Goal: Task Accomplishment & Management: Manage account settings

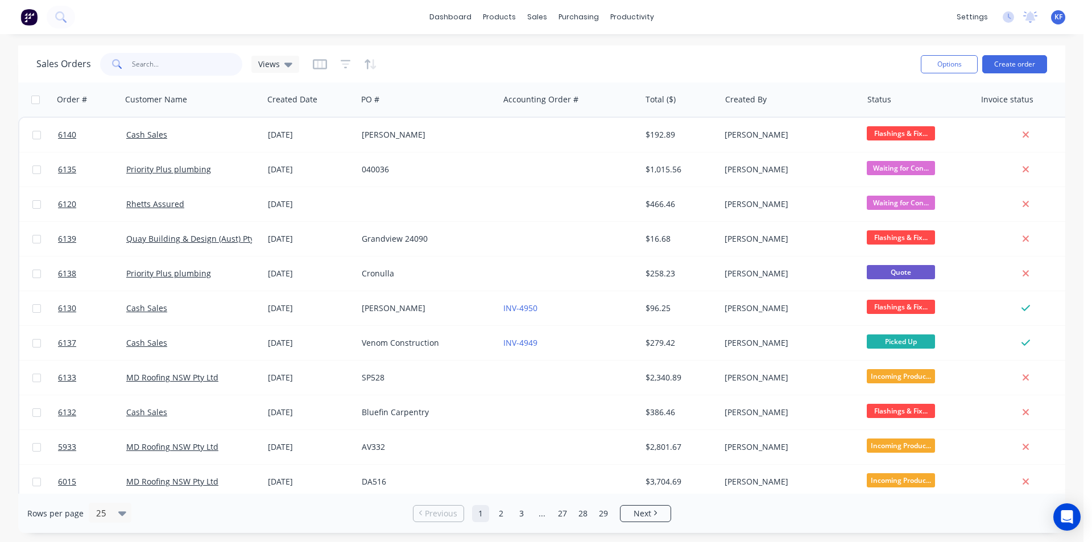
click at [184, 56] on input "text" at bounding box center [187, 64] width 111 height 23
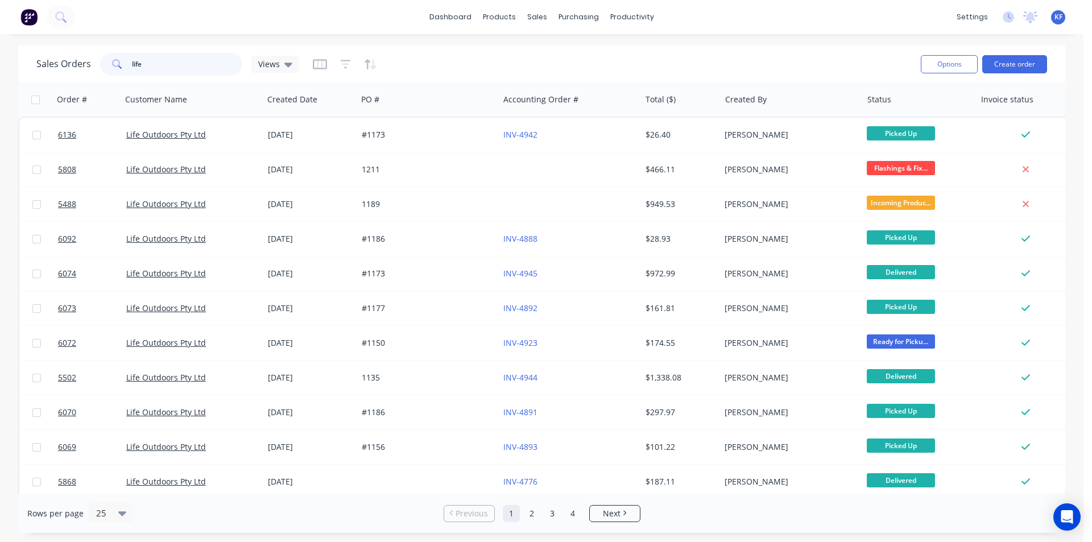
drag, startPoint x: 124, startPoint y: 60, endPoint x: 100, endPoint y: 53, distance: 24.8
click at [101, 53] on div "life" at bounding box center [171, 64] width 142 height 23
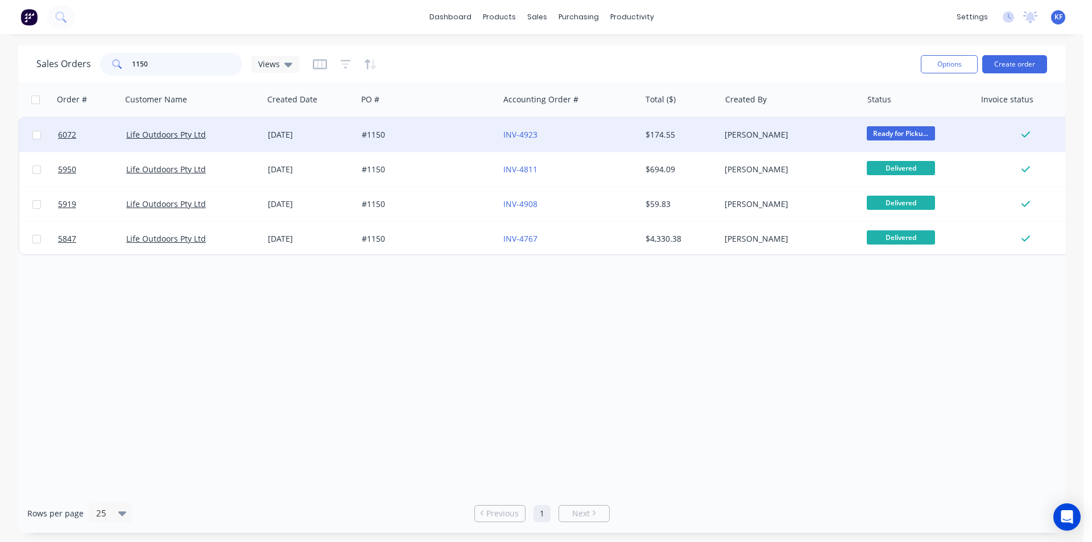
type input "1150"
click at [441, 140] on div "#1150" at bounding box center [425, 134] width 126 height 11
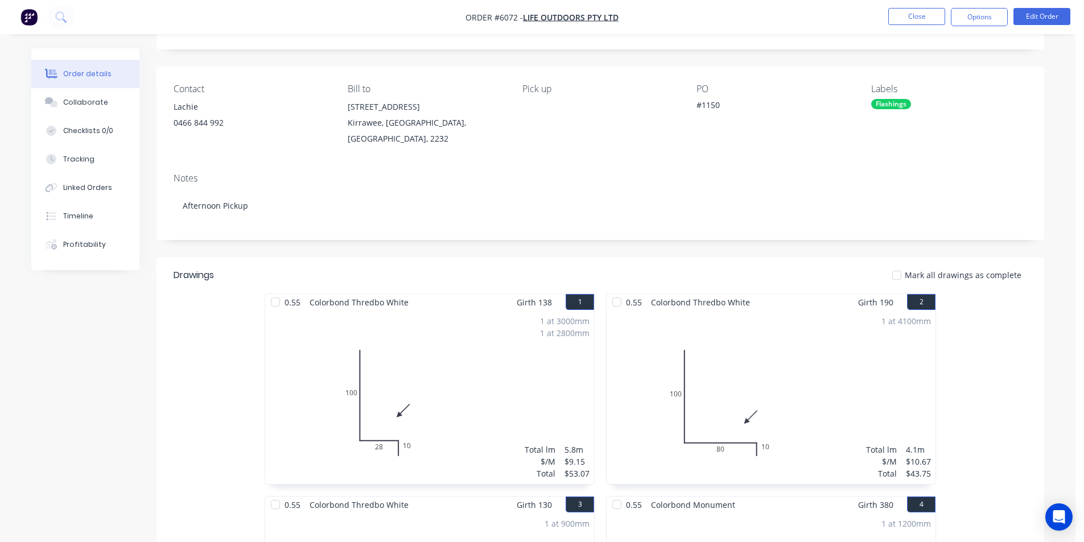
scroll to position [57, 0]
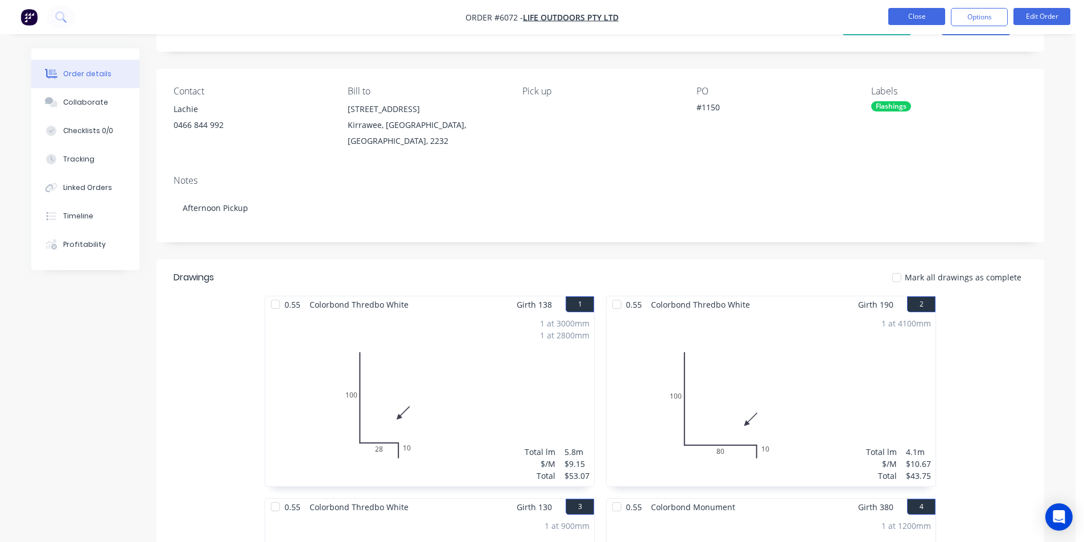
click at [909, 22] on button "Close" at bounding box center [916, 16] width 57 height 17
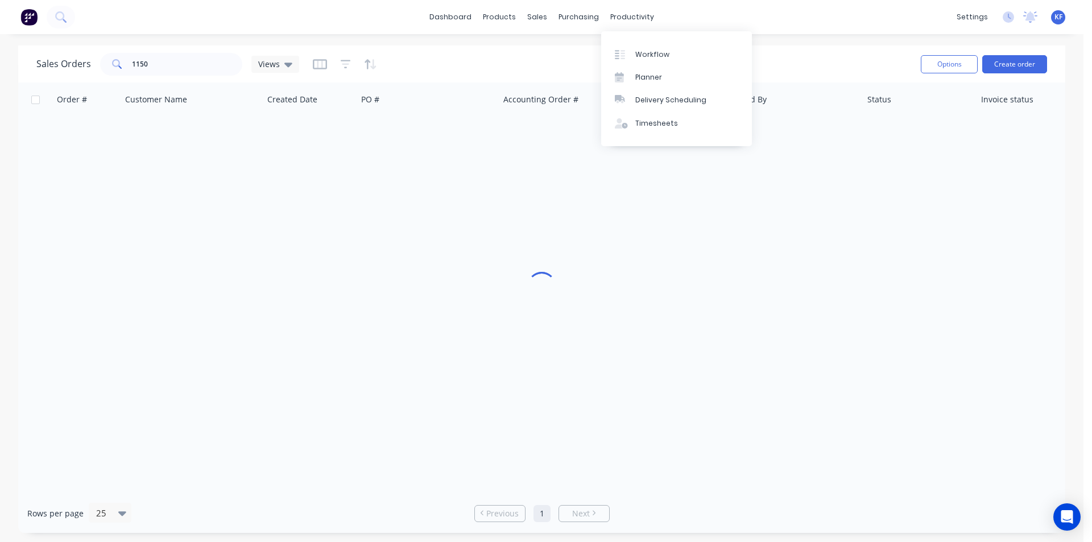
click at [571, 26] on div "dashboard products sales purchasing productivity dashboard products Product Cat…" at bounding box center [542, 17] width 1084 height 34
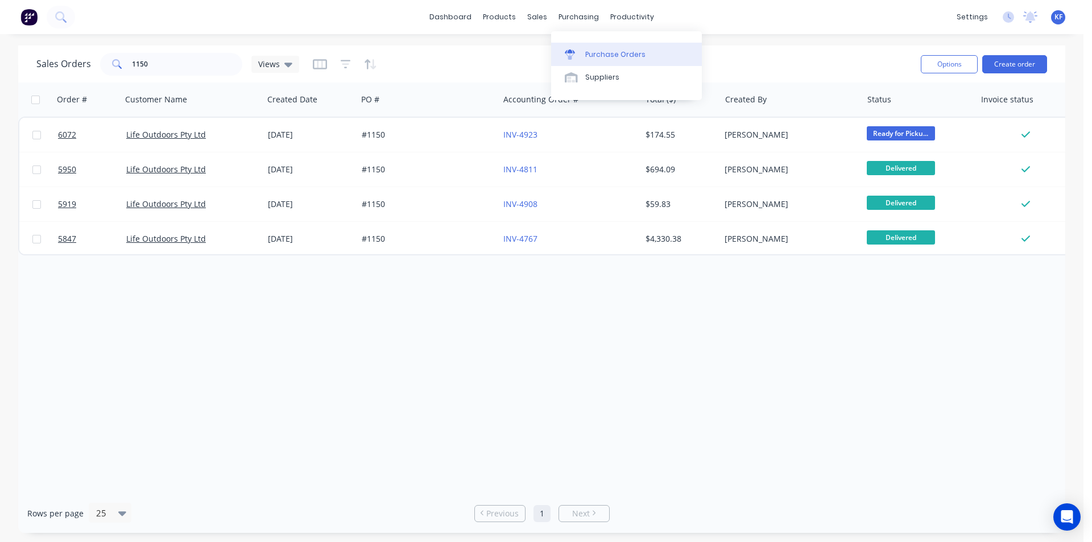
click at [604, 52] on div "Purchase Orders" at bounding box center [615, 54] width 60 height 10
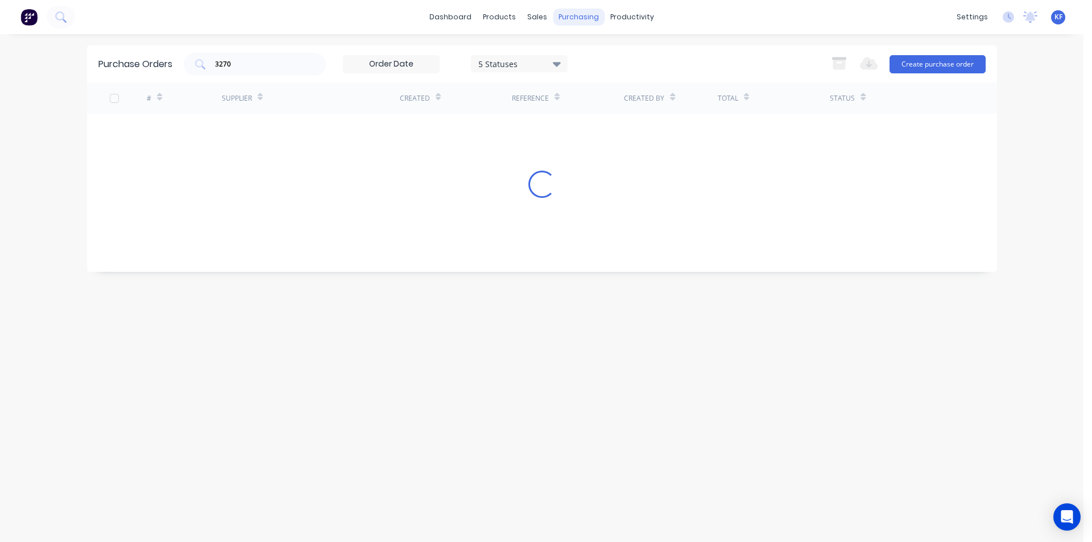
click at [574, 19] on div "purchasing" at bounding box center [579, 17] width 52 height 17
click at [594, 51] on div "Purchase Orders" at bounding box center [615, 54] width 60 height 10
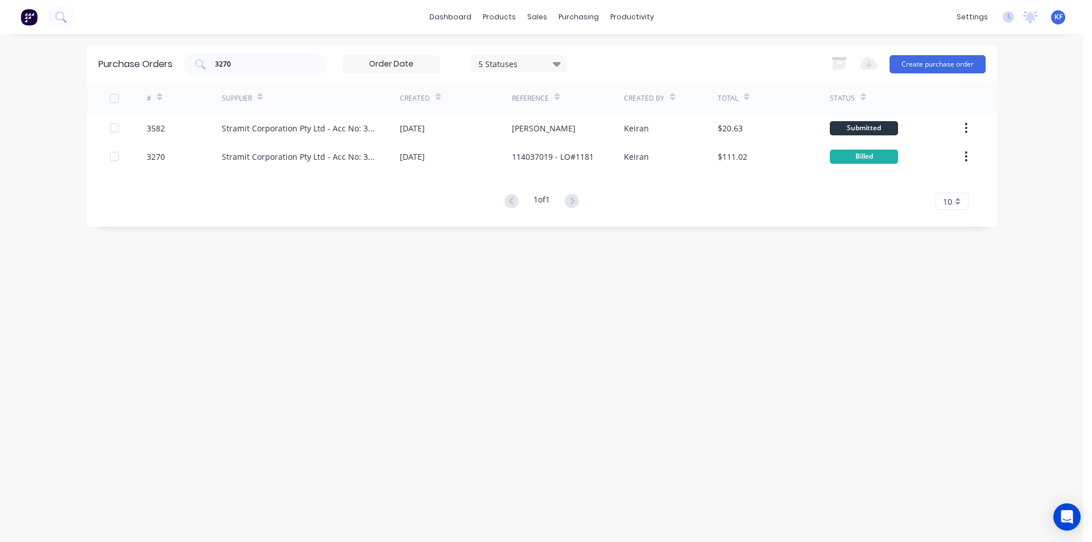
drag, startPoint x: 247, startPoint y: 62, endPoint x: 166, endPoint y: 47, distance: 82.8
click at [168, 46] on div "Purchase Orders 3270 5 Statuses 5 Statuses Export to Excel (XLSX) Create purcha…" at bounding box center [542, 64] width 910 height 37
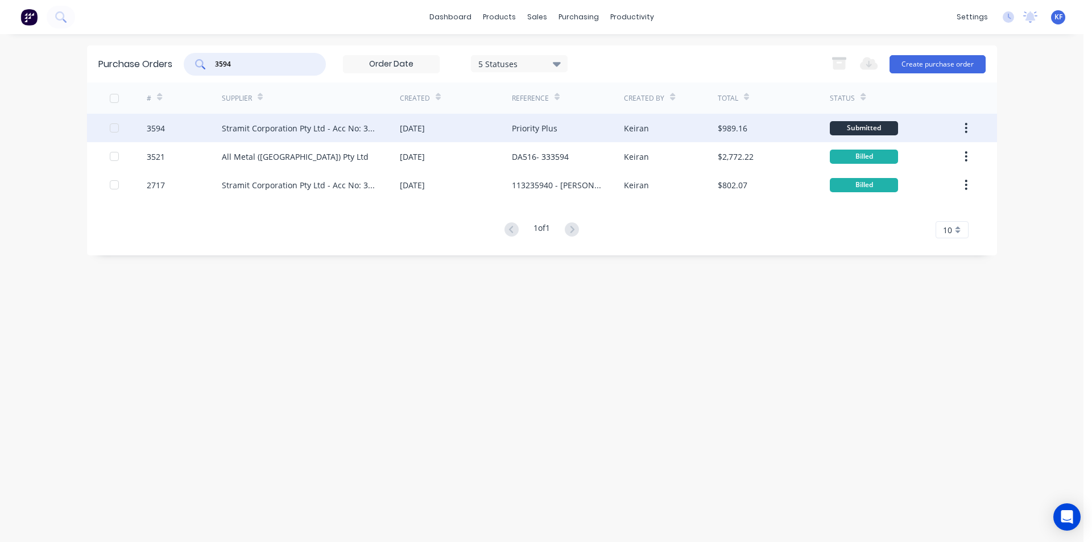
type input "3594"
click at [390, 125] on div "Stramit Corporation Pty Ltd - Acc No: 32915" at bounding box center [311, 128] width 178 height 28
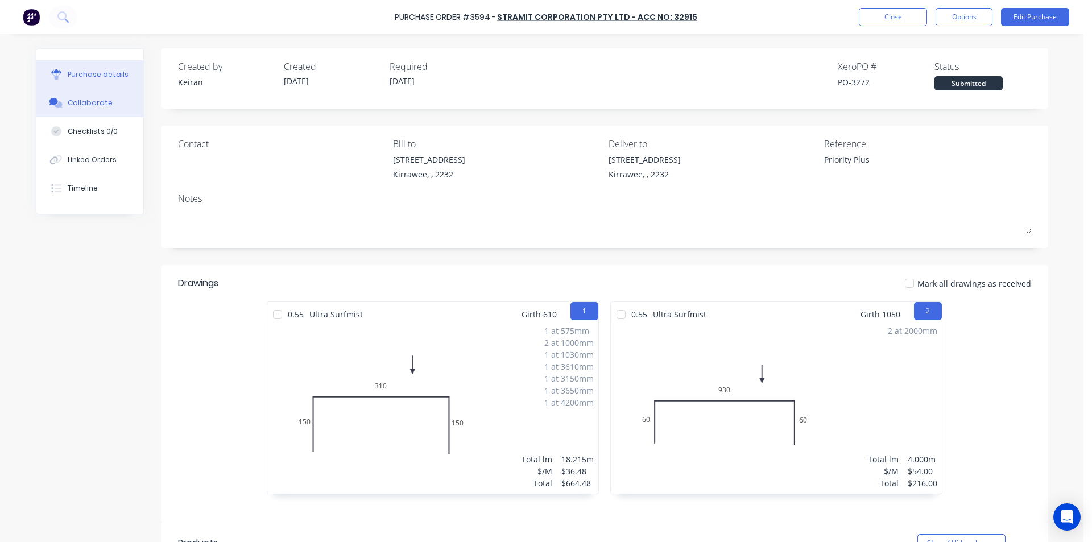
click at [95, 101] on div "Collaborate" at bounding box center [90, 103] width 45 height 10
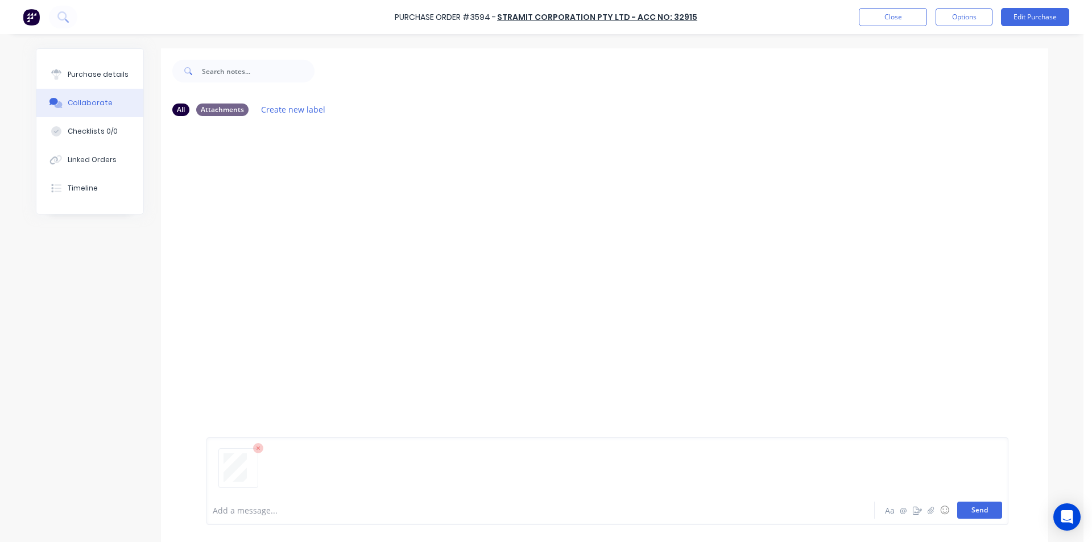
click at [991, 502] on button "Send" at bounding box center [979, 510] width 45 height 17
click at [972, 519] on div "Add a message... Aa @ ☺ Send" at bounding box center [607, 510] width 802 height 30
click at [975, 508] on button "Send" at bounding box center [979, 510] width 45 height 17
click at [989, 507] on button "Send" at bounding box center [979, 510] width 45 height 17
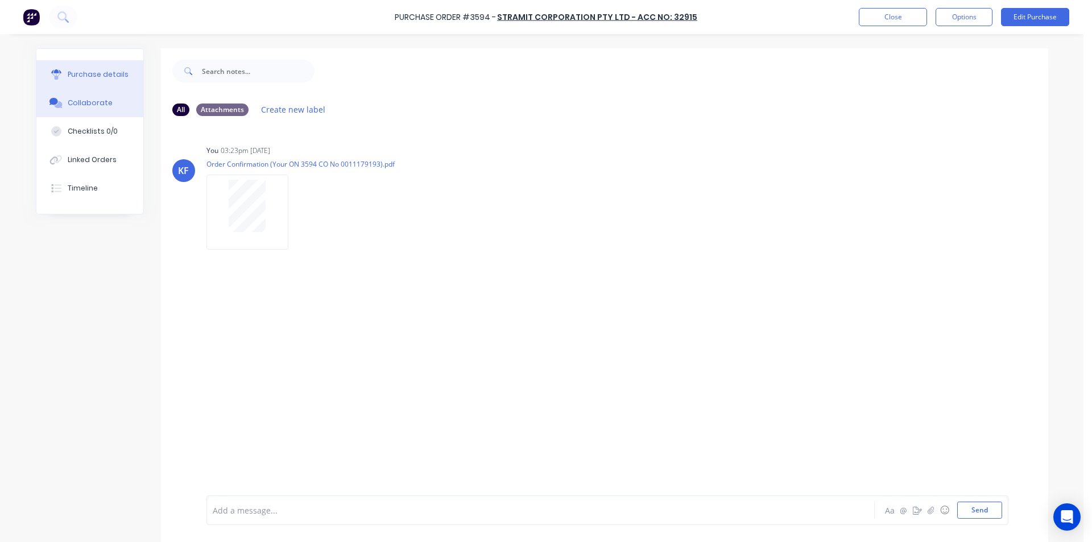
click at [69, 73] on div "Purchase details" at bounding box center [98, 74] width 61 height 10
type textarea "x"
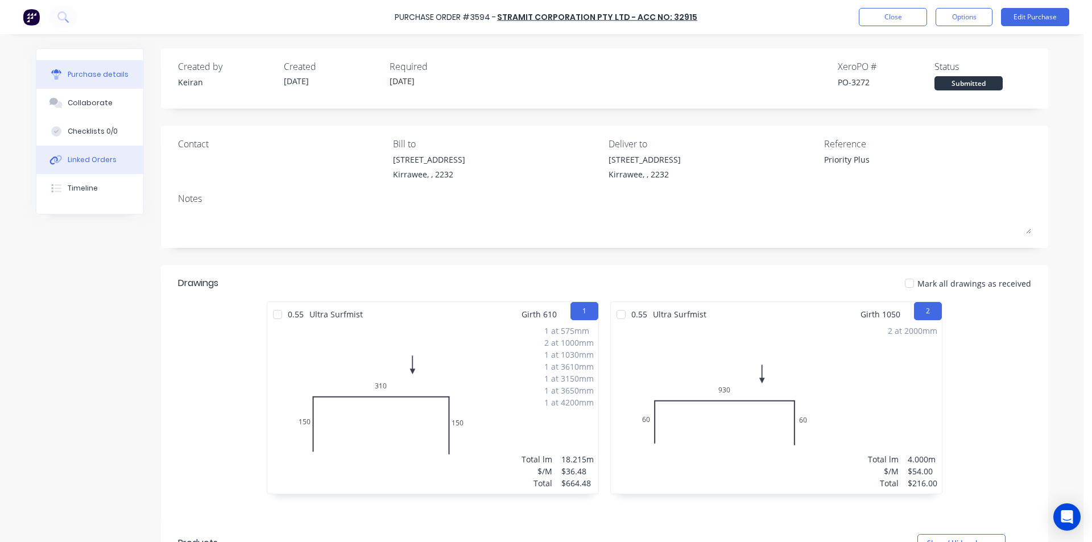
click at [106, 160] on div "Linked Orders" at bounding box center [92, 160] width 49 height 10
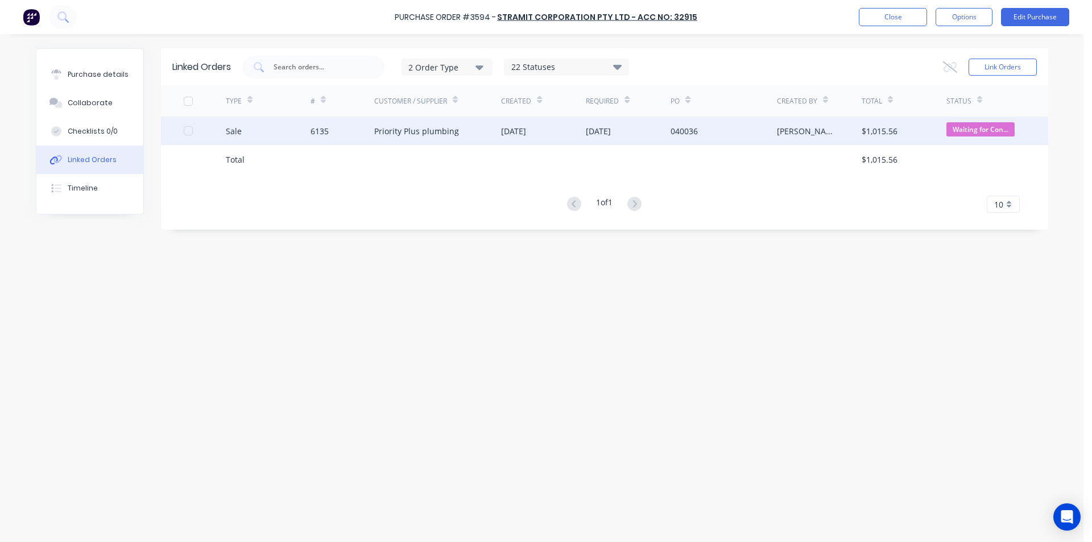
click at [966, 129] on span "Waiting for Con..." at bounding box center [980, 129] width 68 height 14
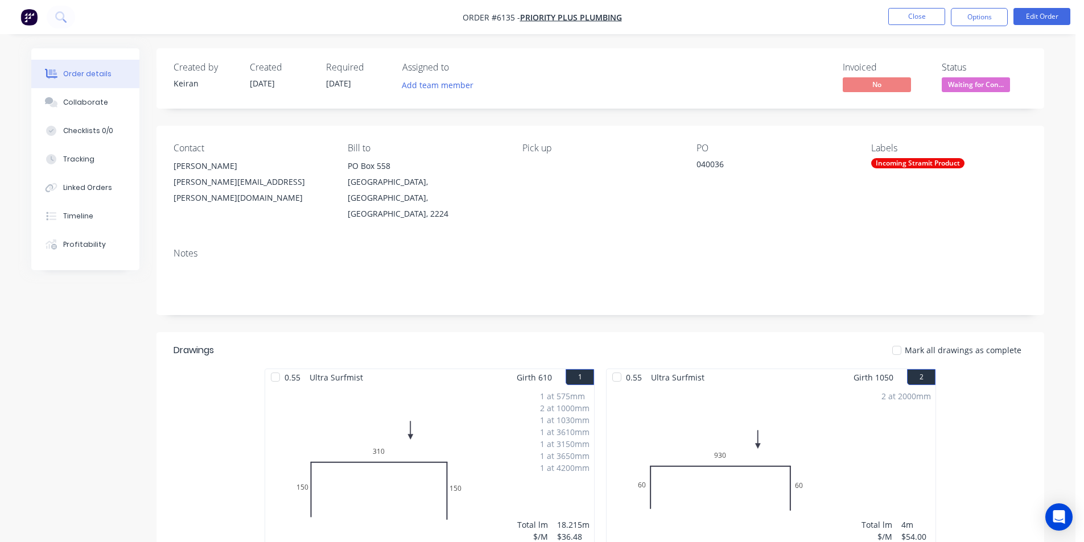
click at [978, 89] on span "Waiting for Con..." at bounding box center [975, 84] width 68 height 14
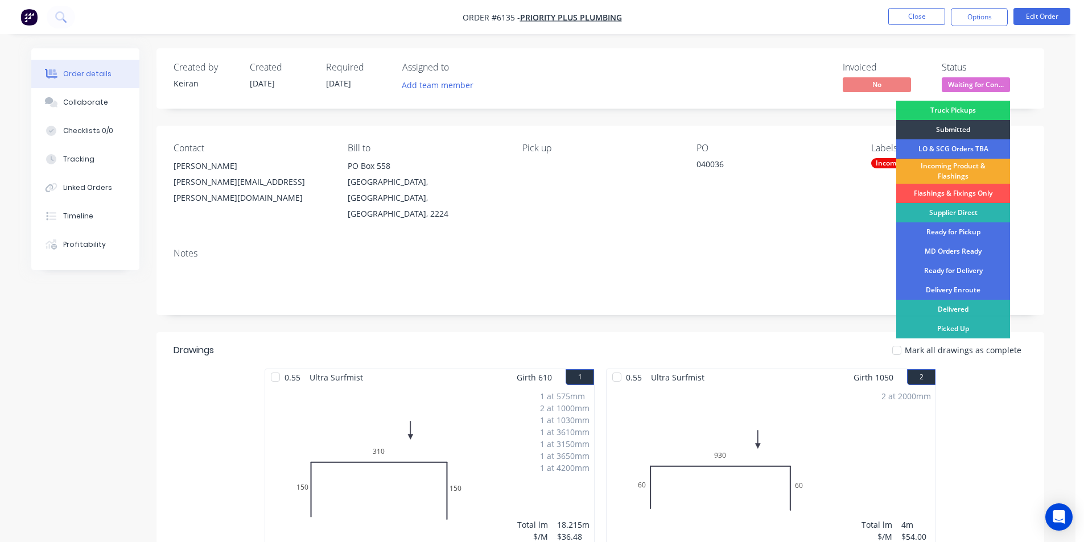
click at [966, 169] on div "Incoming Product & Flashings" at bounding box center [953, 171] width 114 height 25
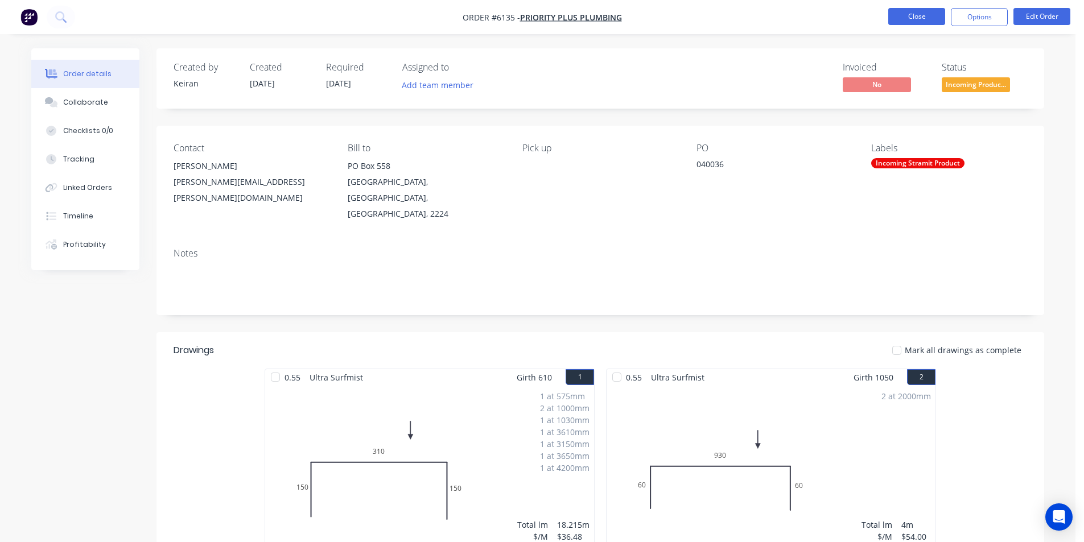
click at [937, 13] on button "Close" at bounding box center [916, 16] width 57 height 17
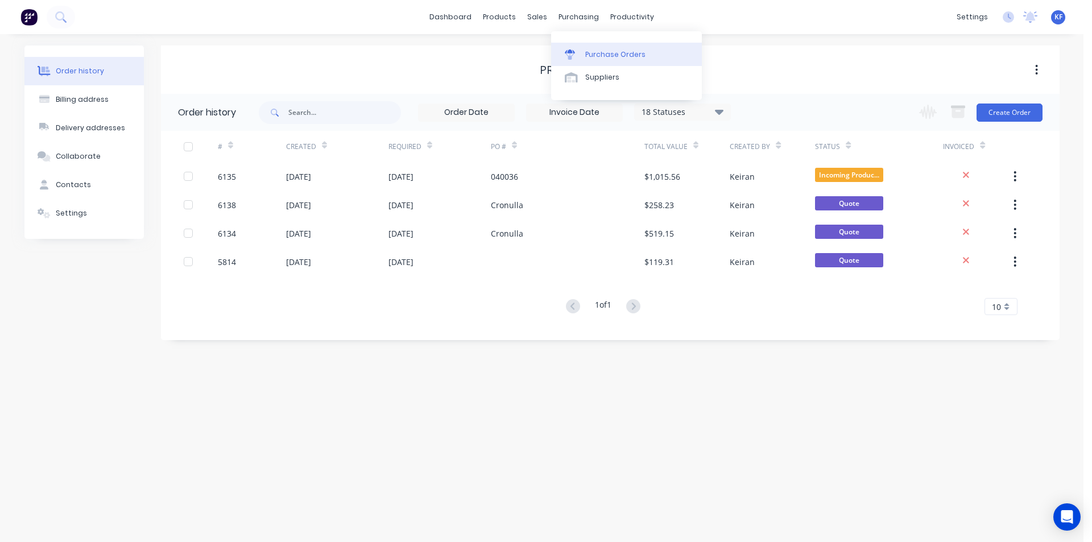
click at [608, 43] on link "Purchase Orders" at bounding box center [626, 54] width 151 height 23
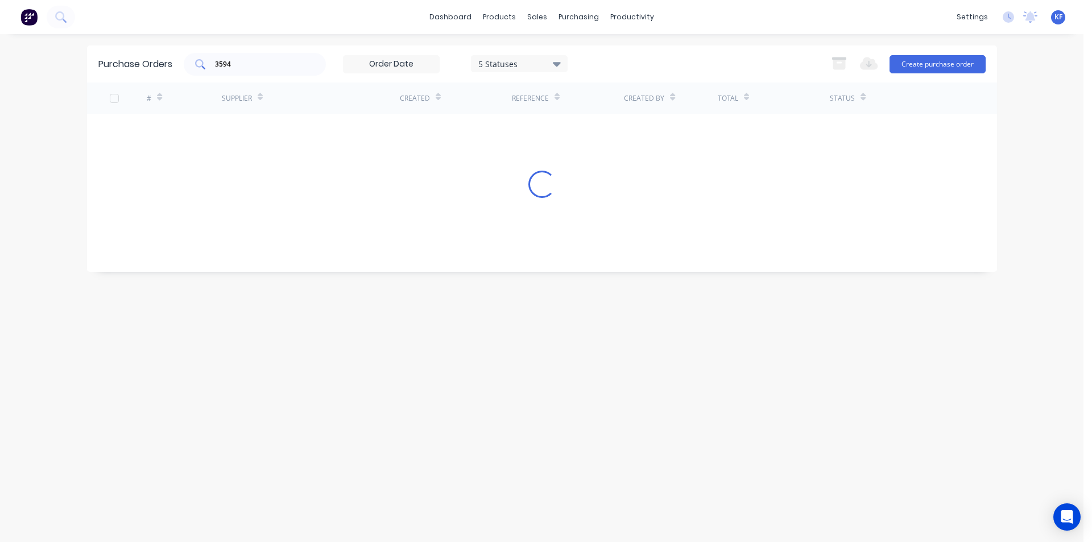
click at [263, 65] on input "3594" at bounding box center [261, 64] width 94 height 11
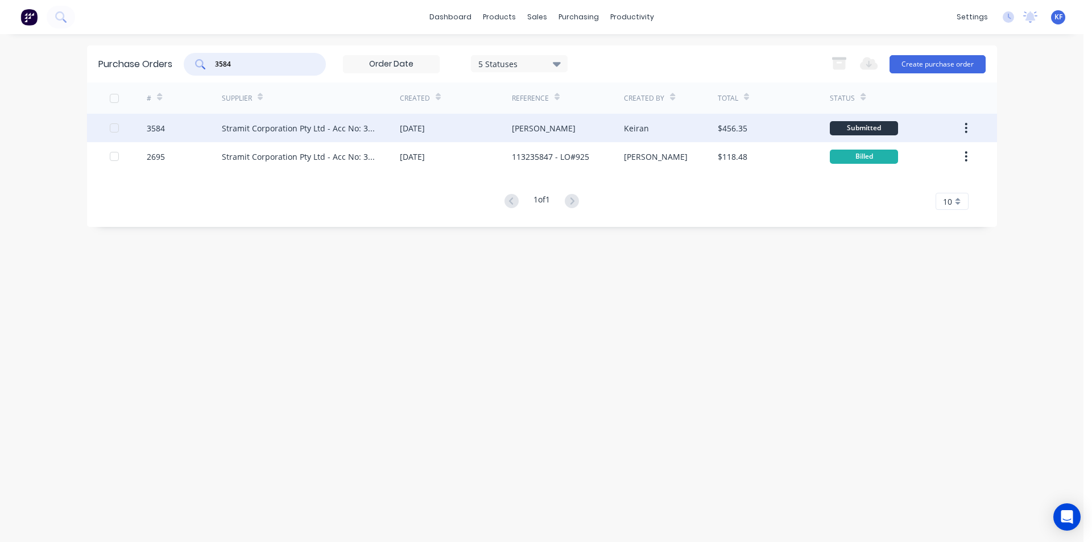
type input "3584"
click at [456, 126] on div "[DATE]" at bounding box center [456, 128] width 112 height 28
type textarea "x"
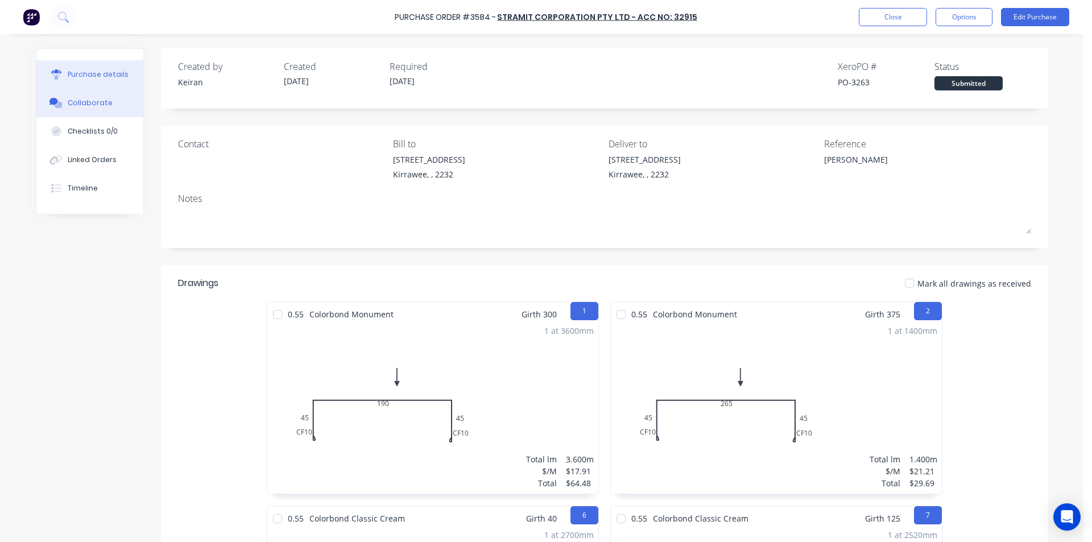
click at [84, 105] on div "Collaborate" at bounding box center [90, 103] width 45 height 10
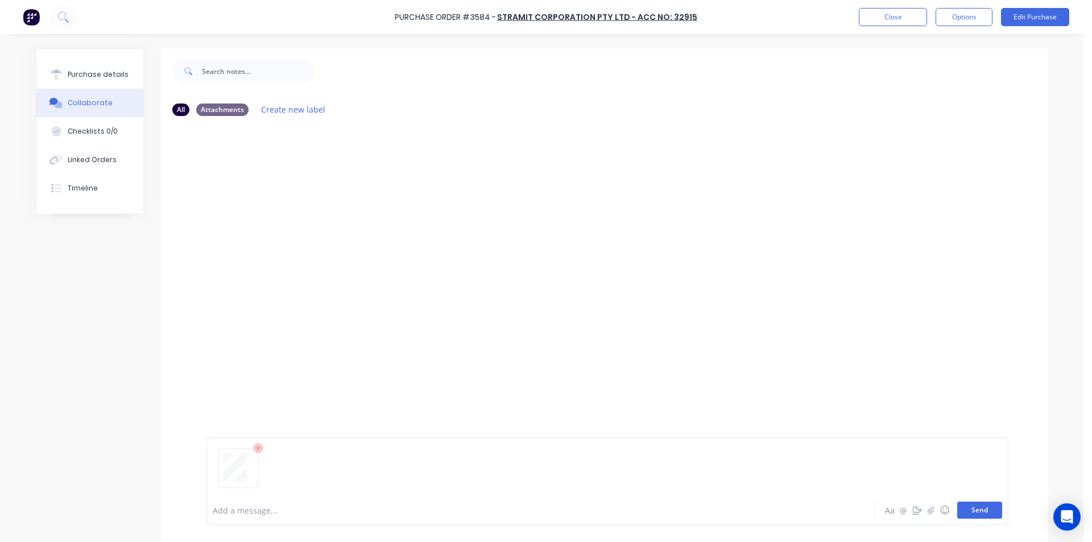
click at [982, 514] on button "Send" at bounding box center [979, 510] width 45 height 17
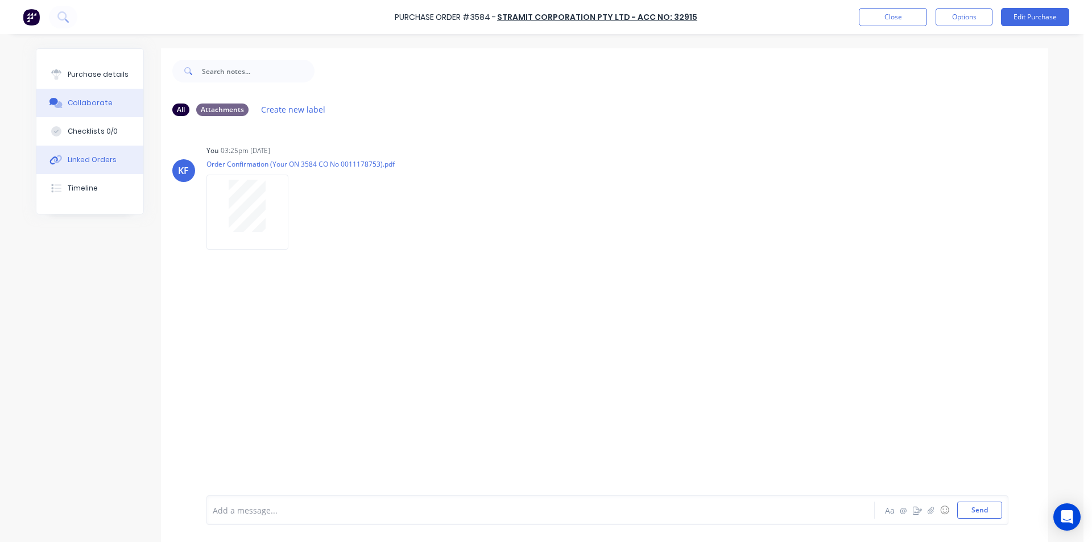
click at [101, 164] on div "Linked Orders" at bounding box center [92, 160] width 49 height 10
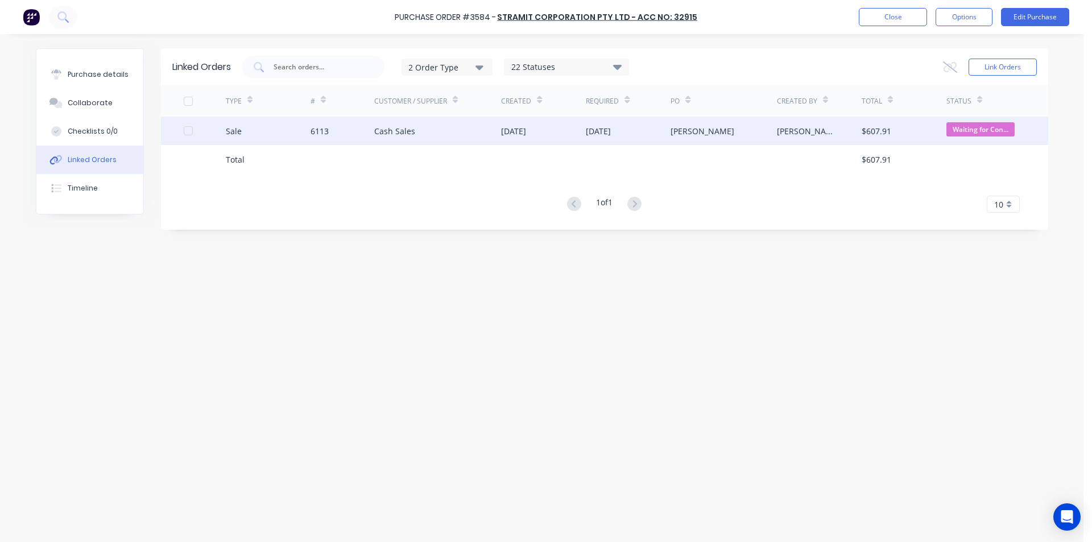
click at [986, 124] on span "Waiting for Con..." at bounding box center [980, 129] width 68 height 14
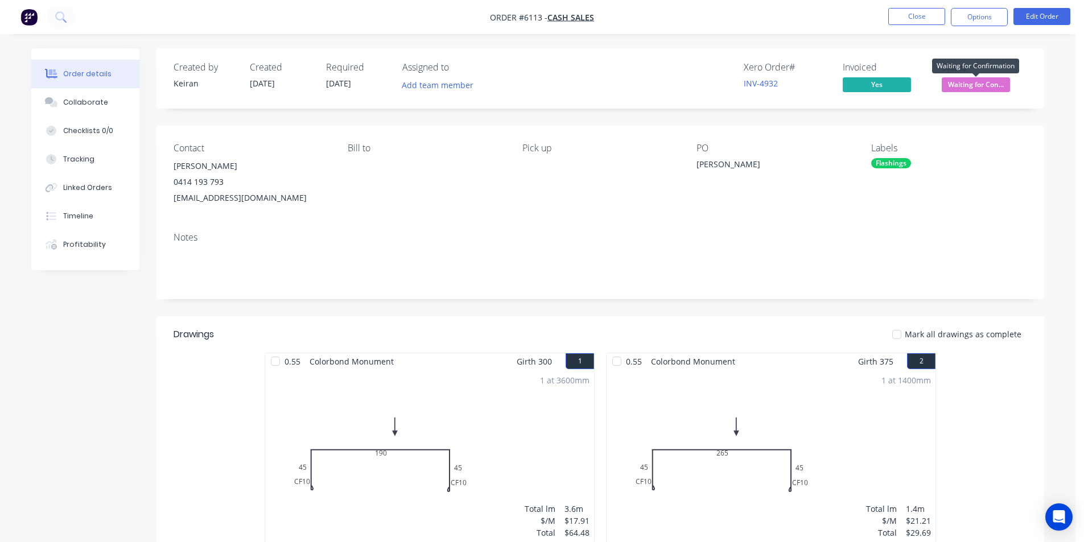
click at [971, 90] on span "Waiting for Con..." at bounding box center [975, 84] width 68 height 14
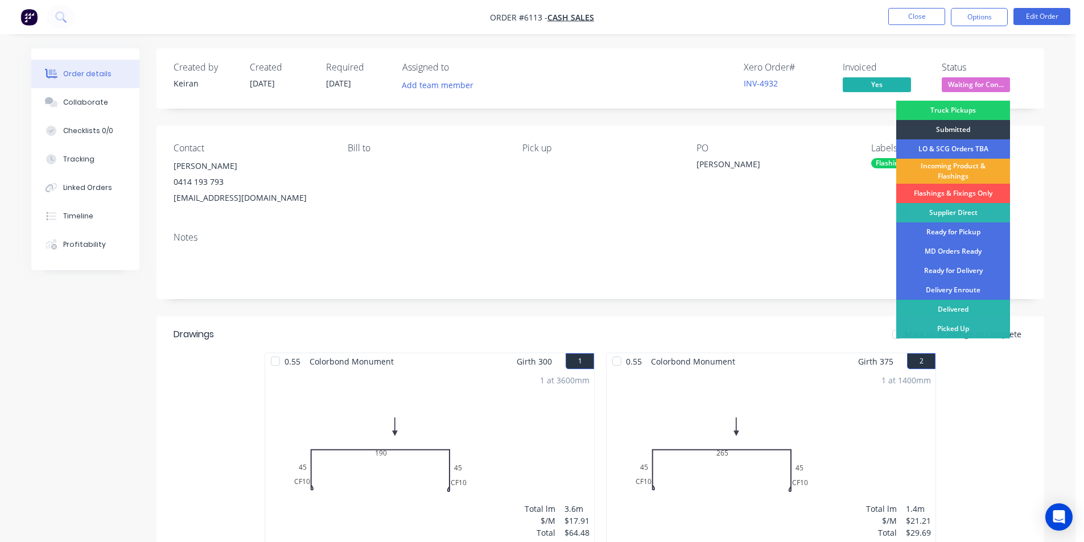
click at [947, 173] on div "Incoming Product & Flashings" at bounding box center [953, 171] width 114 height 25
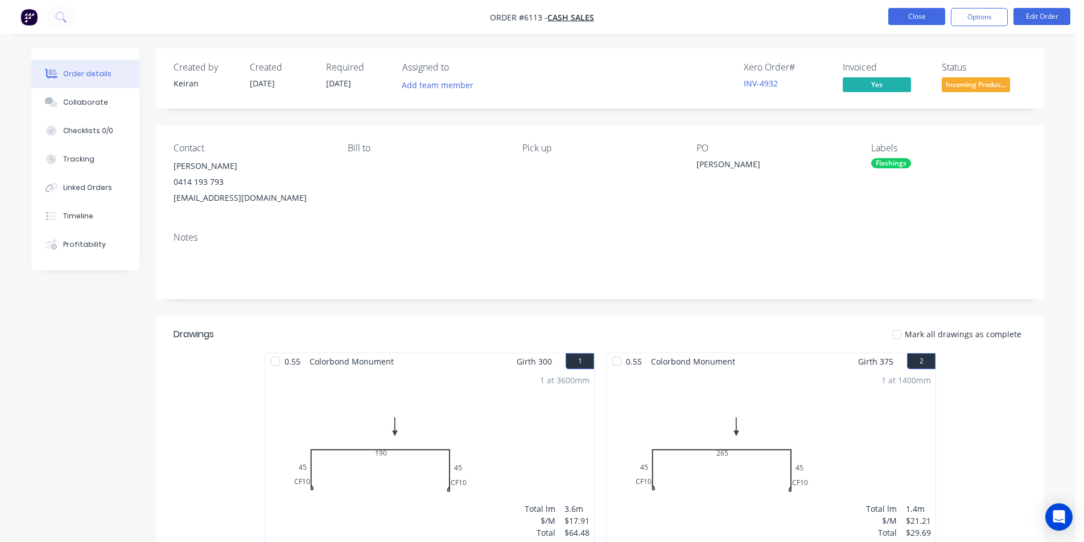
click at [927, 12] on button "Close" at bounding box center [916, 16] width 57 height 17
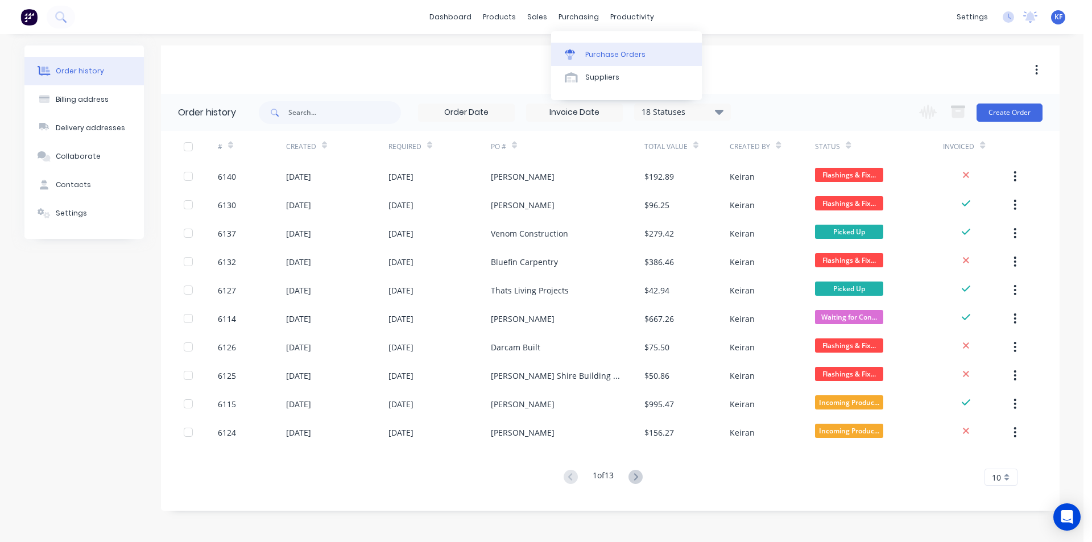
click at [602, 51] on div "Purchase Orders" at bounding box center [615, 54] width 60 height 10
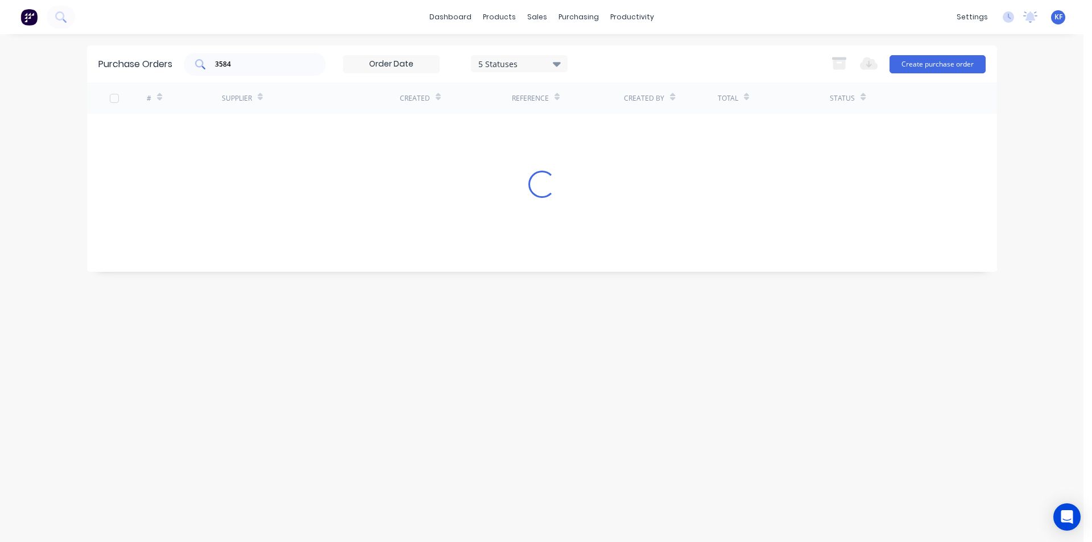
click at [277, 67] on input "3584" at bounding box center [261, 64] width 94 height 11
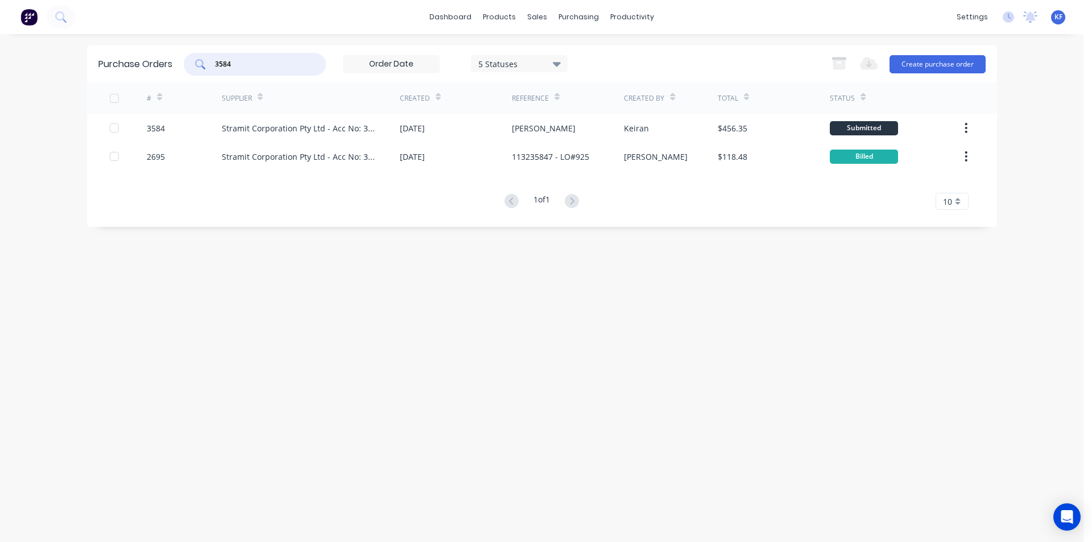
click at [277, 67] on input "3584" at bounding box center [261, 64] width 94 height 11
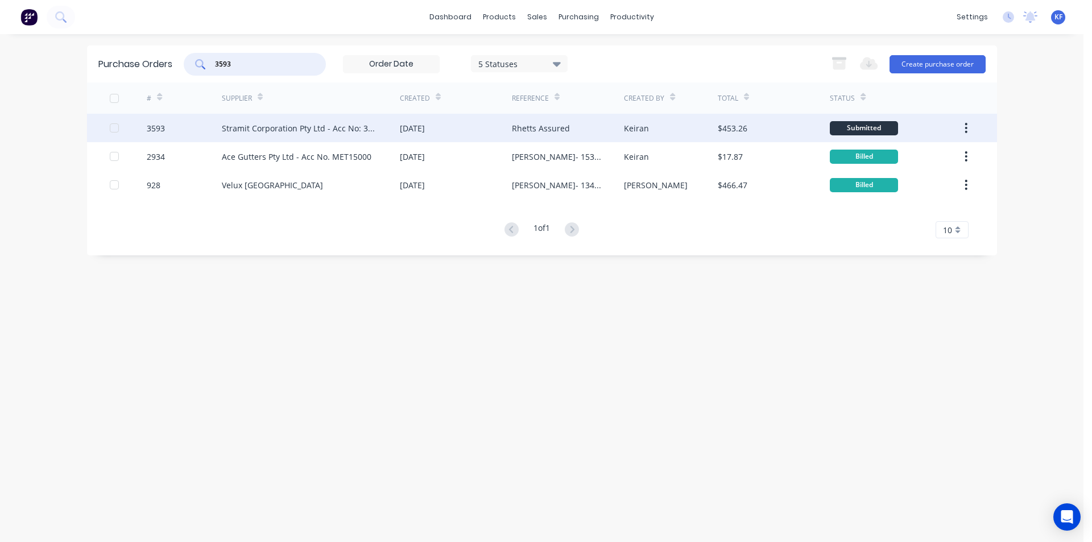
type input "3593"
click at [481, 137] on div "[DATE]" at bounding box center [456, 128] width 112 height 28
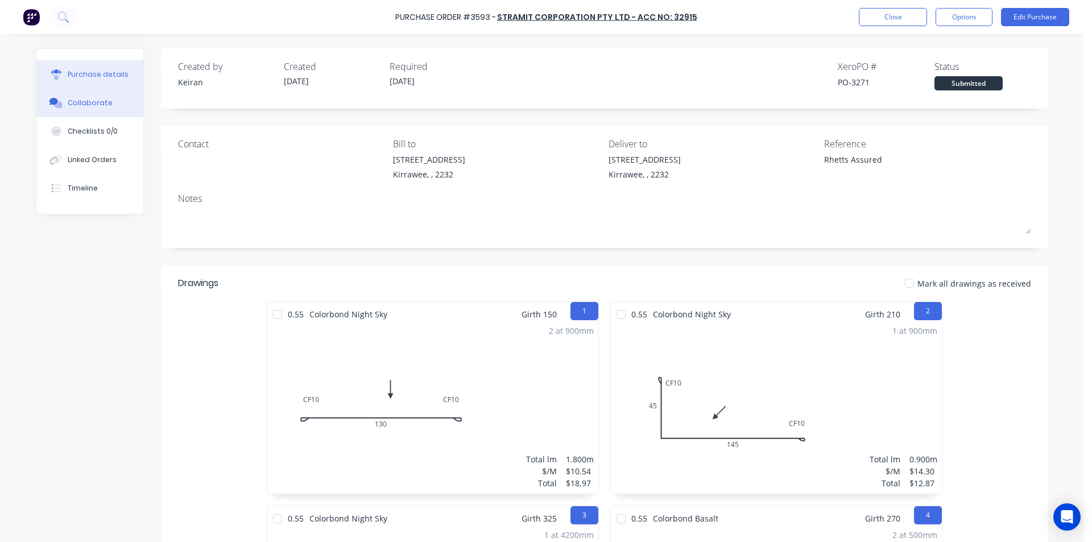
click at [78, 103] on div "Collaborate" at bounding box center [90, 103] width 45 height 10
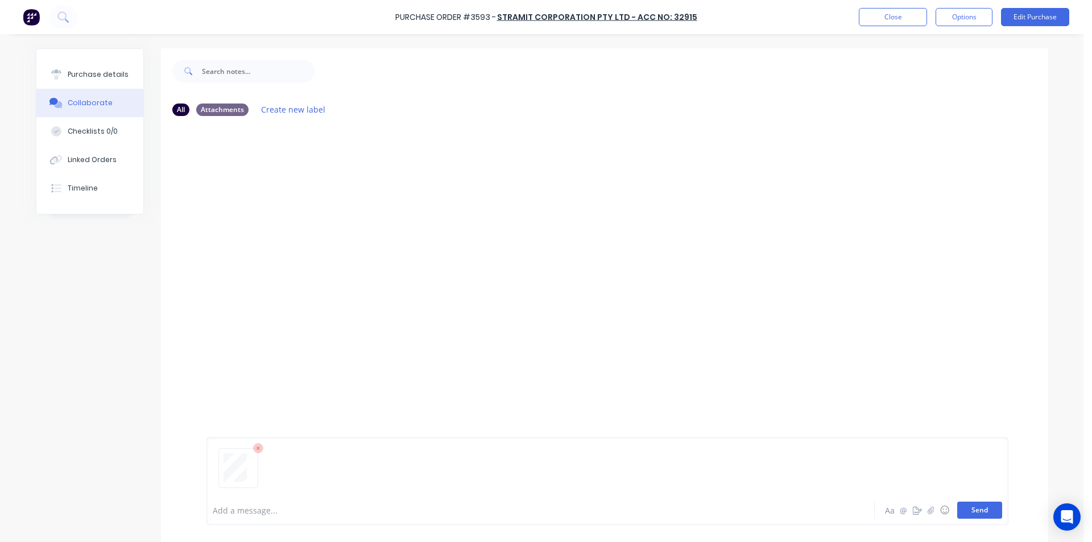
click at [965, 510] on button "Send" at bounding box center [979, 510] width 45 height 17
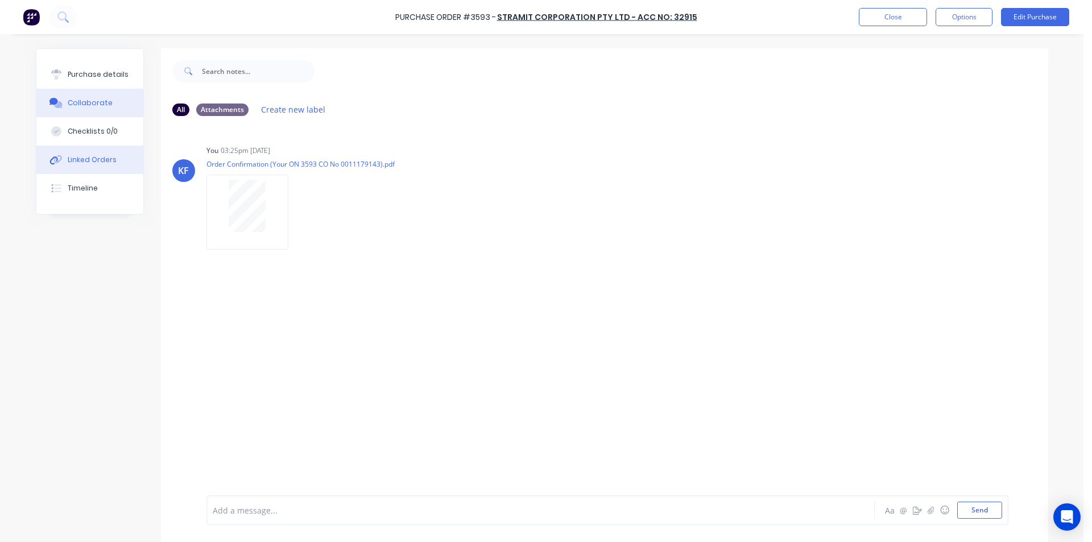
click at [97, 160] on div "Linked Orders" at bounding box center [92, 160] width 49 height 10
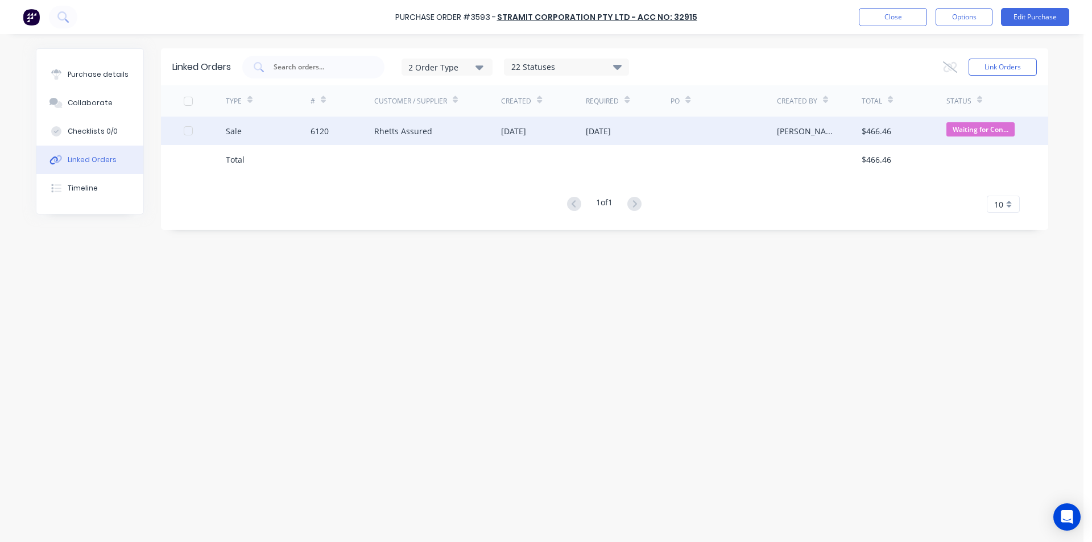
click at [971, 132] on span "Waiting for Con..." at bounding box center [980, 129] width 68 height 14
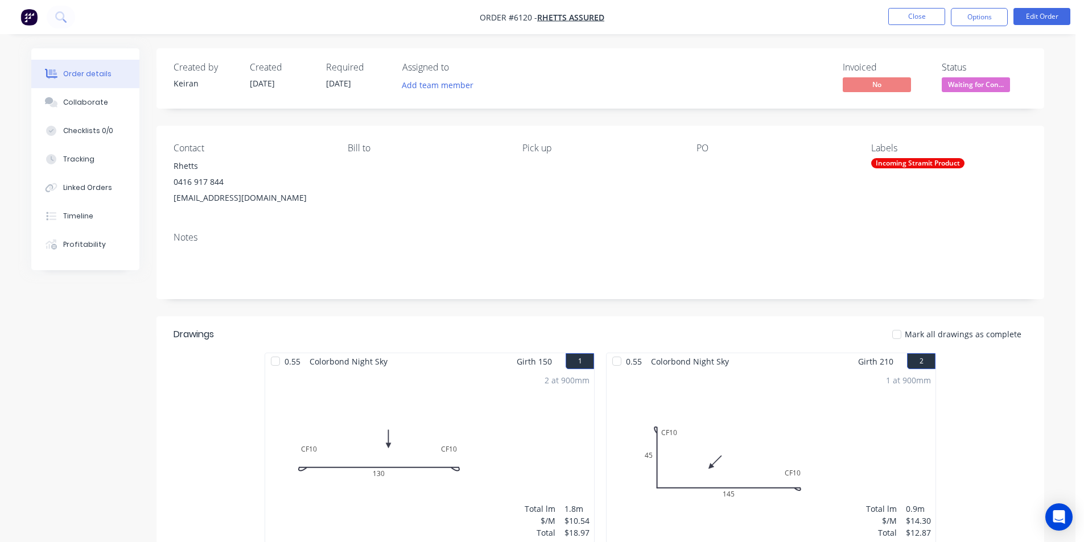
click at [974, 85] on span "Waiting for Con..." at bounding box center [975, 84] width 68 height 14
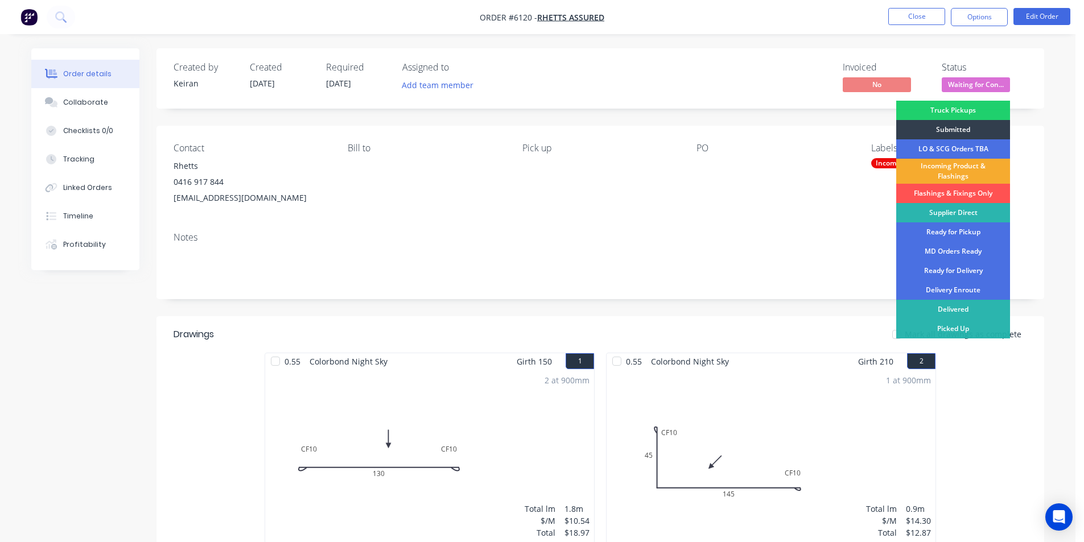
click at [950, 168] on div "Incoming Product & Flashings" at bounding box center [953, 171] width 114 height 25
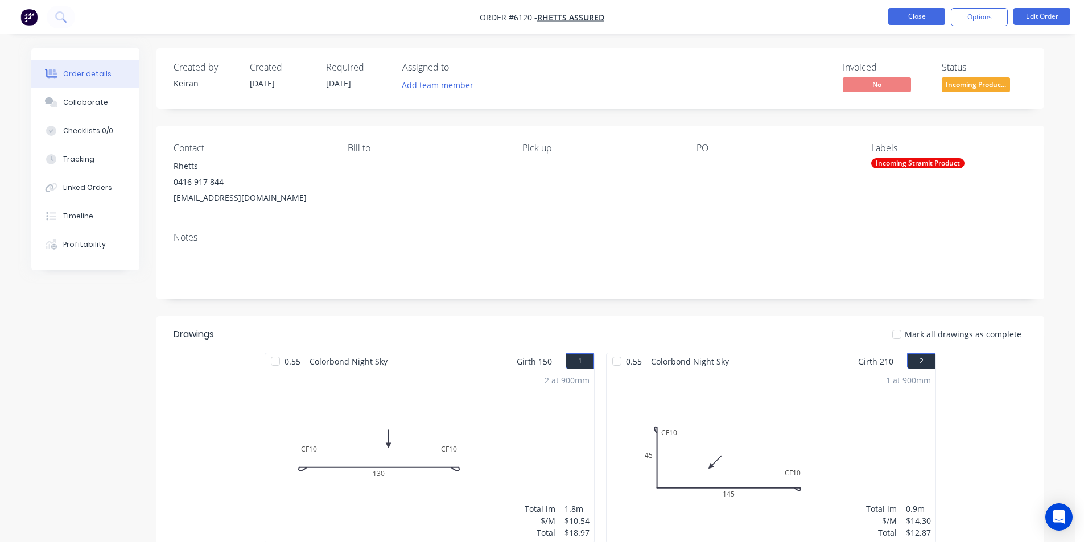
click at [887, 8] on ul "Close Options Edit Order" at bounding box center [978, 17] width 209 height 18
click at [895, 13] on button "Close" at bounding box center [916, 16] width 57 height 17
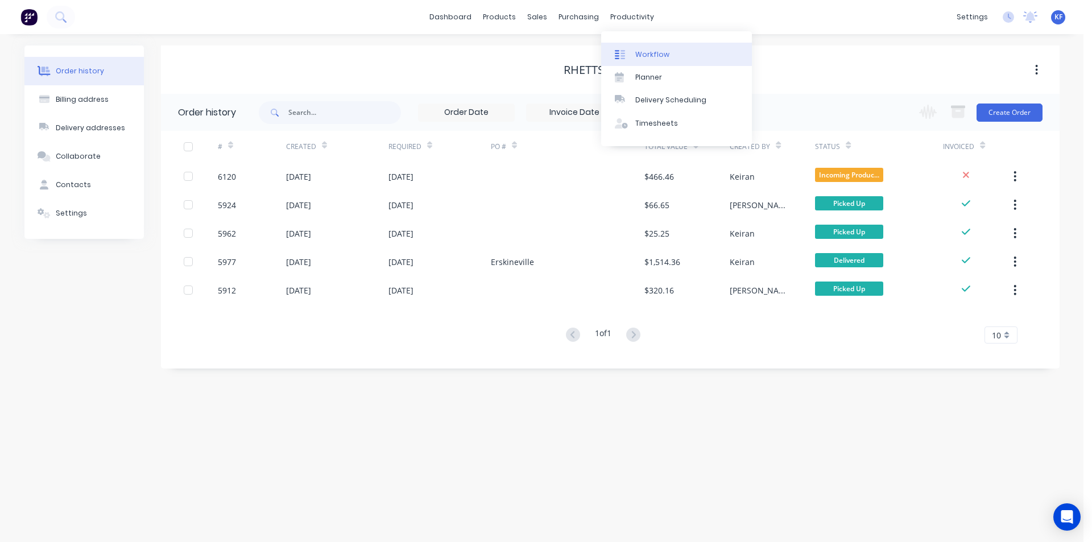
click at [661, 56] on div "Workflow" at bounding box center [652, 54] width 34 height 10
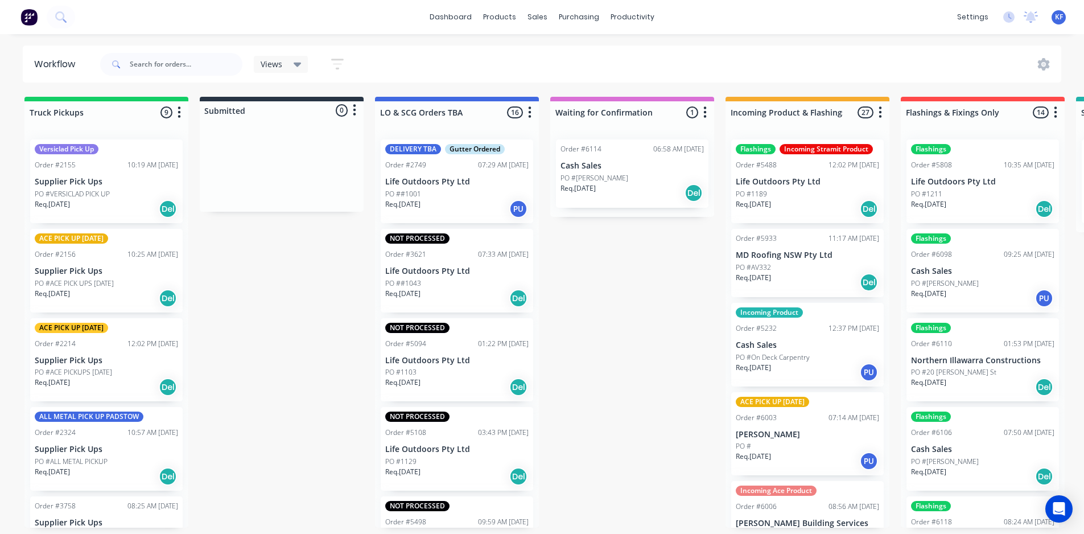
click at [630, 190] on div "Req. [DATE] Del" at bounding box center [631, 192] width 143 height 19
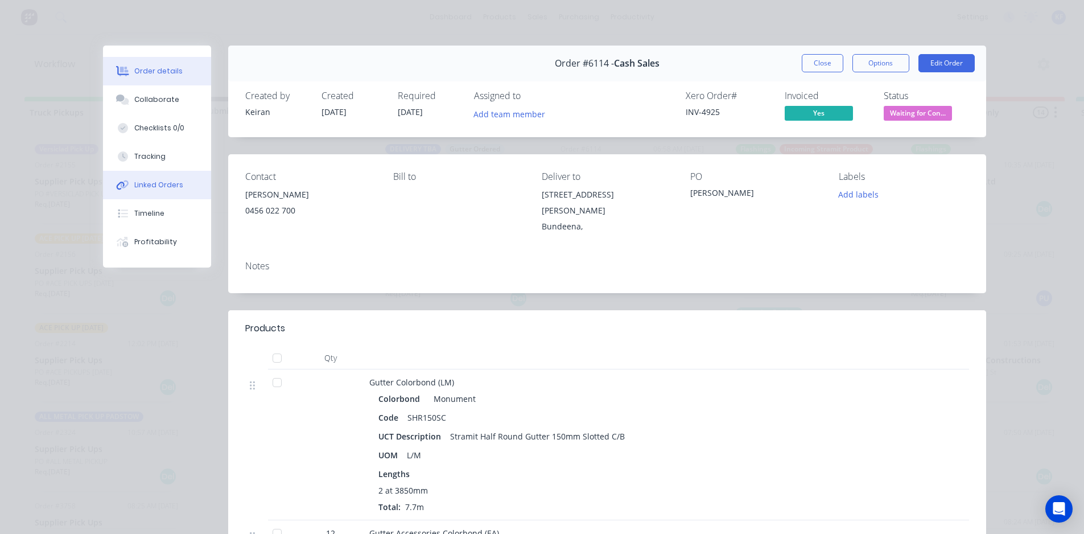
click at [154, 185] on div "Linked Orders" at bounding box center [158, 185] width 49 height 10
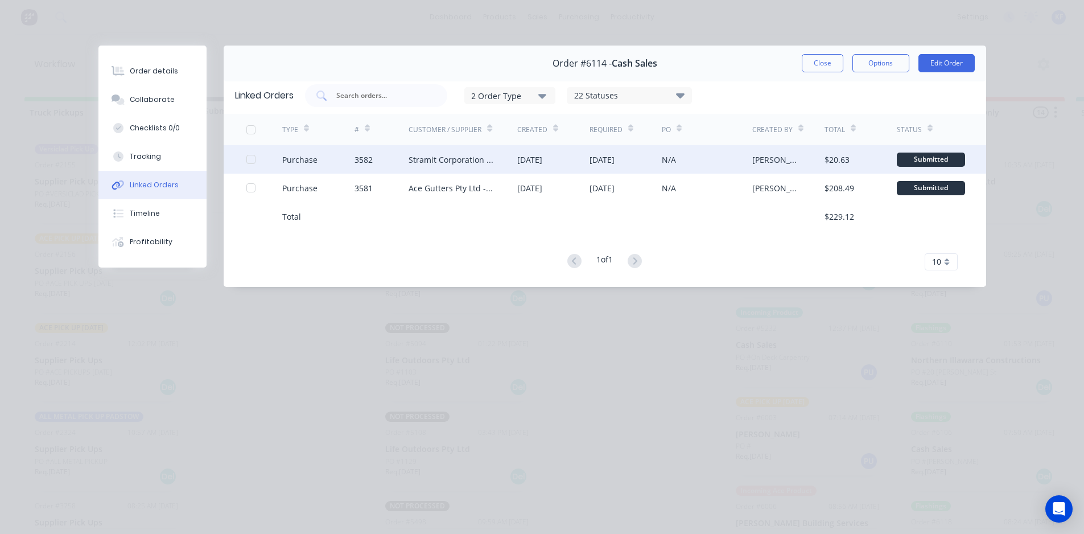
click at [440, 169] on div "Stramit Corporation Pty Ltd - Acc No: 32915" at bounding box center [462, 159] width 109 height 28
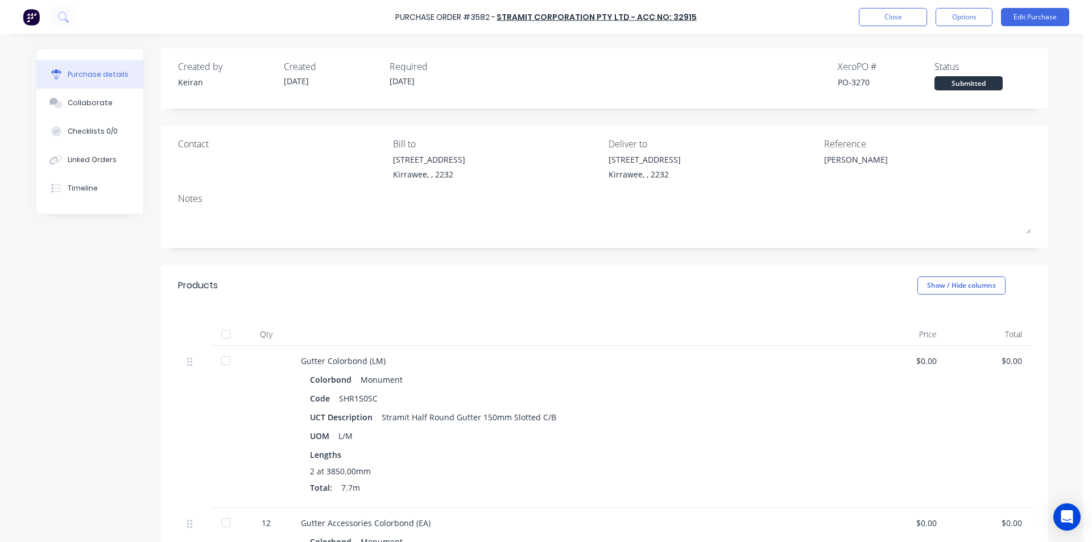
type textarea "x"
click at [68, 107] on div "Collaborate" at bounding box center [90, 103] width 45 height 10
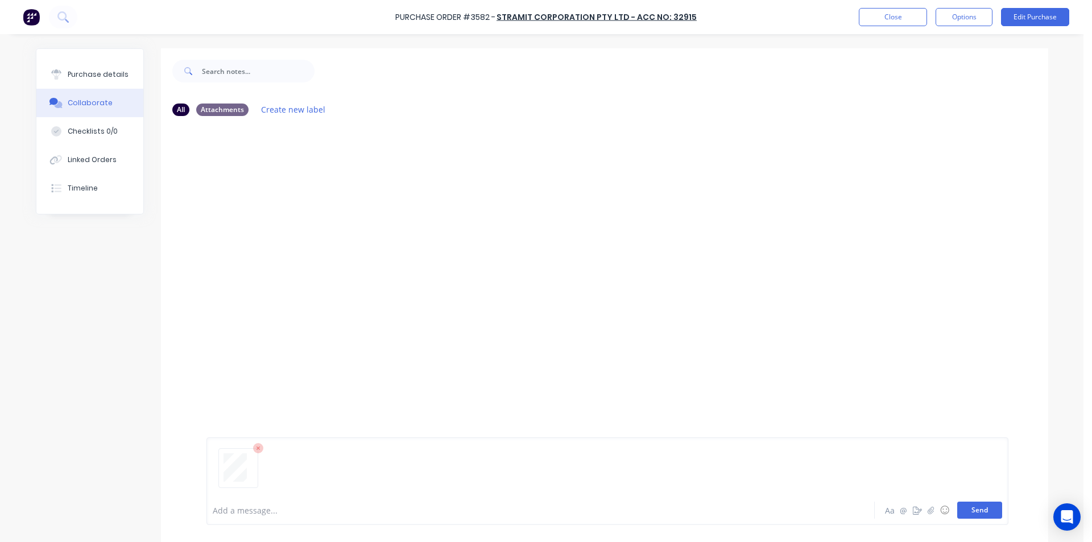
click at [981, 510] on button "Send" at bounding box center [979, 510] width 45 height 17
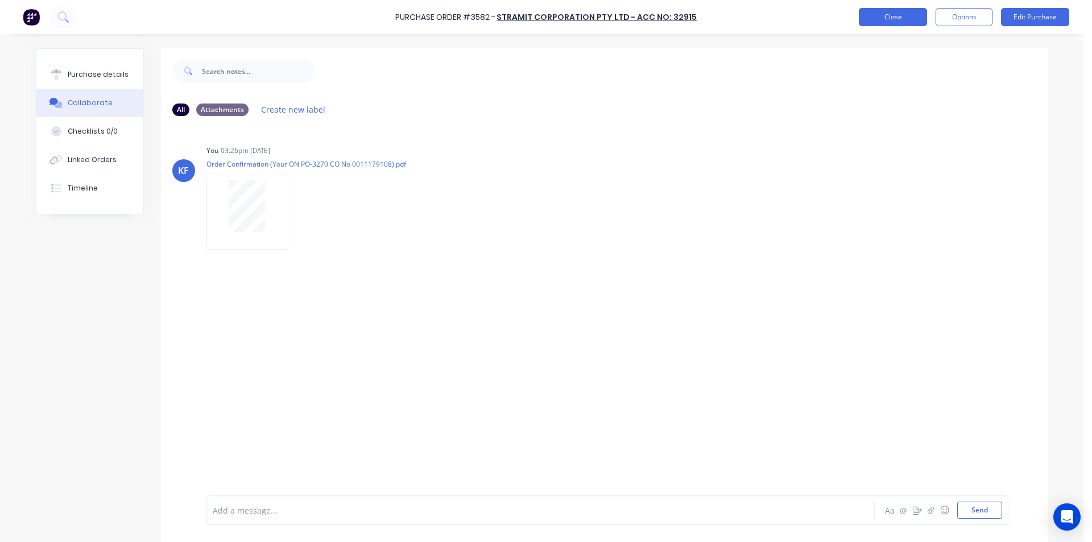
click at [911, 26] on button "Close" at bounding box center [893, 17] width 68 height 18
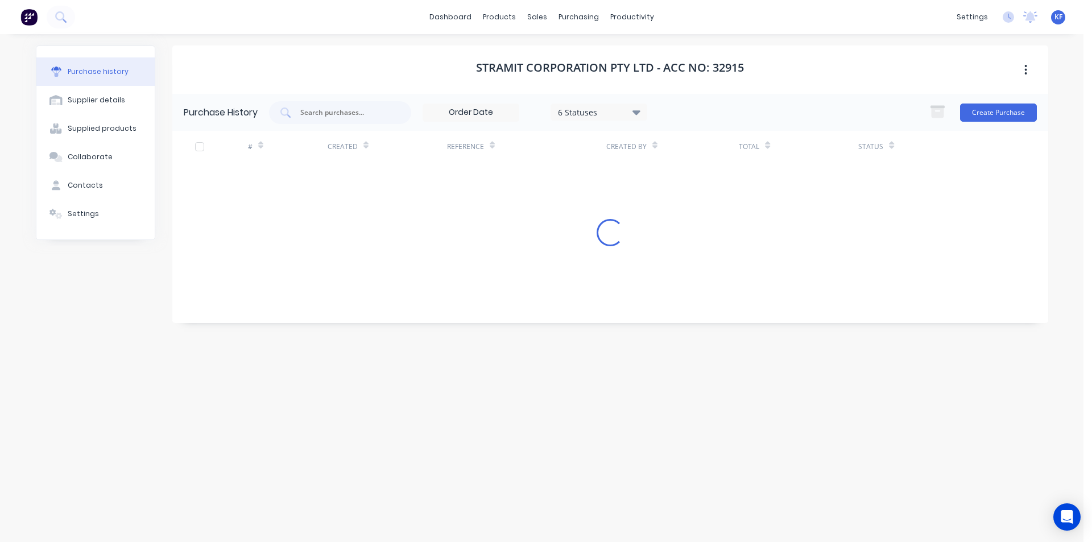
drag, startPoint x: 911, startPoint y: 26, endPoint x: 905, endPoint y: 19, distance: 8.1
click at [905, 19] on div "dashboard products sales purchasing productivity dashboard products Product Cat…" at bounding box center [542, 17] width 1084 height 34
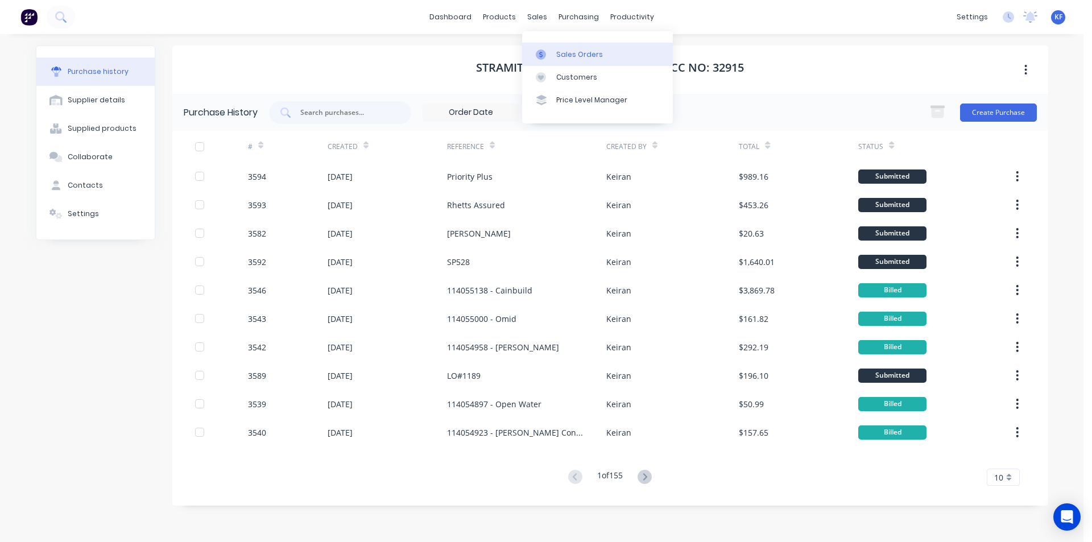
drag, startPoint x: 535, startPoint y: 16, endPoint x: 557, endPoint y: 43, distance: 35.5
click at [536, 18] on div "sales" at bounding box center [537, 17] width 31 height 17
click at [562, 46] on link "Sales Orders" at bounding box center [597, 54] width 151 height 23
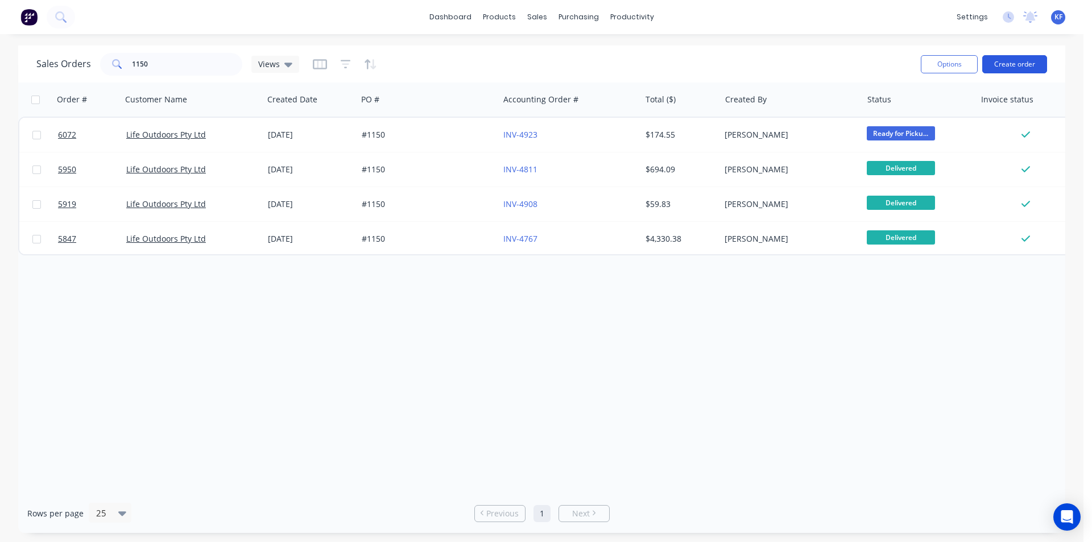
click at [1012, 67] on button "Create order" at bounding box center [1014, 64] width 65 height 18
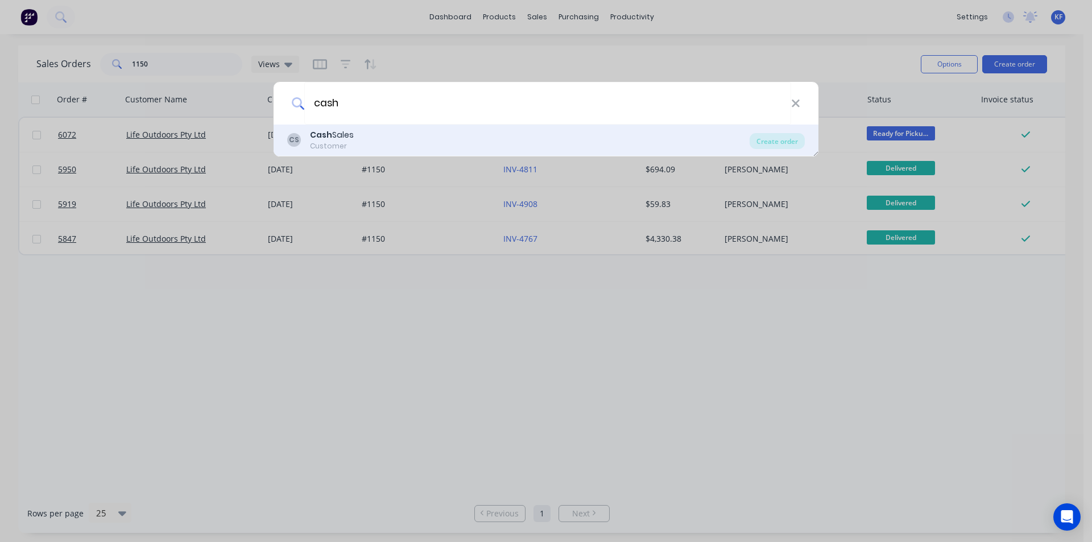
type input "cash"
click at [778, 150] on div "CS Cash Sales Customer Create order" at bounding box center [546, 141] width 545 height 32
click at [776, 139] on div "Create order" at bounding box center [777, 141] width 55 height 16
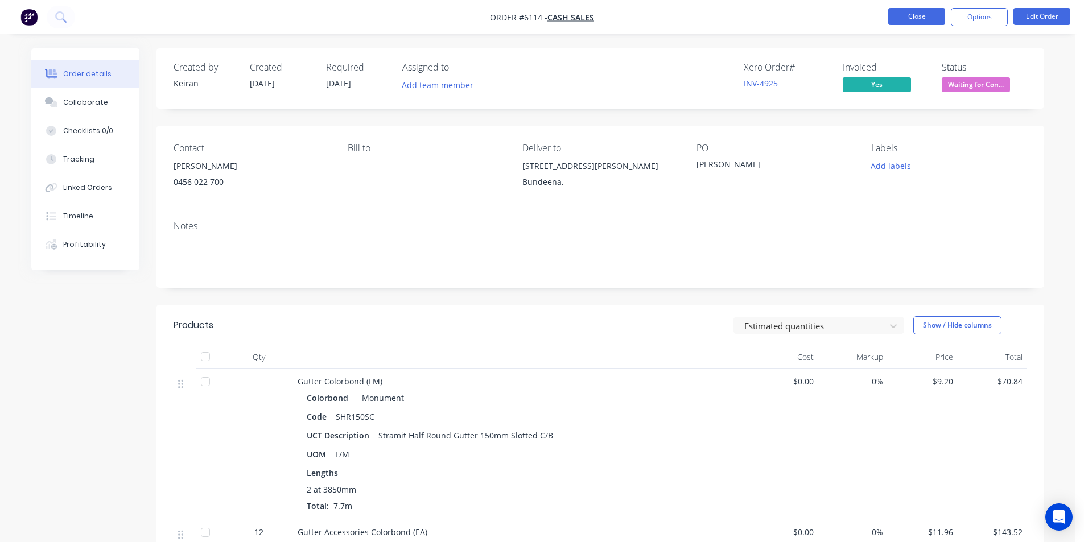
click at [895, 23] on button "Close" at bounding box center [916, 16] width 57 height 17
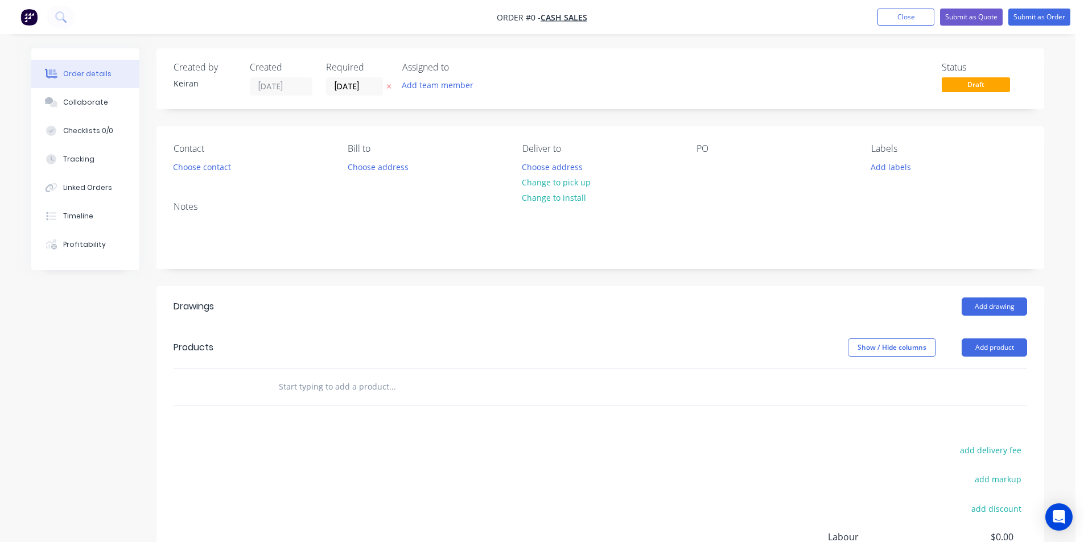
click at [428, 383] on input "text" at bounding box center [392, 386] width 228 height 23
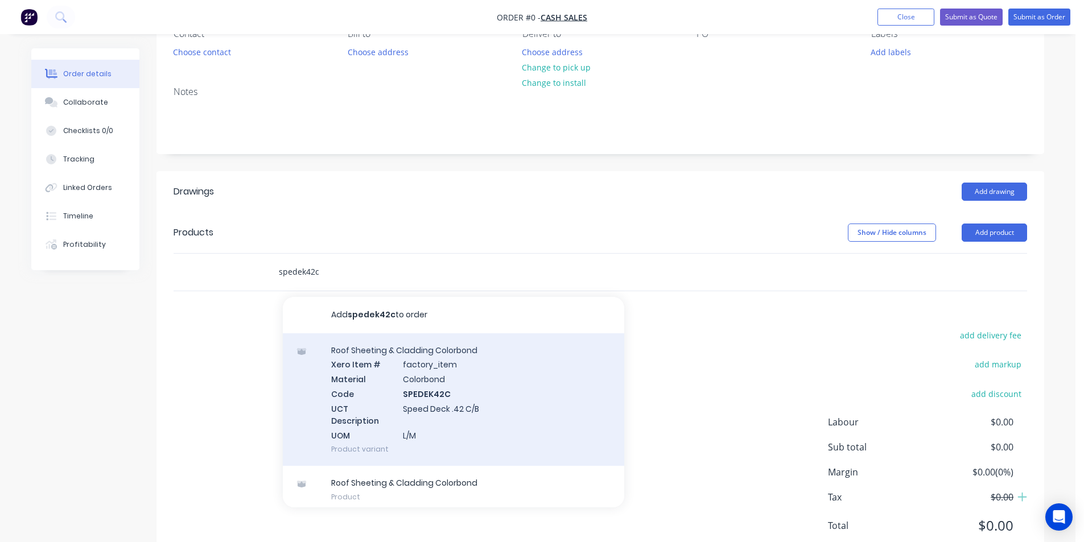
scroll to position [154, 0]
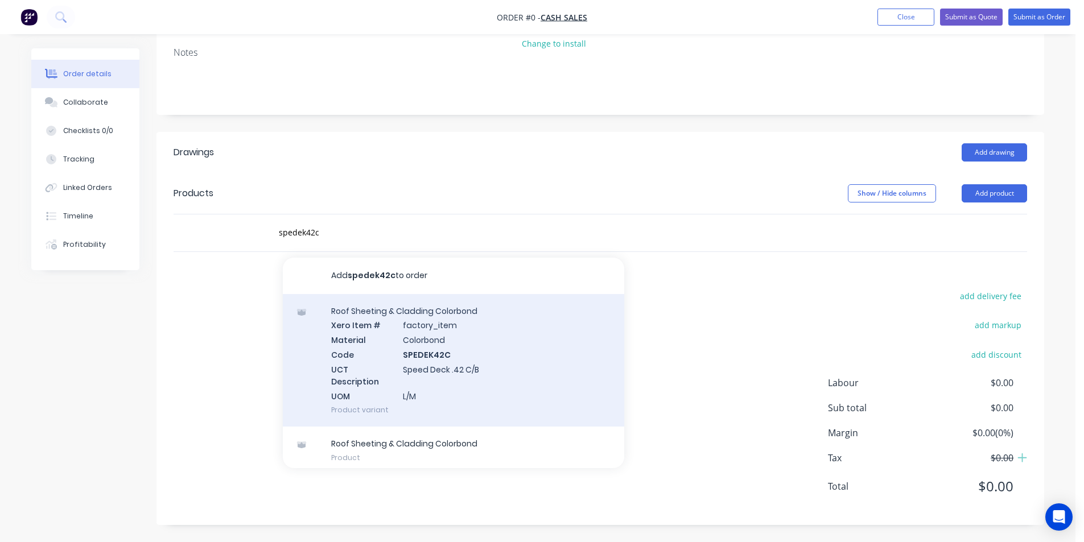
click at [475, 373] on div "Roof Sheeting & Cladding Colorbond Xero Item # factory_item Material Colorbond …" at bounding box center [453, 360] width 341 height 133
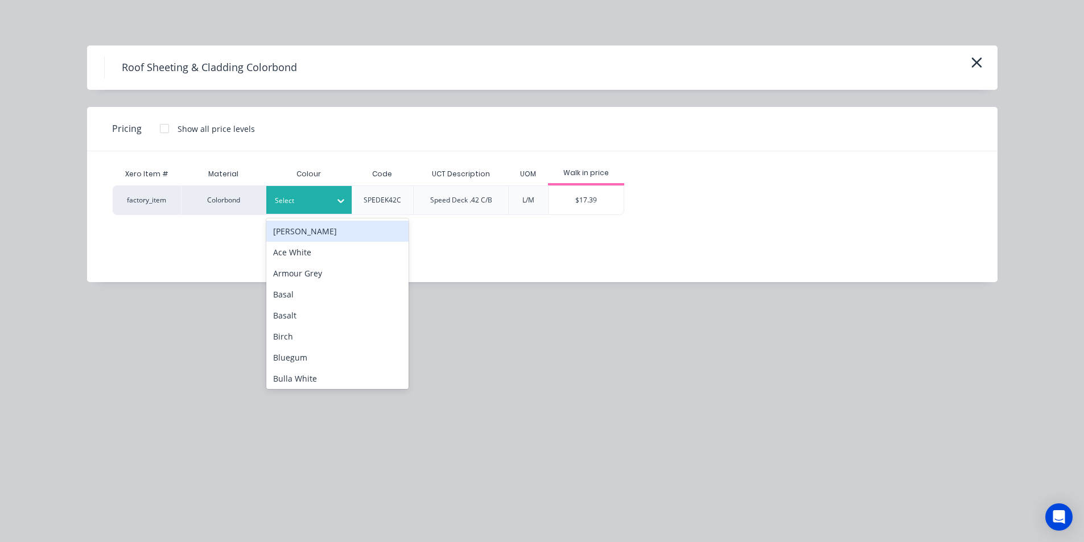
click at [325, 200] on div at bounding box center [300, 201] width 51 height 13
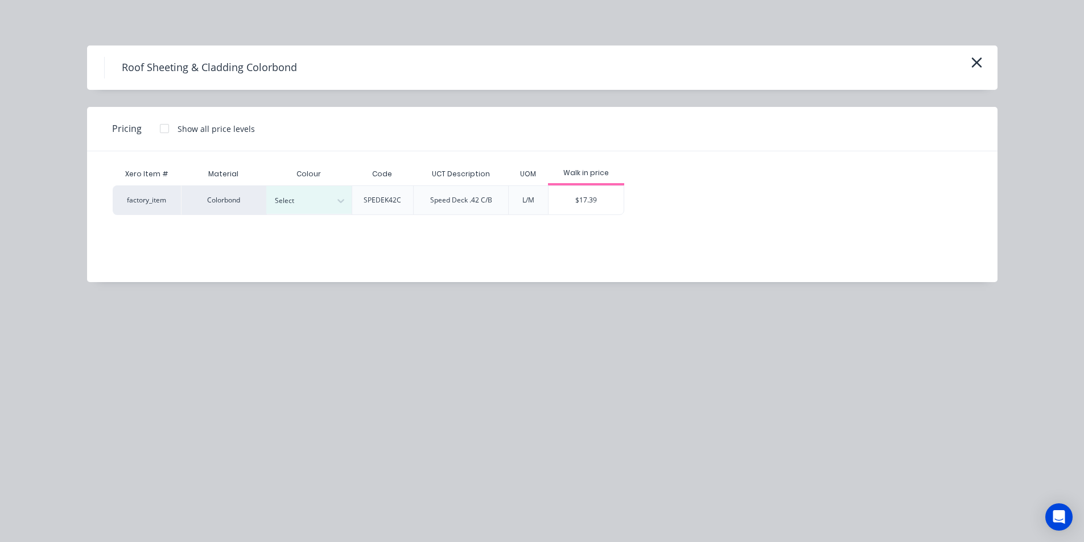
drag, startPoint x: 985, startPoint y: 60, endPoint x: 817, endPoint y: 149, distance: 189.3
click at [984, 61] on button "button" at bounding box center [976, 63] width 19 height 18
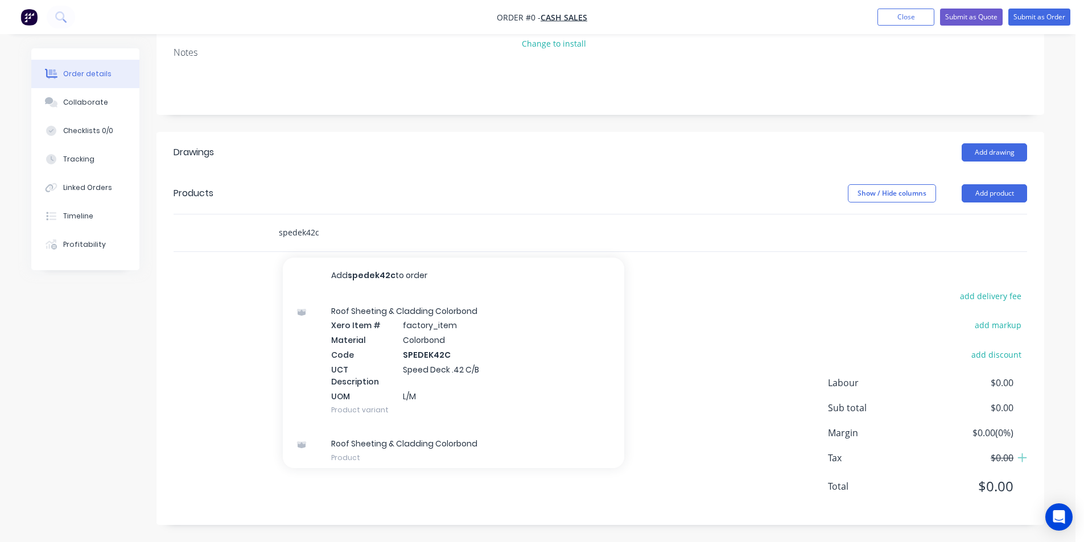
click at [429, 242] on input "spedek42c" at bounding box center [392, 232] width 228 height 23
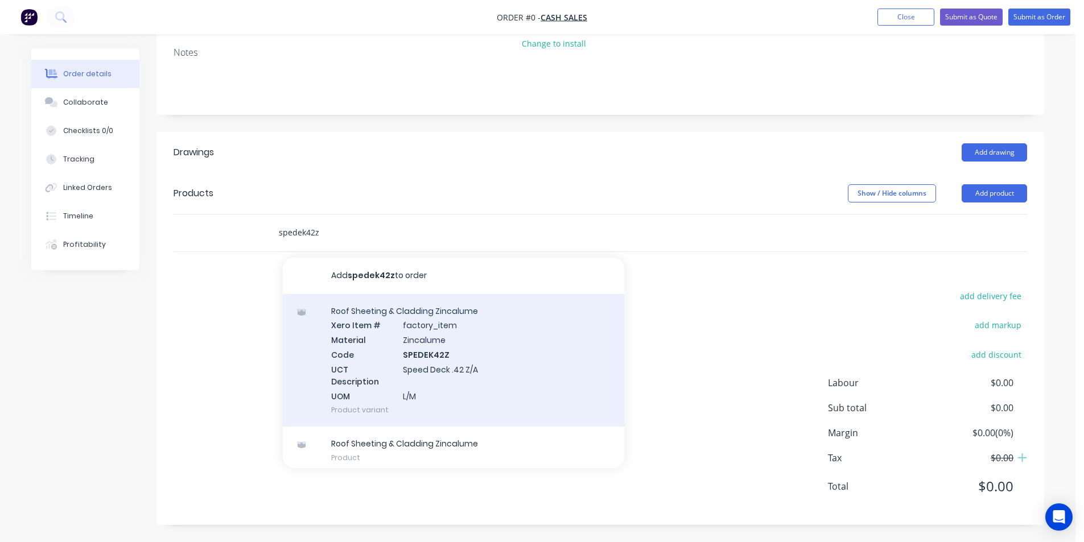
type input "spedek42z"
click at [473, 342] on div "Roof Sheeting & Cladding Zincalume Xero Item # factory_item Material Zincalume …" at bounding box center [453, 360] width 341 height 133
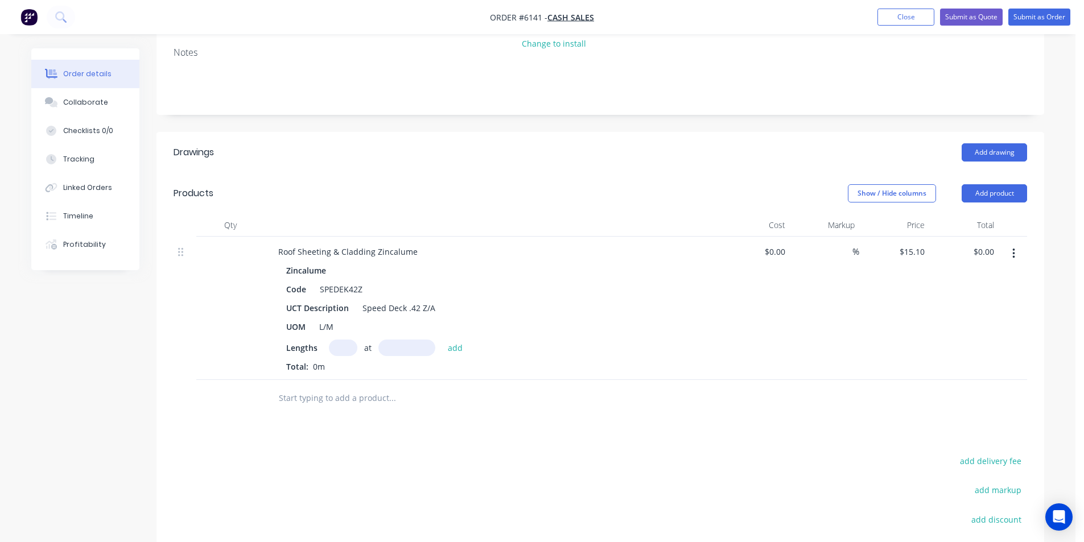
click at [334, 348] on input "text" at bounding box center [343, 348] width 28 height 16
type input "1"
type input "1000"
click at [442, 340] on button "add" at bounding box center [455, 347] width 27 height 15
type input "$15.10"
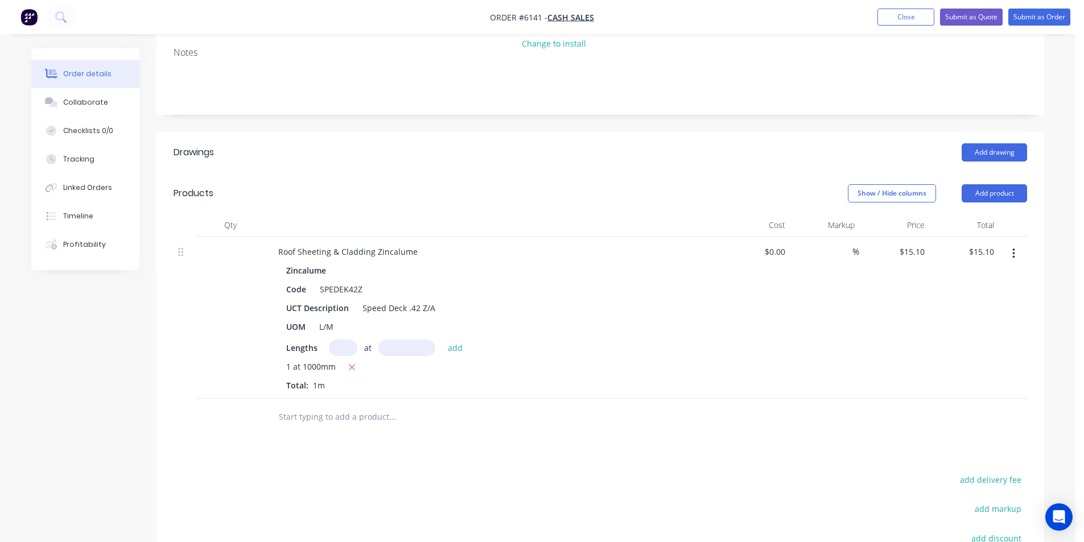
click at [361, 412] on input "text" at bounding box center [392, 417] width 228 height 23
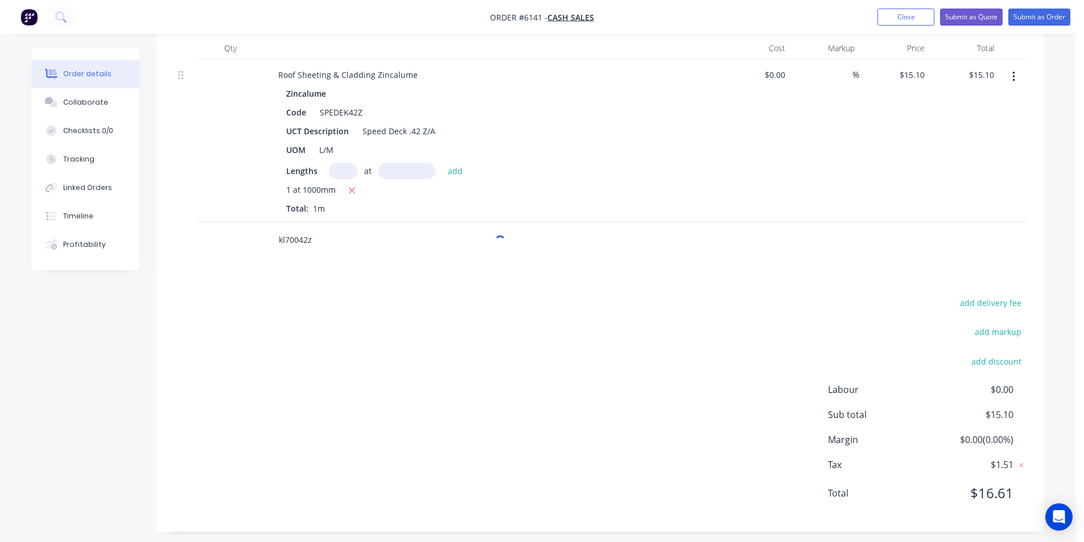
scroll to position [338, 0]
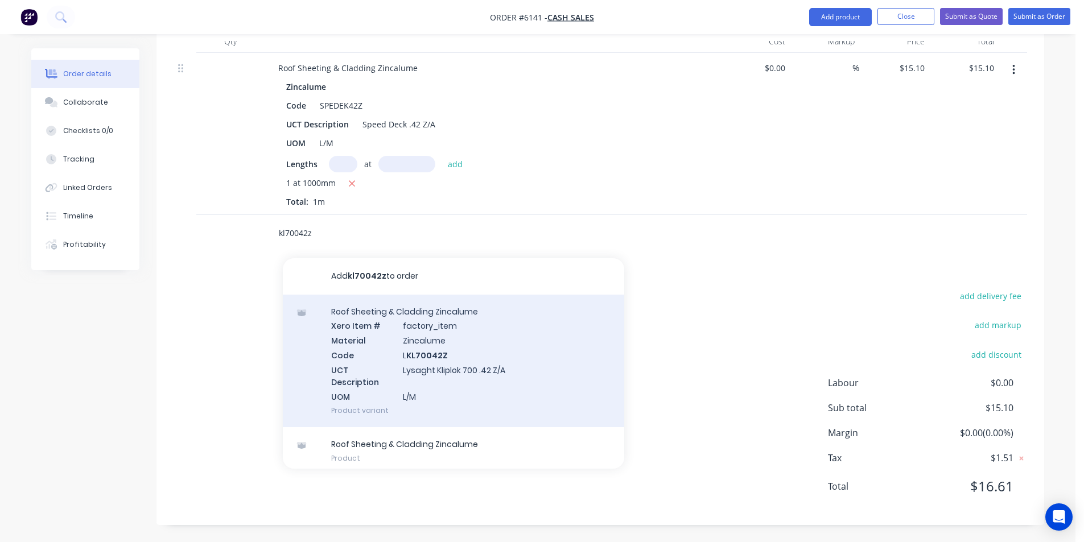
type input "kl70042z"
click at [434, 354] on div "Roof Sheeting & Cladding Zincalume Xero Item # factory_item Material Zincalume …" at bounding box center [453, 361] width 341 height 133
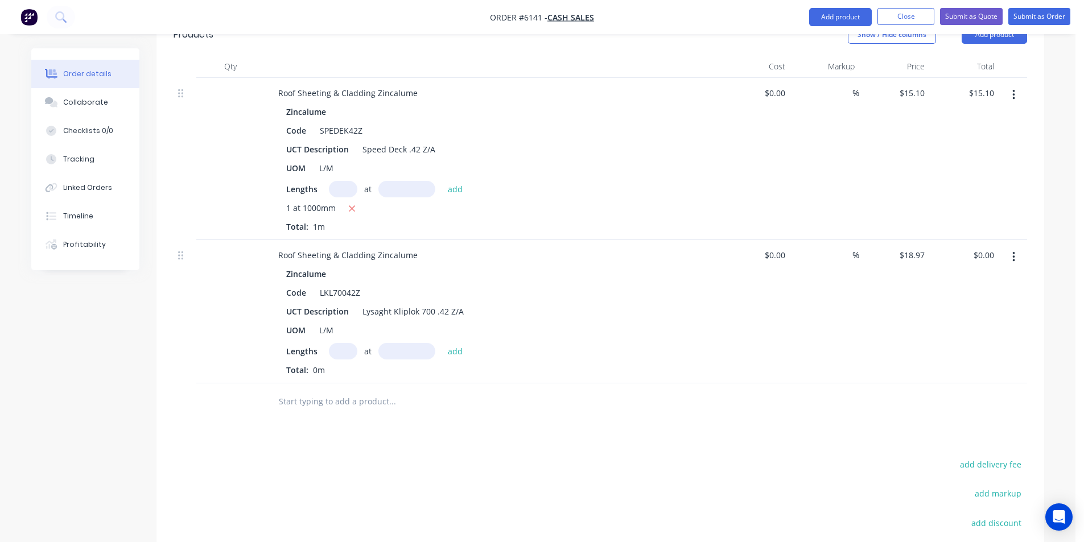
scroll to position [281, 0]
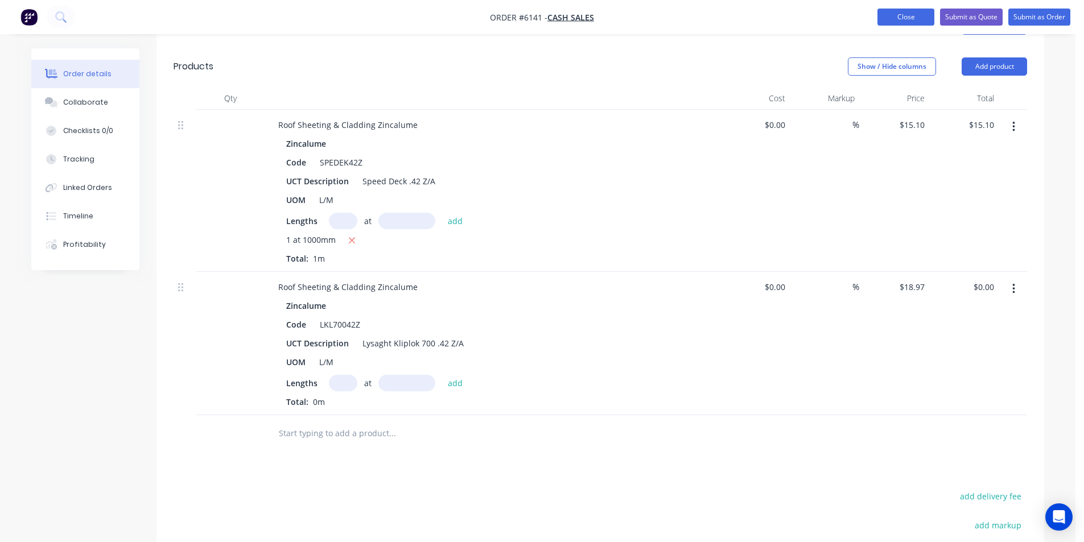
click at [926, 14] on button "Close" at bounding box center [905, 17] width 57 height 17
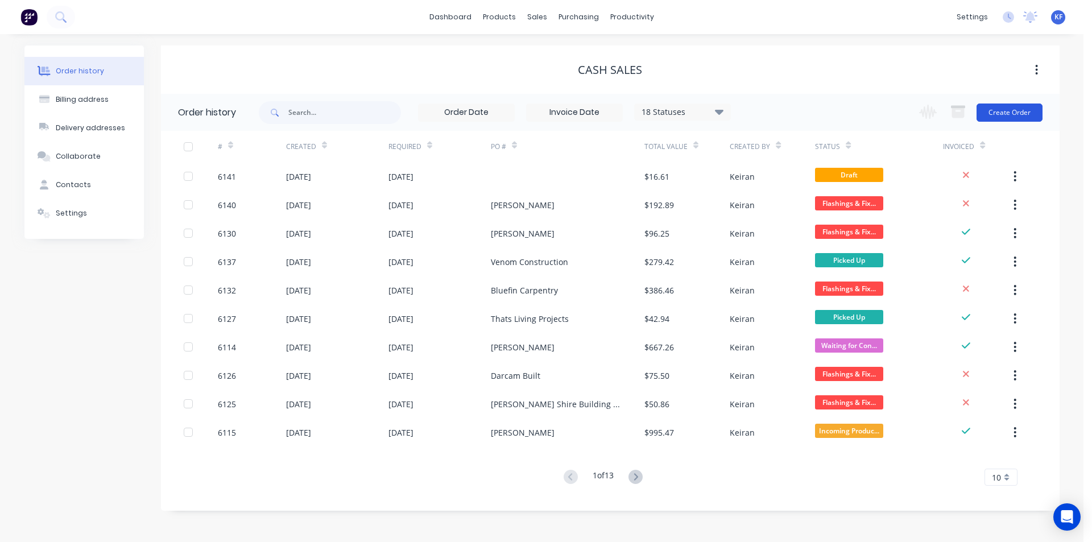
click at [1006, 112] on button "Create Order" at bounding box center [1010, 113] width 66 height 18
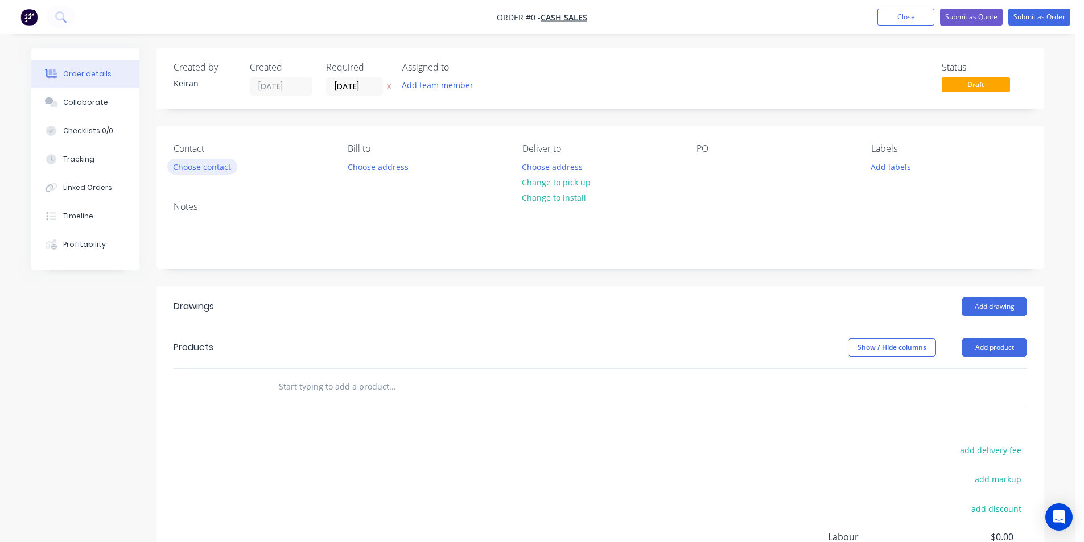
click at [207, 171] on button "Choose contact" at bounding box center [202, 166] width 70 height 15
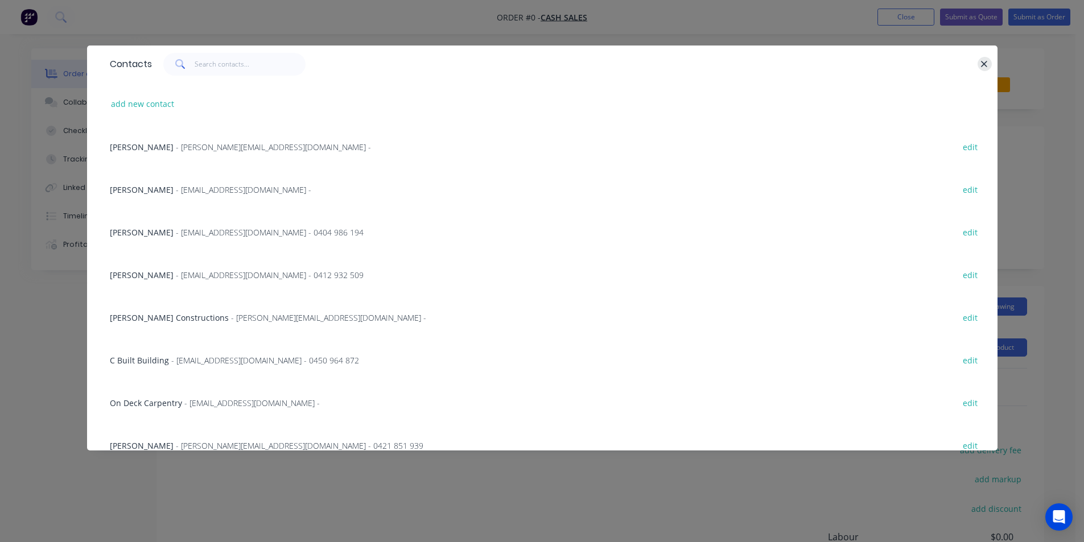
click at [990, 63] on button "button" at bounding box center [984, 64] width 14 height 14
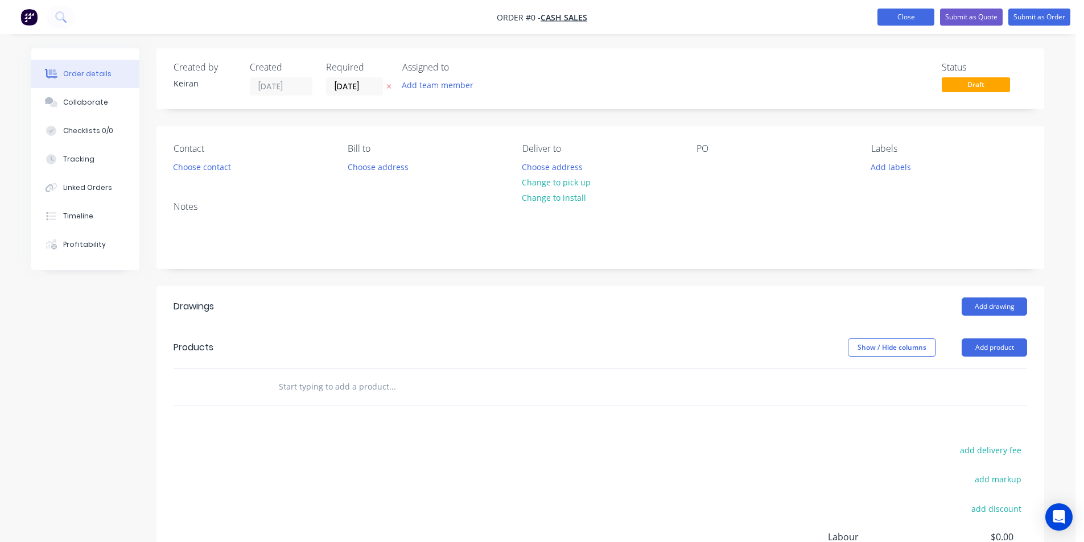
click at [900, 18] on button "Close" at bounding box center [905, 17] width 57 height 17
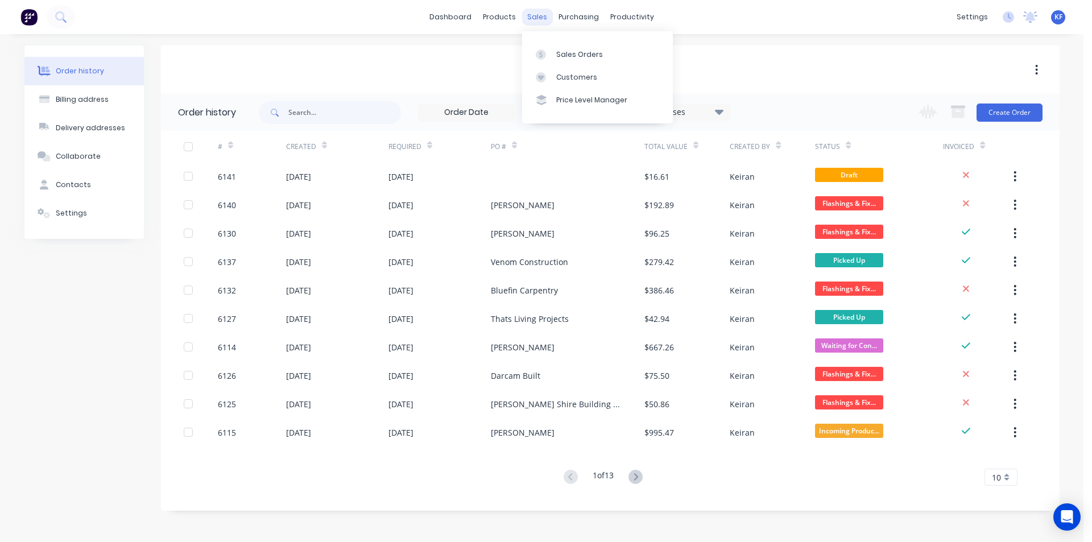
click at [547, 13] on div "sales" at bounding box center [537, 17] width 31 height 17
click at [559, 46] on link "Sales Orders" at bounding box center [597, 54] width 151 height 23
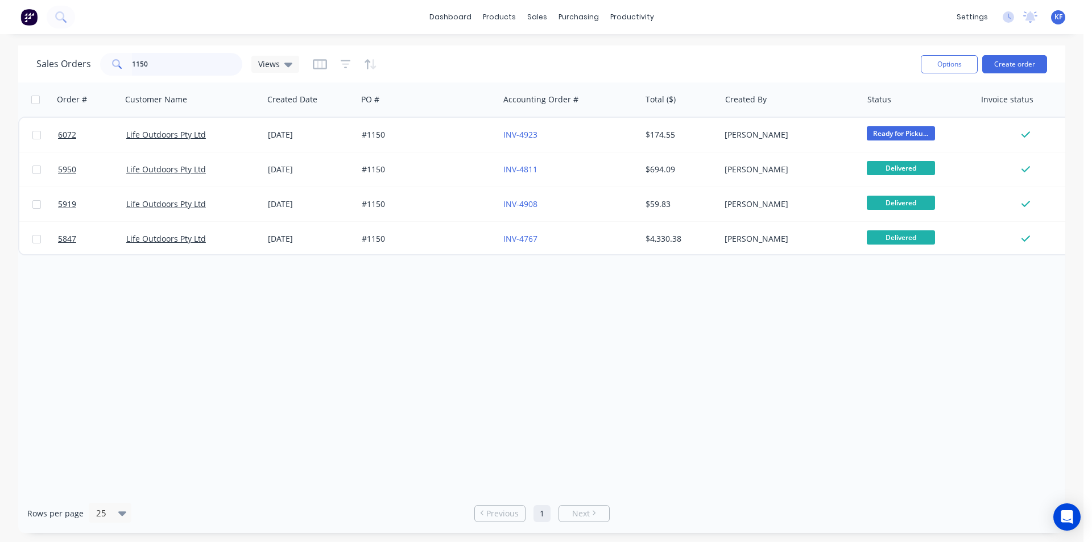
click at [75, 55] on div "Sales Orders 1150 Views" at bounding box center [167, 64] width 263 height 23
click at [998, 60] on button "Create order" at bounding box center [1014, 64] width 65 height 18
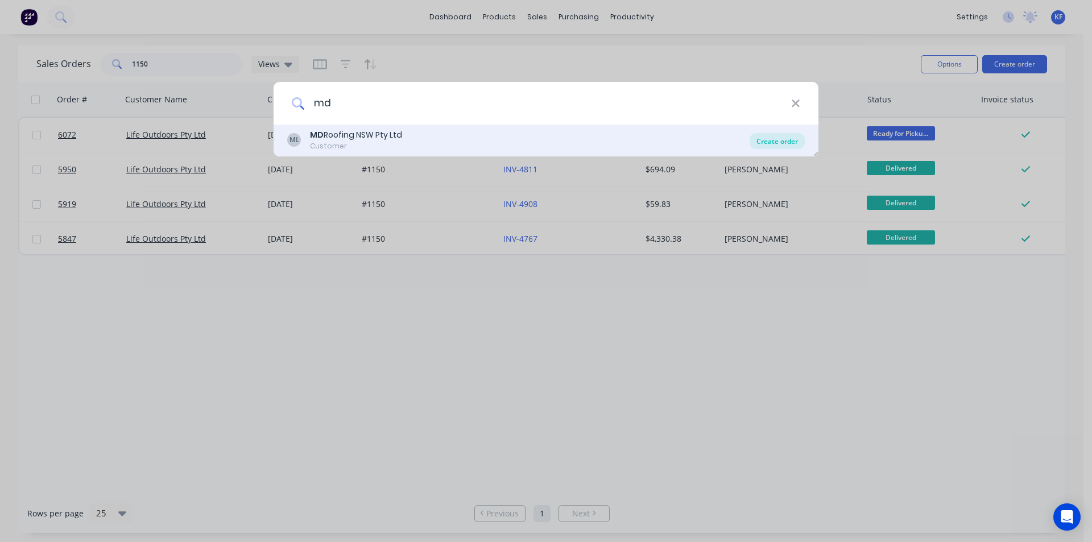
type input "md"
click at [785, 140] on div "Create order" at bounding box center [777, 141] width 55 height 16
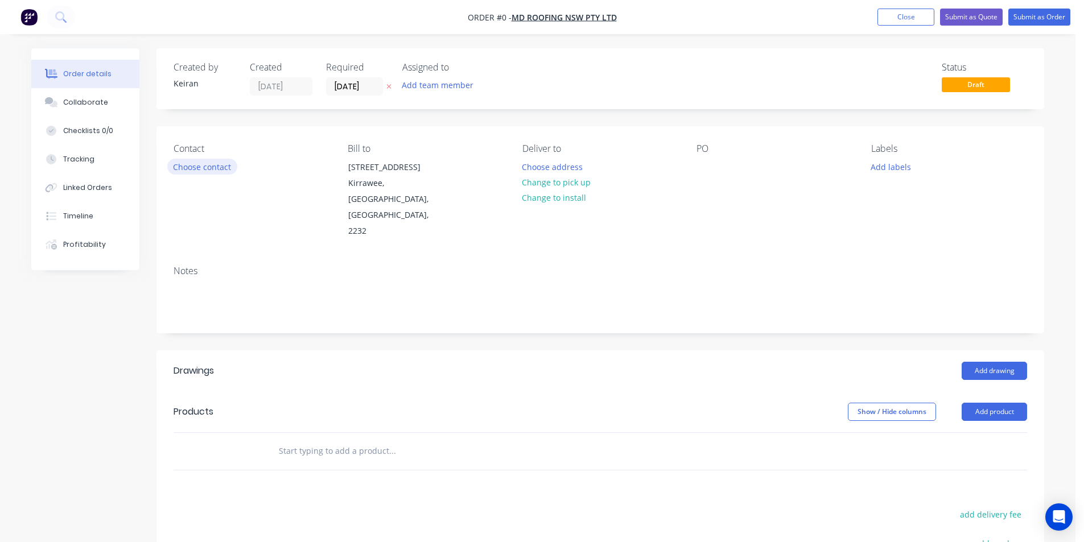
click at [183, 164] on button "Choose contact" at bounding box center [202, 166] width 70 height 15
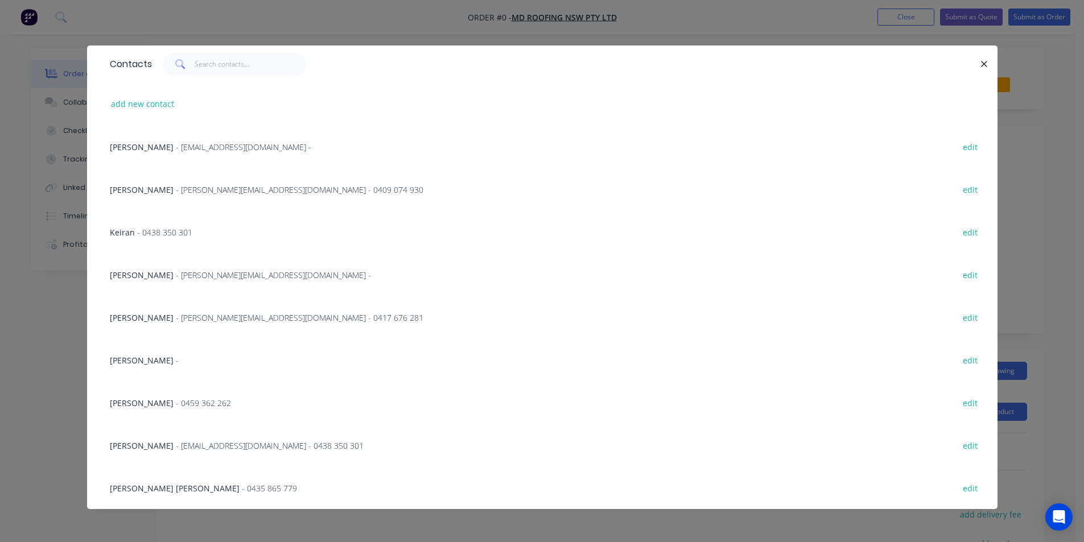
click at [176, 400] on span "- 0459 362 262" at bounding box center [203, 403] width 55 height 11
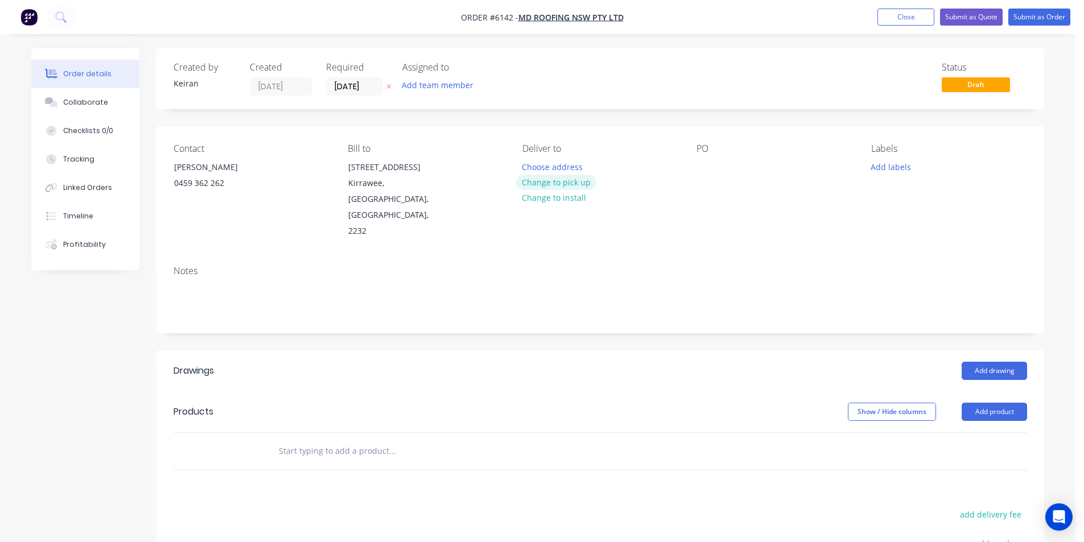
click at [579, 187] on button "Change to pick up" at bounding box center [556, 182] width 81 height 15
click at [704, 170] on div at bounding box center [705, 167] width 18 height 16
click at [988, 362] on button "Add drawing" at bounding box center [993, 371] width 65 height 18
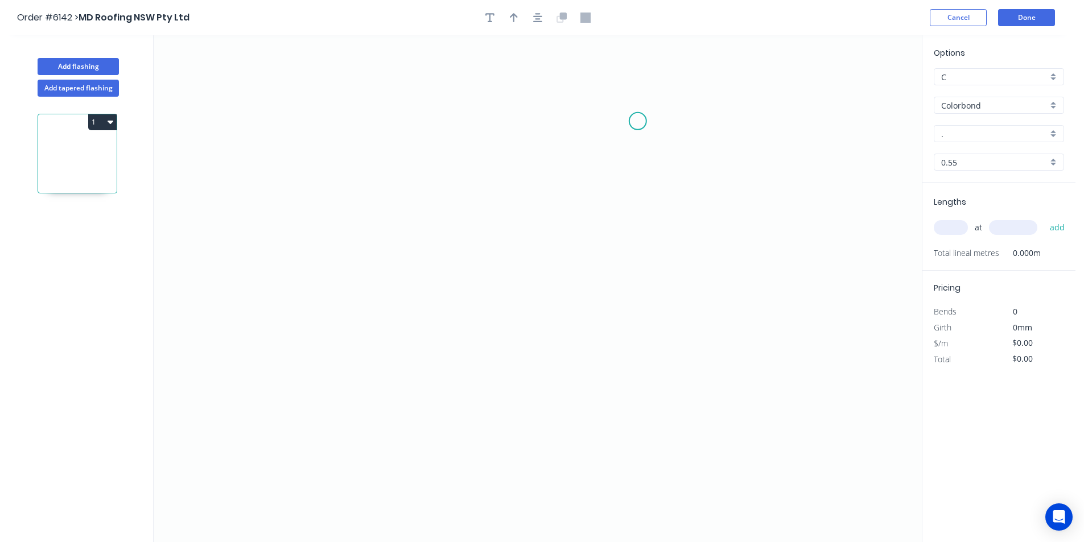
click at [638, 121] on icon "0" at bounding box center [538, 288] width 768 height 507
click at [638, 148] on icon "0" at bounding box center [538, 288] width 768 height 507
click at [452, 147] on icon "0 ?" at bounding box center [538, 288] width 768 height 507
click at [454, 251] on icon "0 ? ?" at bounding box center [538, 288] width 768 height 507
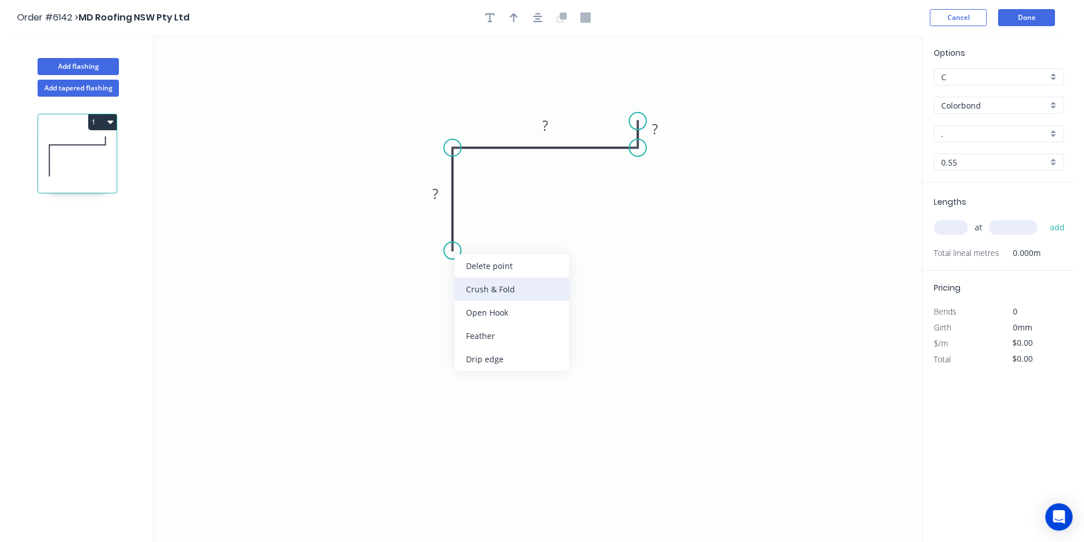
click at [475, 293] on div "Crush & Fold" at bounding box center [511, 289] width 114 height 23
drag, startPoint x: 440, startPoint y: 204, endPoint x: 439, endPoint y: 196, distance: 8.0
click at [440, 202] on g "?" at bounding box center [435, 193] width 37 height 23
click at [439, 196] on rect at bounding box center [435, 193] width 23 height 16
click at [532, 18] on button "button" at bounding box center [537, 17] width 17 height 17
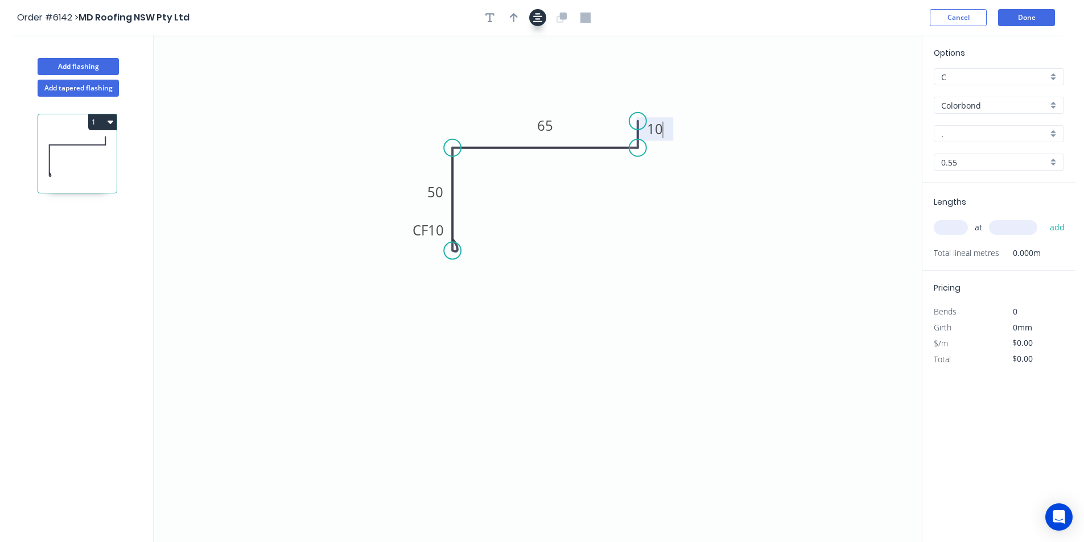
type input "$9.31"
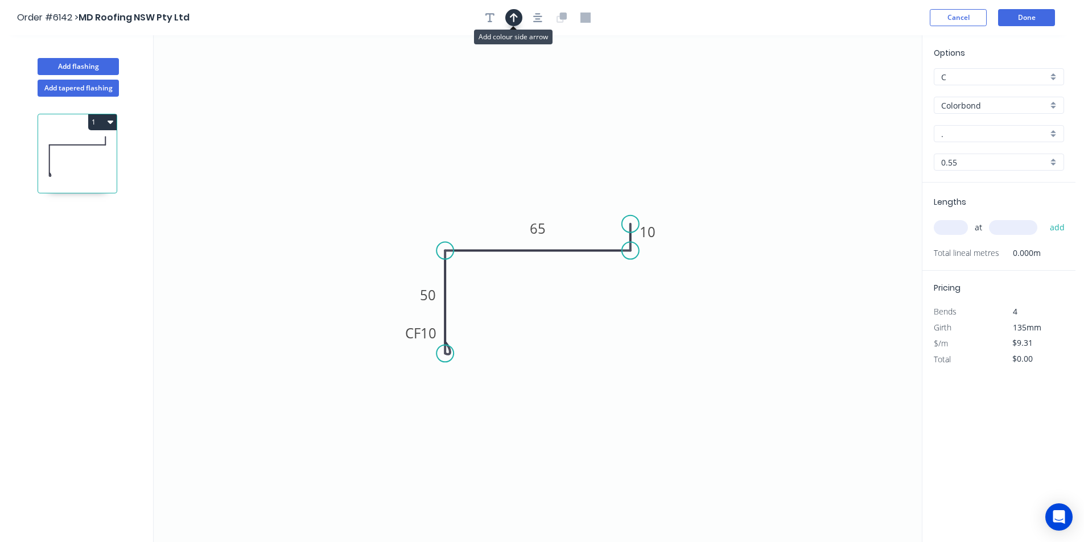
click at [516, 16] on icon "button" at bounding box center [514, 17] width 8 height 9
click at [412, 231] on icon at bounding box center [412, 218] width 10 height 36
click at [973, 136] on input "." at bounding box center [994, 134] width 106 height 12
click at [1028, 156] on div "Surfmist" at bounding box center [998, 156] width 129 height 20
type input "Surfmist"
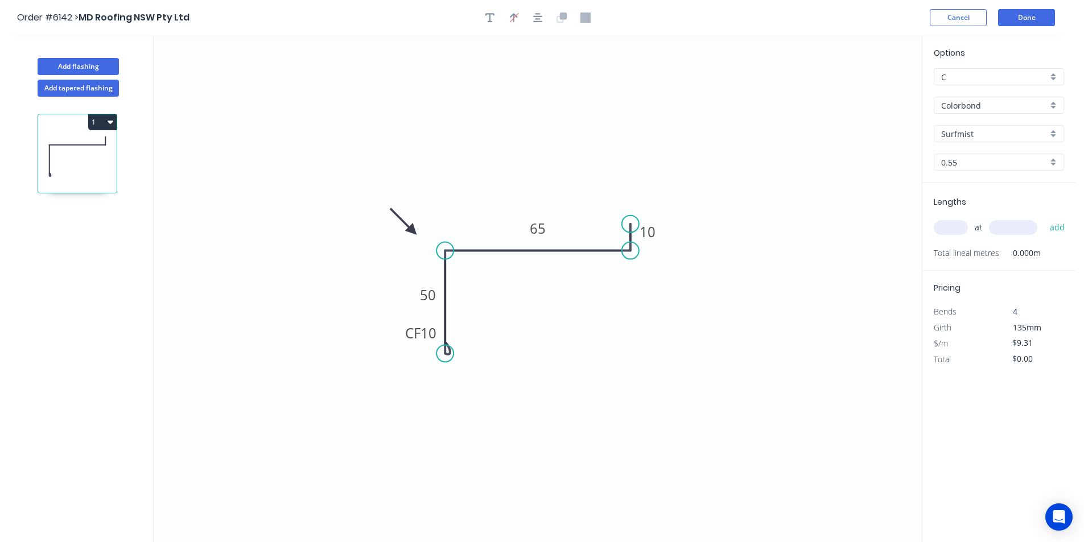
click at [946, 229] on input "text" at bounding box center [950, 227] width 34 height 15
type input "1"
type input "4000"
click at [1044, 218] on button "add" at bounding box center [1057, 227] width 27 height 19
type input "$37.24"
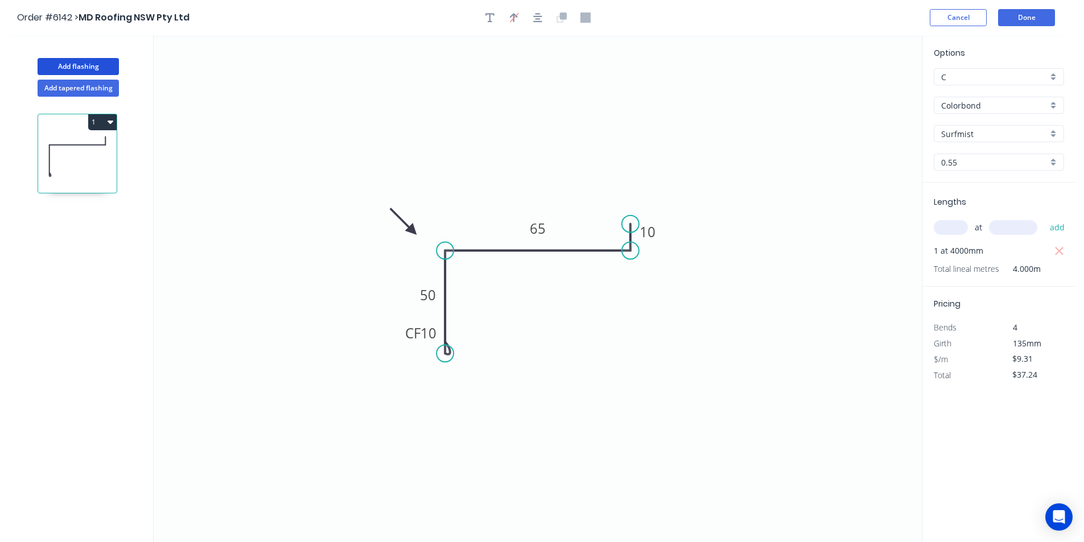
drag, startPoint x: 72, startPoint y: 65, endPoint x: 131, endPoint y: 80, distance: 60.4
click at [77, 65] on button "Add flashing" at bounding box center [78, 66] width 81 height 17
type input "$0.00"
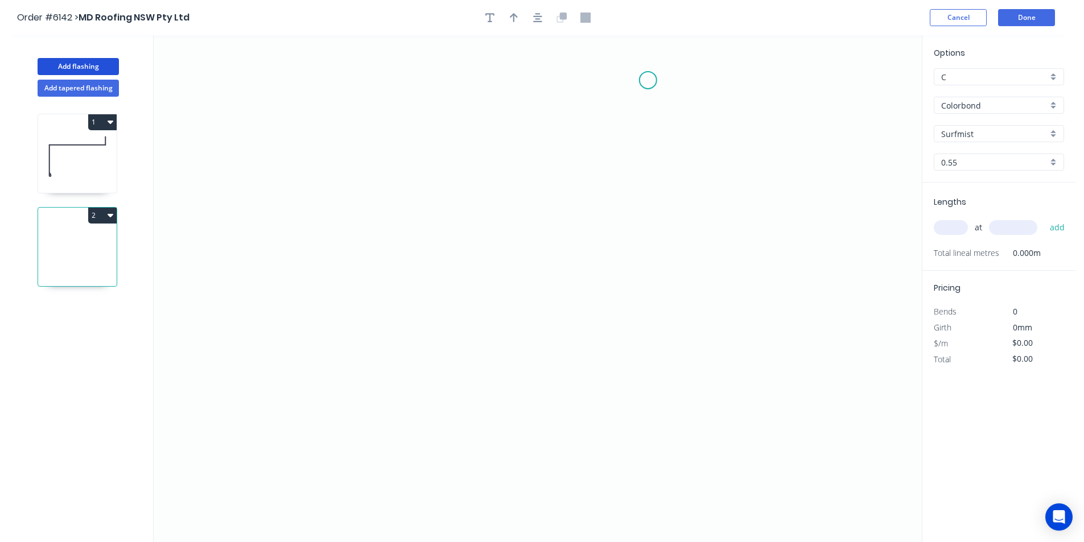
click at [648, 80] on icon "0" at bounding box center [538, 288] width 768 height 507
click at [643, 315] on icon "0" at bounding box center [538, 288] width 768 height 507
click at [582, 312] on icon "0 ?" at bounding box center [538, 288] width 768 height 507
click at [584, 433] on icon "0 ? ?" at bounding box center [538, 288] width 768 height 507
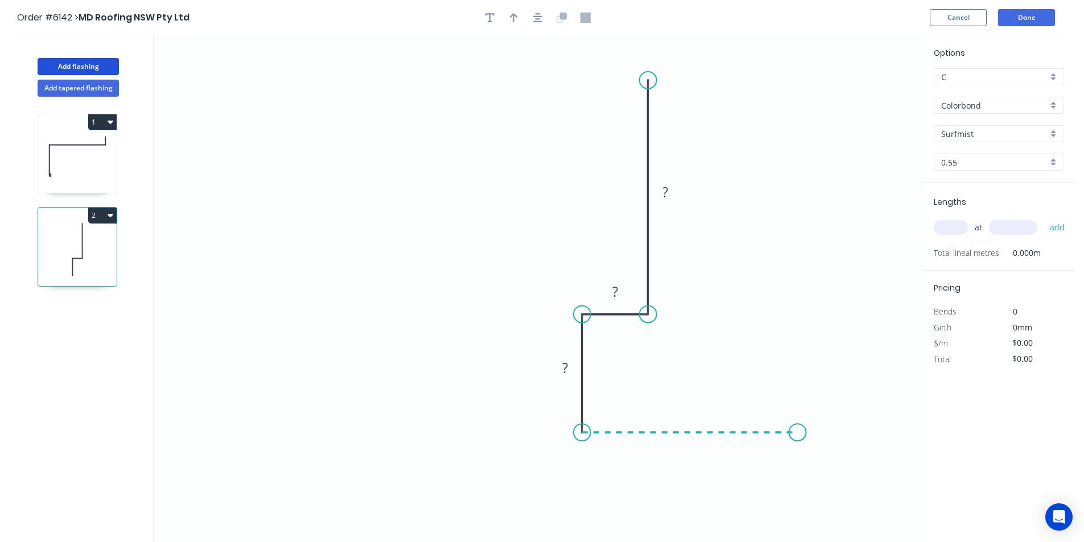
click at [797, 438] on icon "0 ? ? ?" at bounding box center [538, 288] width 768 height 507
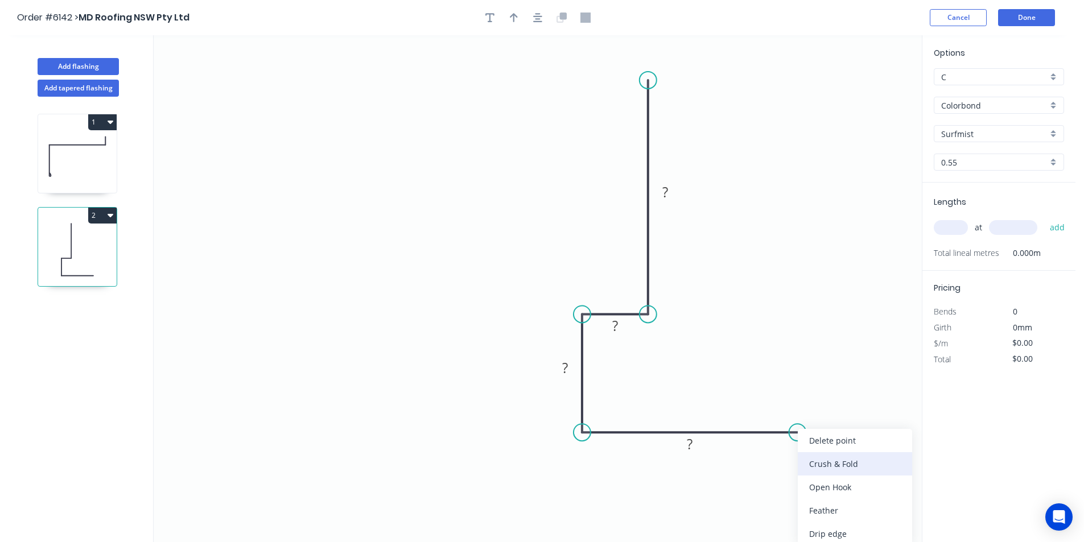
click at [816, 458] on div "Crush & Fold" at bounding box center [854, 463] width 114 height 23
click at [673, 179] on icon "0 ? ? ? CF 10 ?" at bounding box center [538, 288] width 768 height 507
click at [671, 193] on rect at bounding box center [665, 193] width 23 height 16
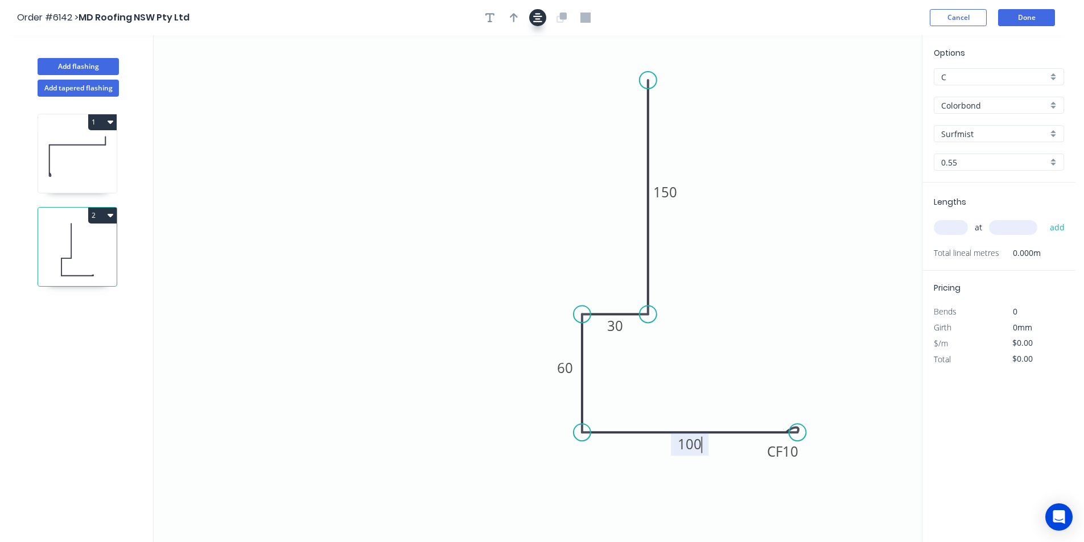
click at [540, 21] on icon "button" at bounding box center [537, 17] width 9 height 9
type input "$15.33"
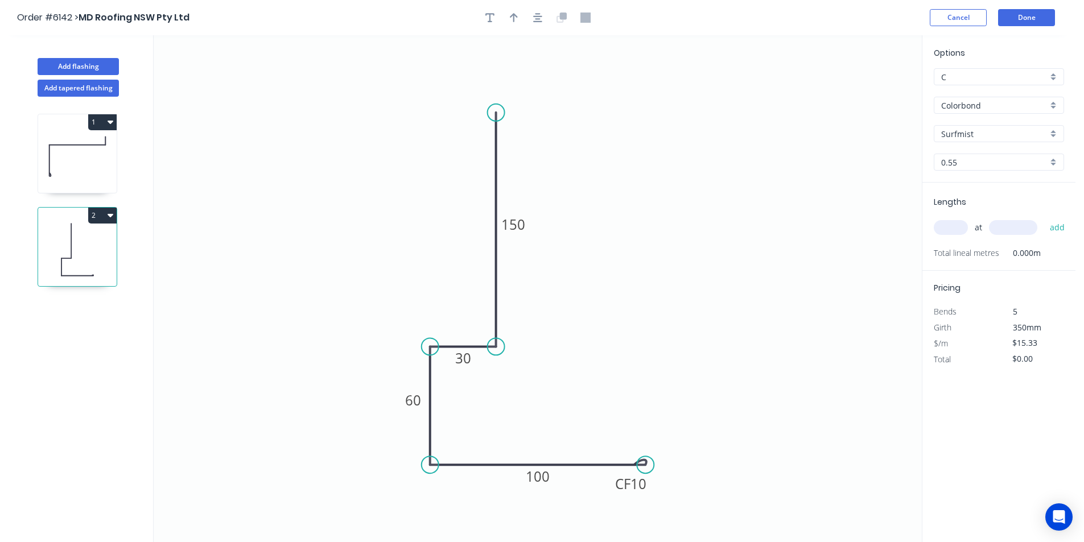
drag, startPoint x: 515, startPoint y: 15, endPoint x: 826, endPoint y: 108, distance: 324.1
click at [515, 16] on icon "button" at bounding box center [514, 17] width 8 height 9
click at [390, 301] on icon at bounding box center [390, 287] width 10 height 36
click at [949, 219] on div "at add" at bounding box center [999, 227] width 133 height 19
click at [952, 226] on input "text" at bounding box center [950, 227] width 34 height 15
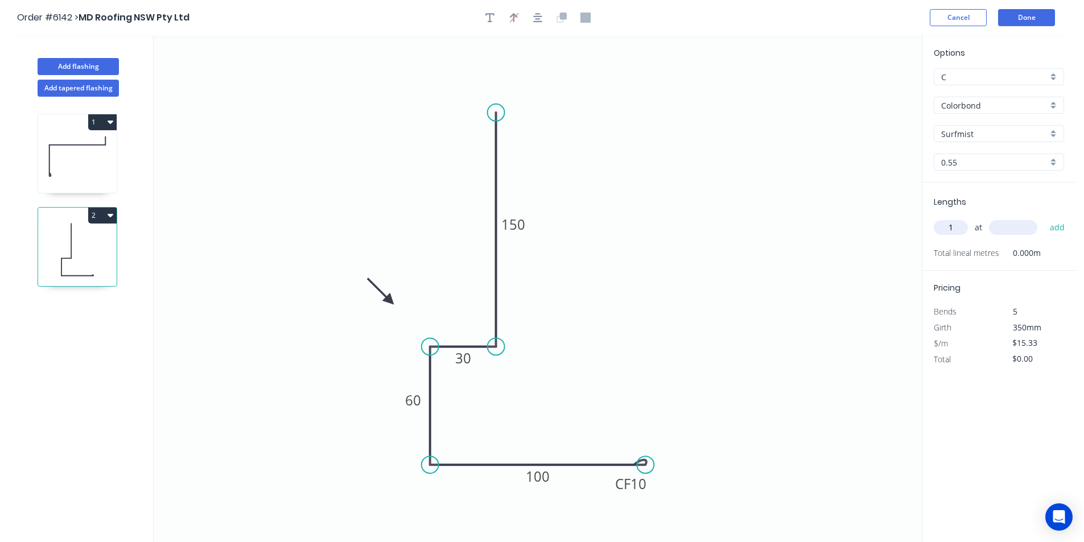
type input "1"
type input "3500"
click at [1044, 218] on button "add" at bounding box center [1057, 227] width 27 height 19
type input "$53.66"
click at [106, 66] on button "Add flashing" at bounding box center [78, 66] width 81 height 17
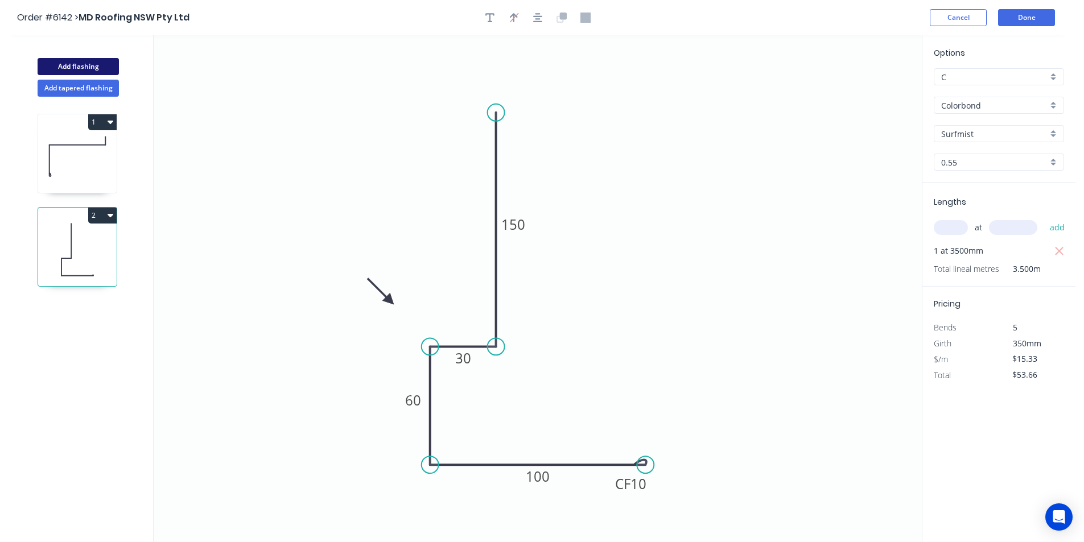
type input "$0.00"
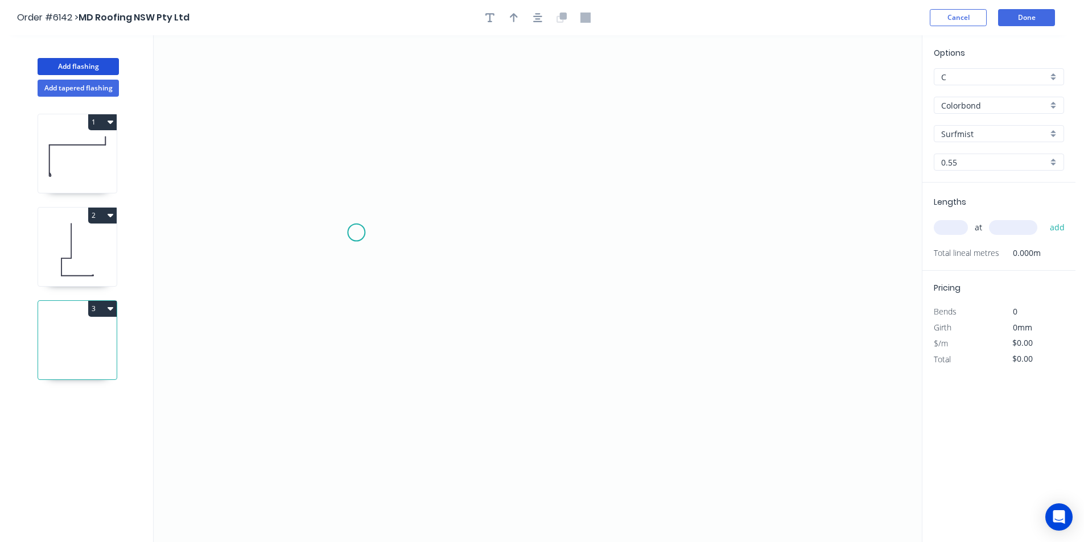
click at [356, 233] on icon "0" at bounding box center [538, 288] width 768 height 507
click at [357, 168] on icon "0" at bounding box center [538, 288] width 768 height 507
click at [763, 204] on icon "0 ?" at bounding box center [538, 288] width 768 height 507
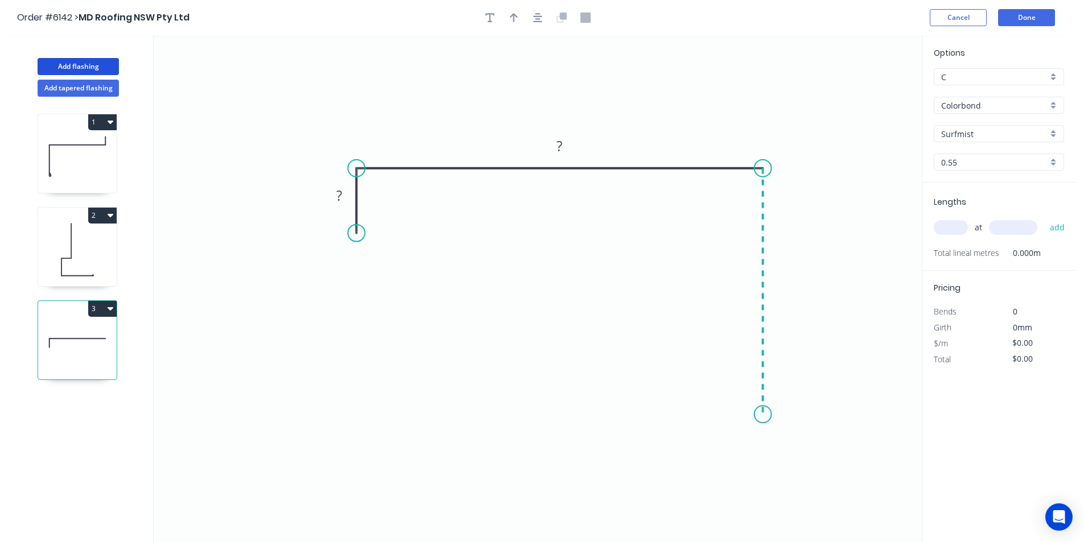
click at [749, 415] on icon "0 ? ?" at bounding box center [538, 288] width 768 height 507
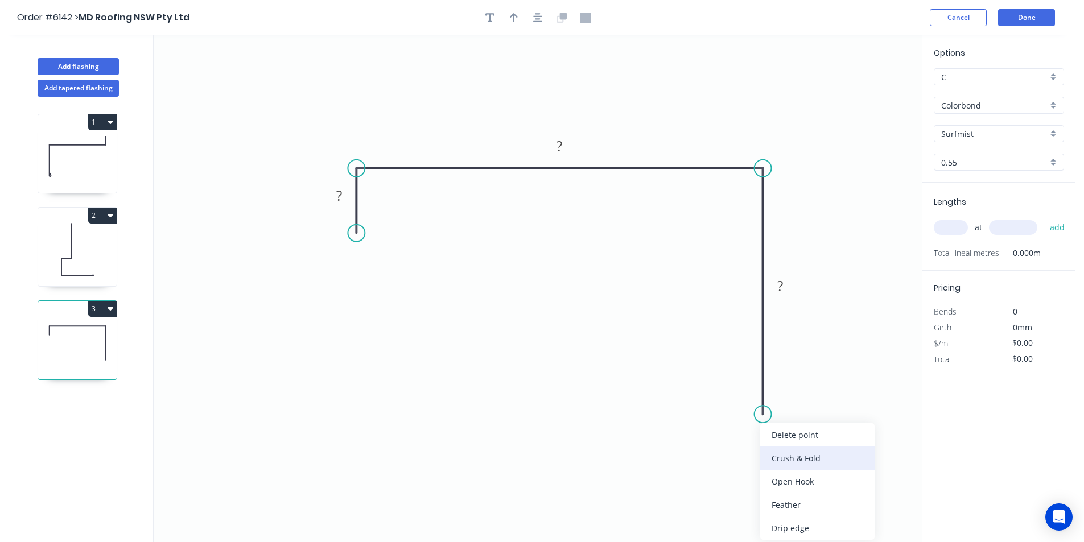
click at [787, 461] on div "Crush & Fold" at bounding box center [817, 457] width 114 height 23
click at [779, 444] on div "Flip bend" at bounding box center [818, 450] width 114 height 23
click at [337, 195] on tspan "?" at bounding box center [339, 195] width 6 height 19
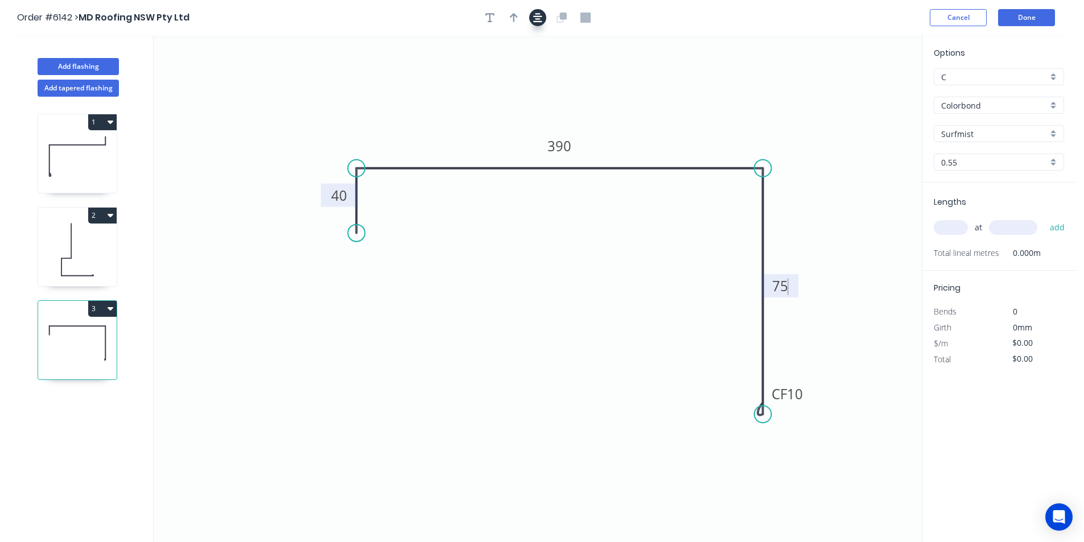
click at [540, 18] on icon "button" at bounding box center [537, 18] width 9 height 10
type input "$21.44"
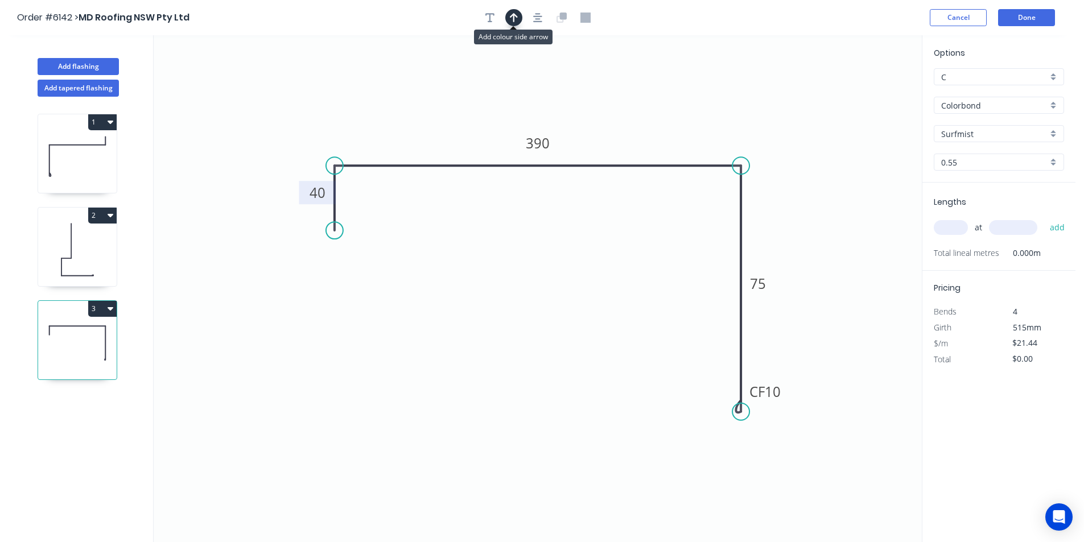
click at [508, 19] on button "button" at bounding box center [513, 17] width 17 height 17
drag, startPoint x: 859, startPoint y: 89, endPoint x: 867, endPoint y: 93, distance: 9.4
click at [861, 90] on icon "0 40 390 CF 10 75" at bounding box center [538, 288] width 768 height 507
drag, startPoint x: 865, startPoint y: 92, endPoint x: 747, endPoint y: 135, distance: 124.7
click at [771, 133] on icon at bounding box center [787, 116] width 33 height 33
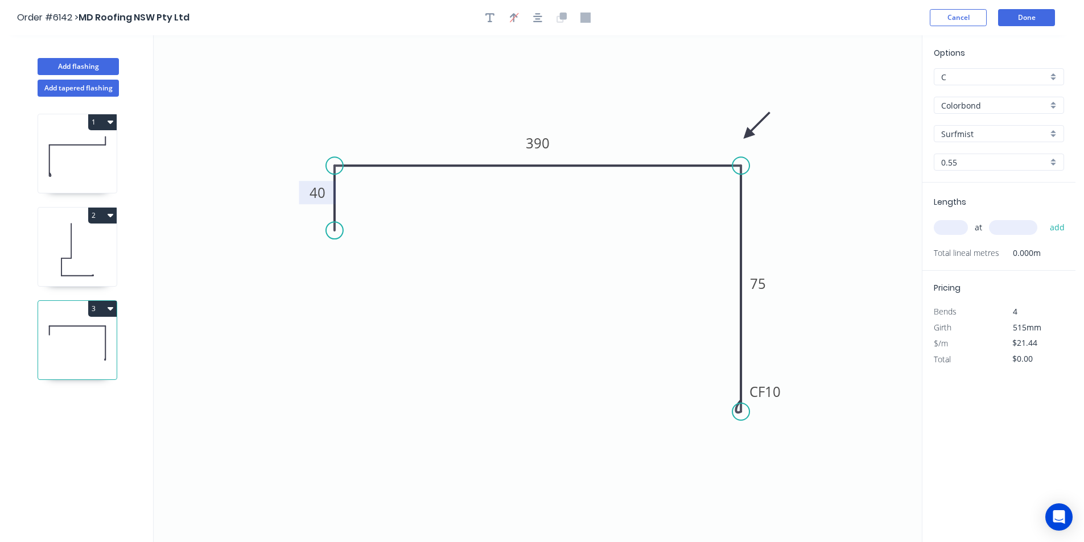
click at [969, 238] on div "at add" at bounding box center [999, 227] width 133 height 31
click at [958, 231] on input "text" at bounding box center [950, 227] width 34 height 15
type input "1"
type input "3100"
click at [1044, 218] on button "add" at bounding box center [1057, 227] width 27 height 19
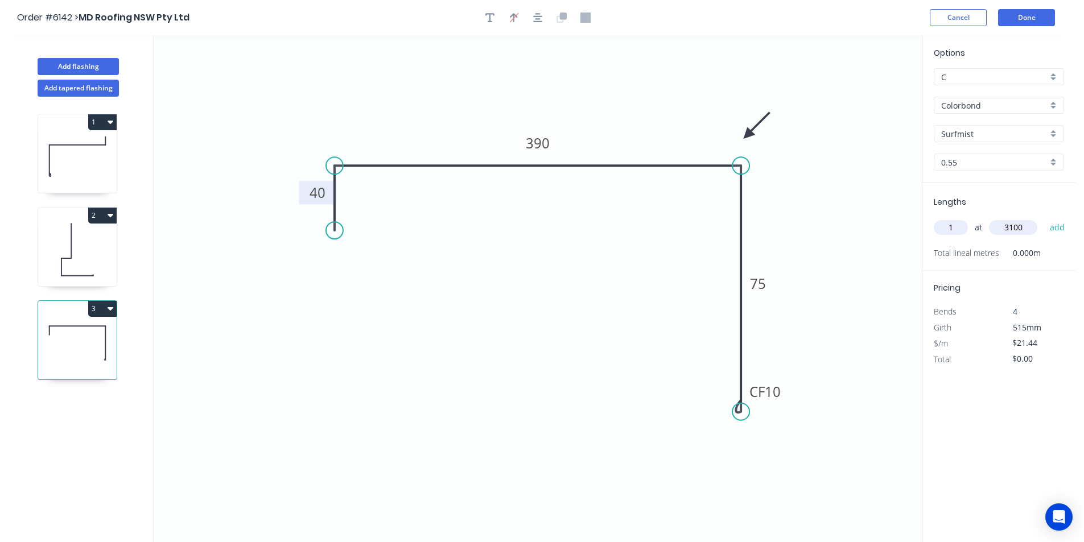
type input "$66.46"
click at [1028, 13] on button "Done" at bounding box center [1026, 17] width 57 height 17
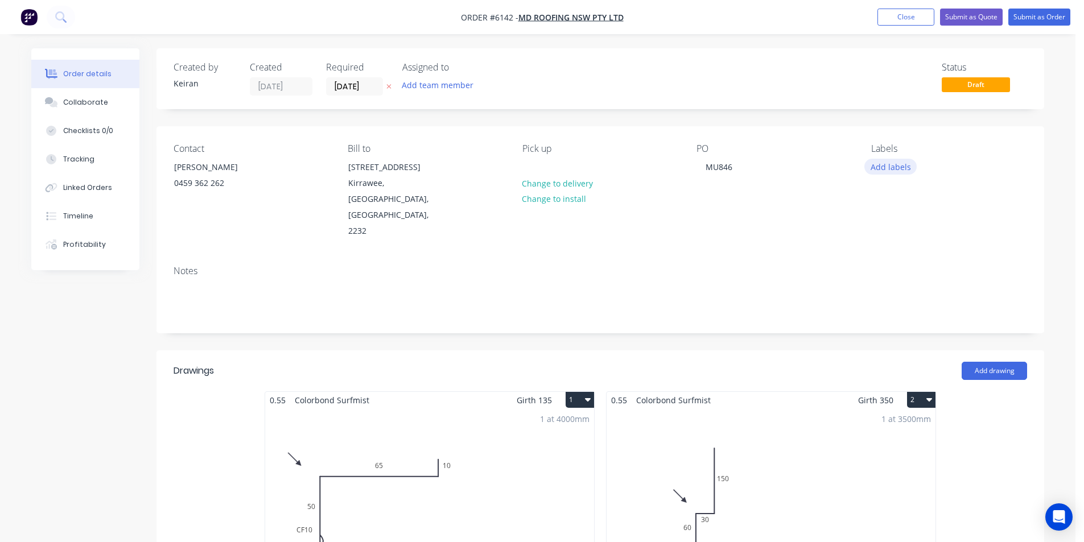
click at [895, 170] on button "Add labels" at bounding box center [890, 166] width 52 height 15
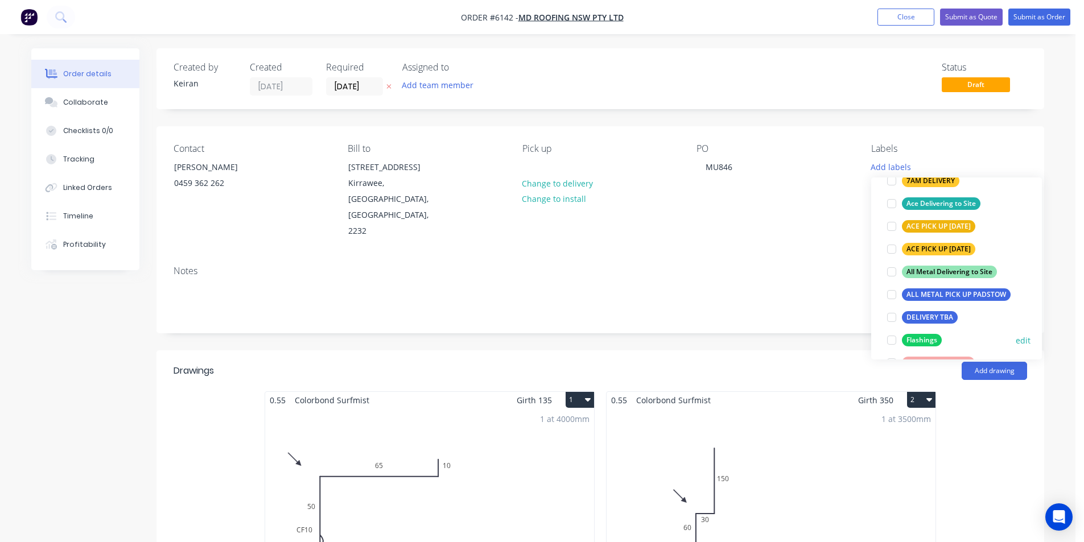
scroll to position [171, 0]
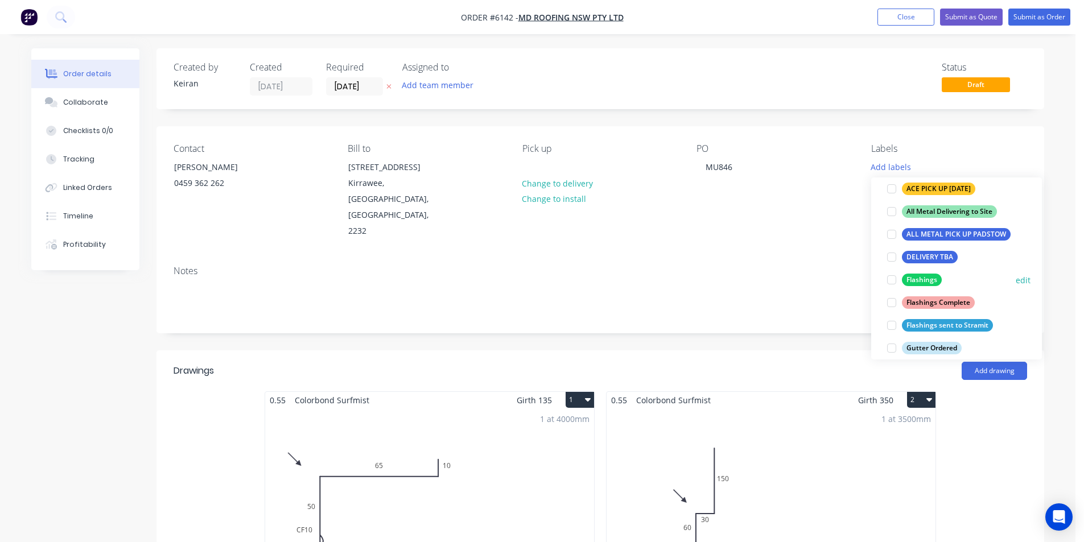
drag, startPoint x: 895, startPoint y: 276, endPoint x: 887, endPoint y: 262, distance: 15.8
click at [894, 275] on div at bounding box center [891, 279] width 23 height 23
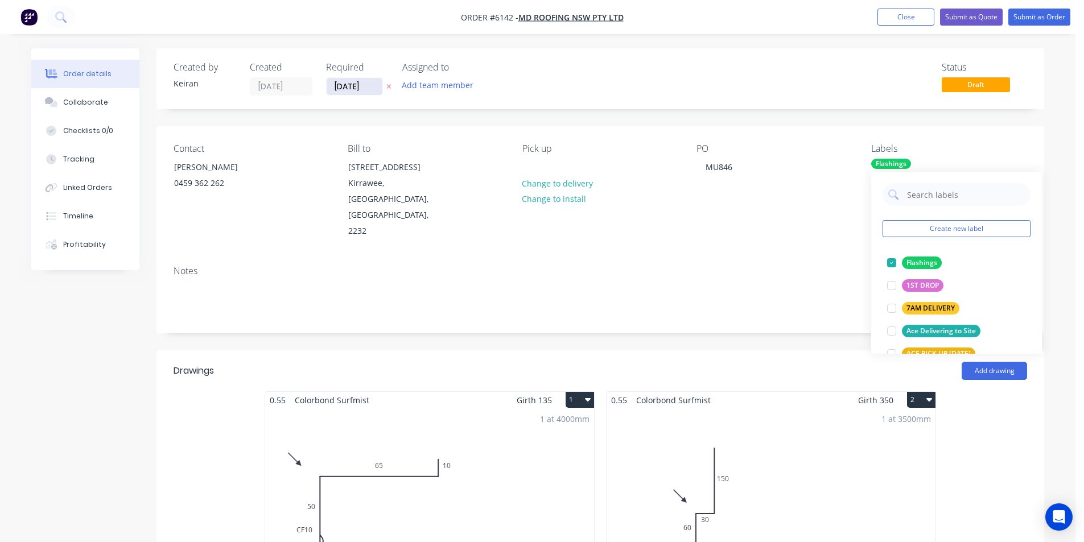
click at [355, 85] on input "[DATE]" at bounding box center [354, 86] width 56 height 17
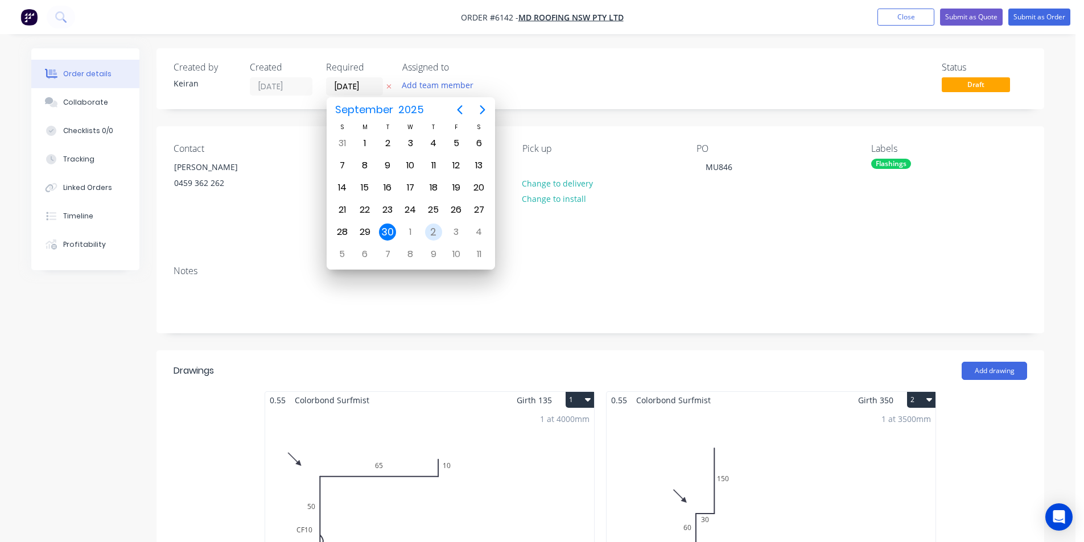
click at [433, 240] on div "2" at bounding box center [433, 232] width 17 height 17
type input "[DATE]"
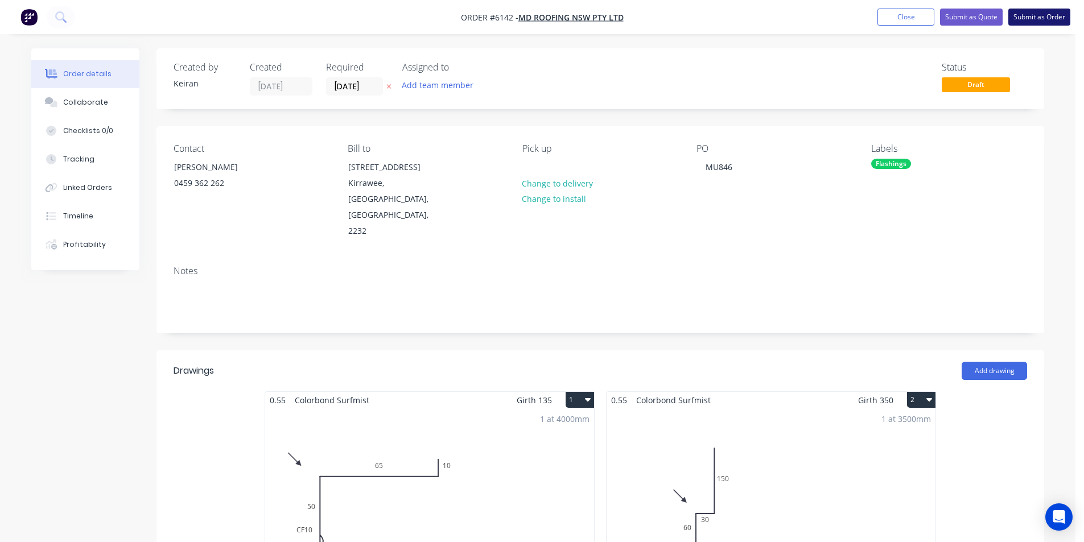
click at [1056, 18] on button "Submit as Order" at bounding box center [1039, 17] width 62 height 17
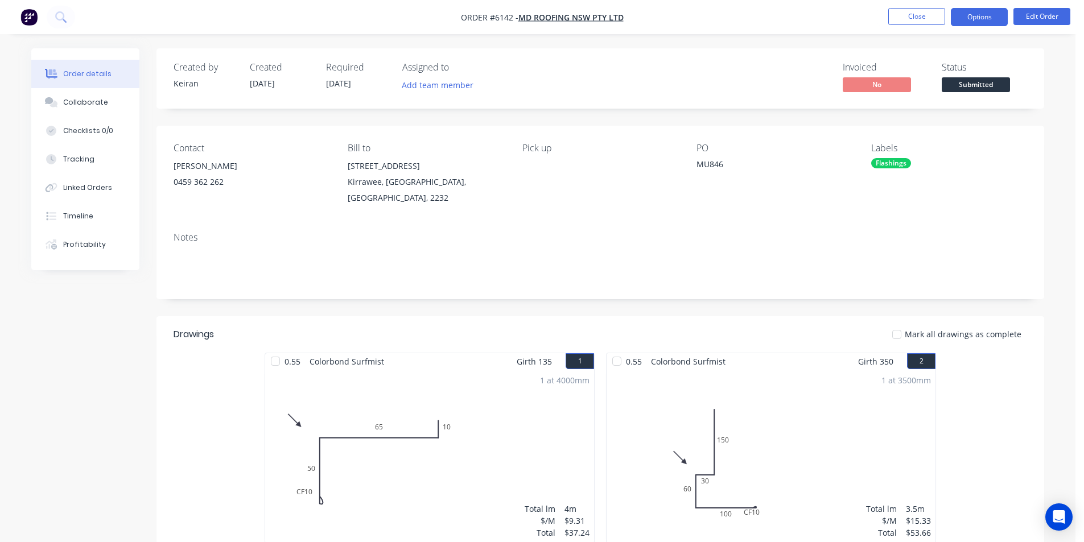
click at [1000, 18] on button "Options" at bounding box center [978, 17] width 57 height 18
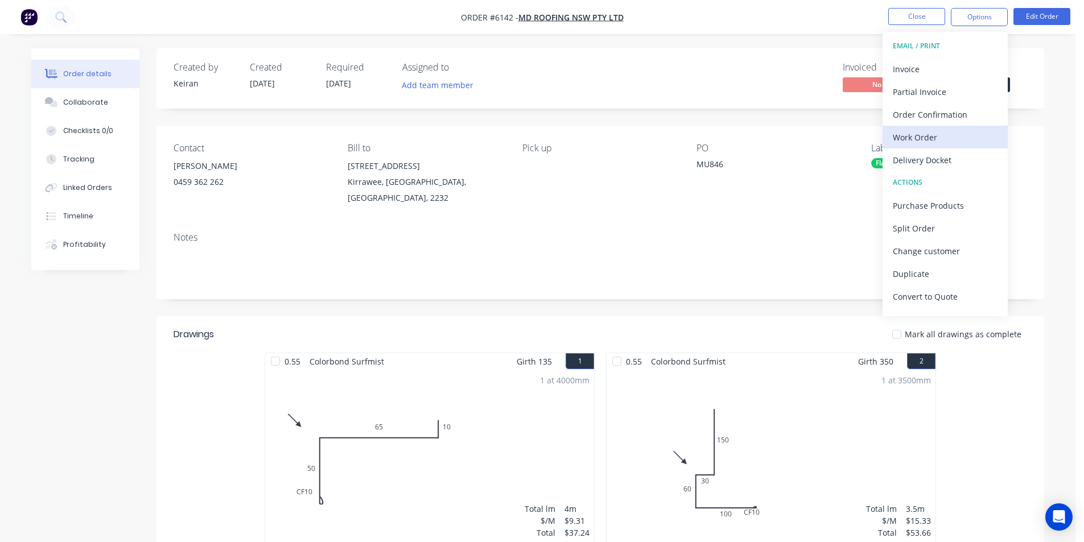
click at [935, 137] on div "Work Order" at bounding box center [944, 137] width 105 height 16
click at [935, 137] on div "Custom" at bounding box center [944, 137] width 105 height 16
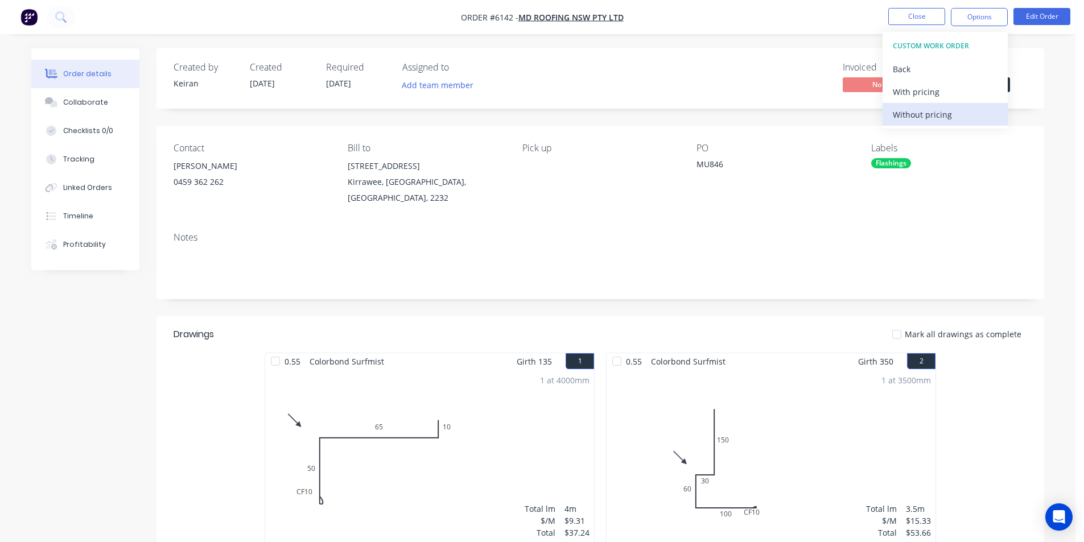
click at [933, 123] on button "Without pricing" at bounding box center [944, 114] width 125 height 23
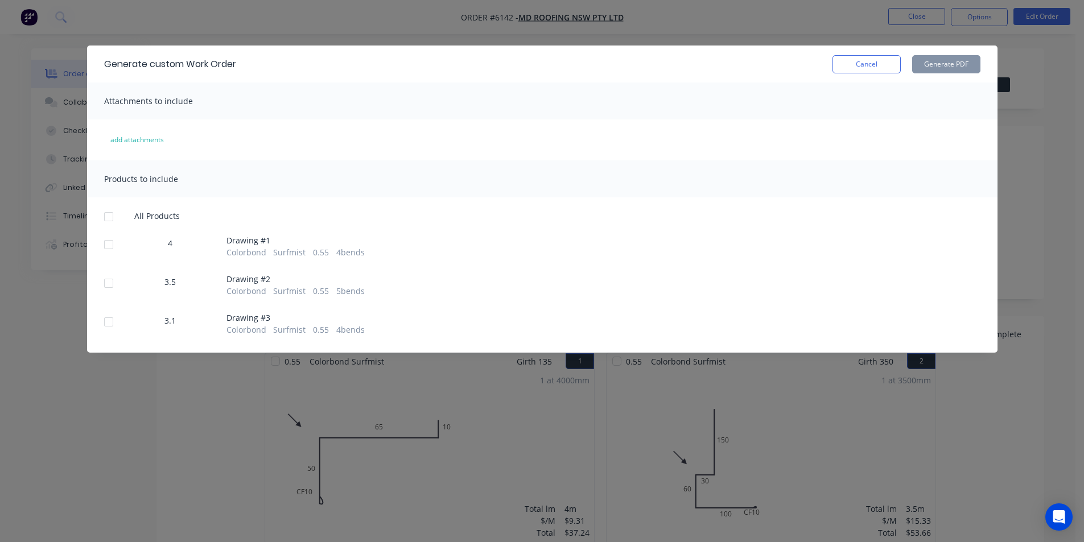
click at [105, 212] on div at bounding box center [108, 216] width 23 height 23
click at [940, 69] on button "Generate PDF" at bounding box center [946, 64] width 68 height 18
click at [868, 64] on button "Cancel" at bounding box center [866, 64] width 68 height 18
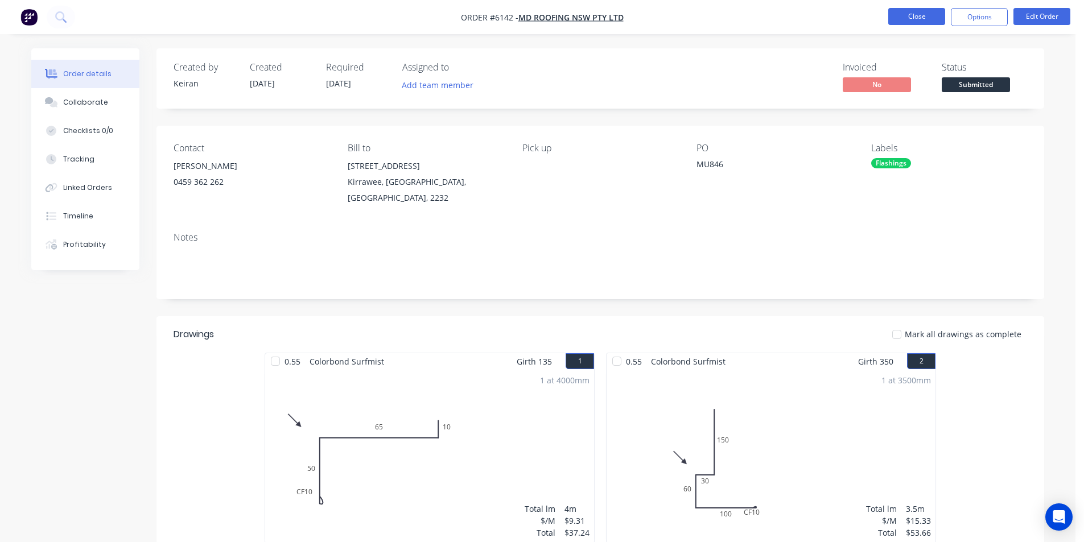
click at [902, 20] on button "Close" at bounding box center [916, 16] width 57 height 17
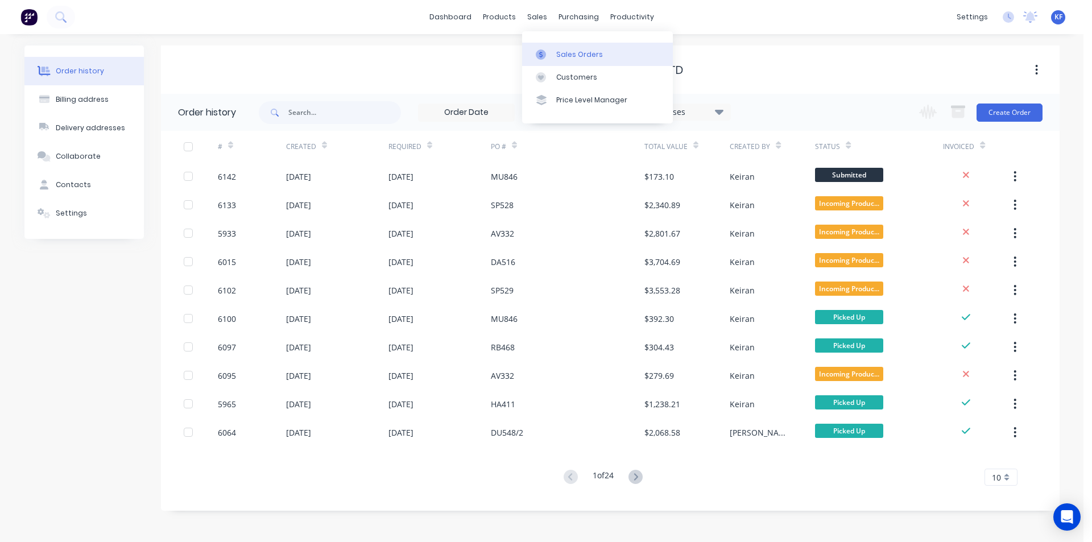
click at [566, 51] on div "Sales Orders" at bounding box center [579, 54] width 47 height 10
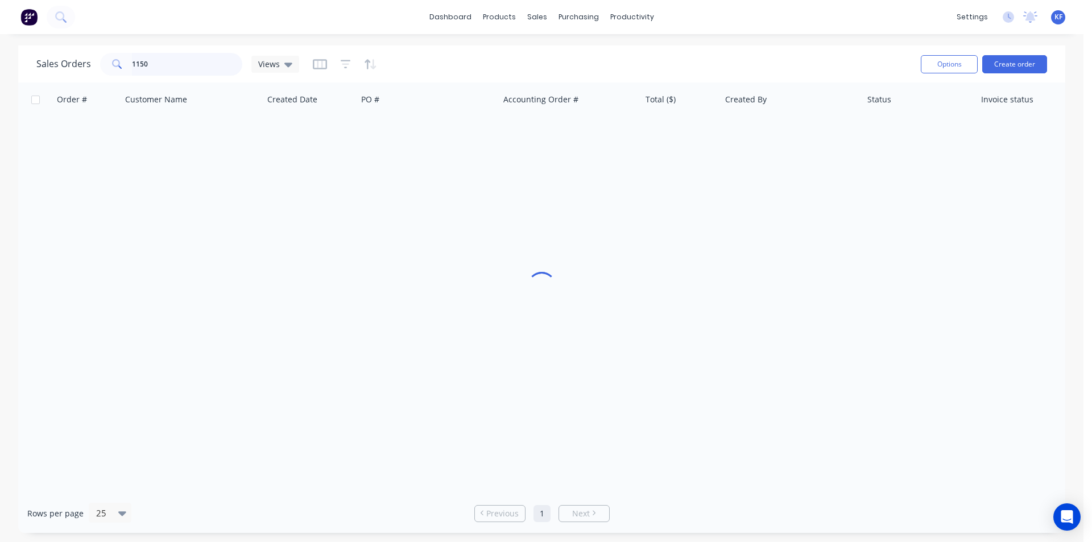
drag, startPoint x: 170, startPoint y: 61, endPoint x: 24, endPoint y: 58, distance: 145.6
click at [30, 60] on div "Sales Orders 1150 Views Options Create order" at bounding box center [541, 64] width 1047 height 37
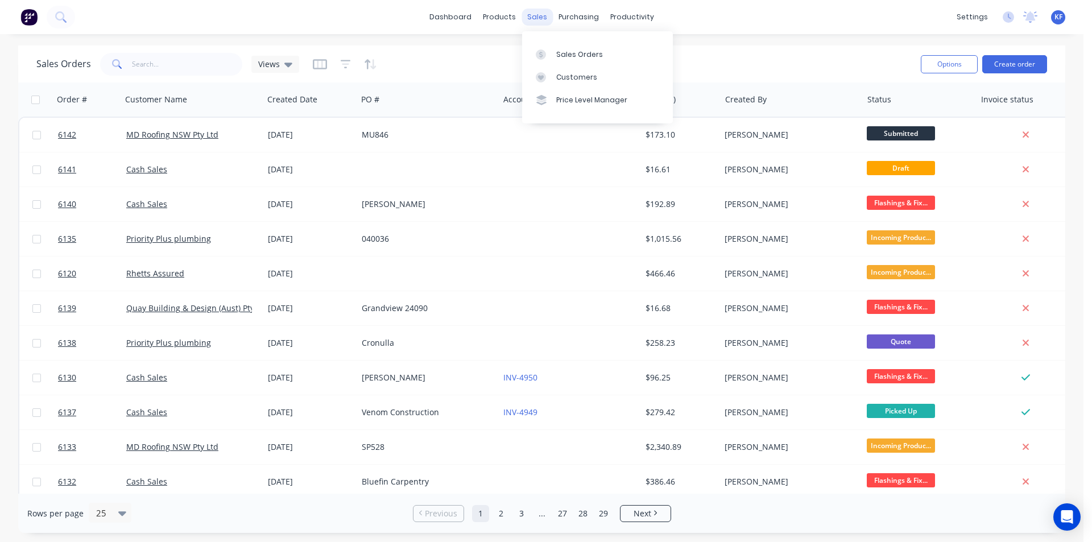
click at [528, 24] on div "sales" at bounding box center [537, 17] width 31 height 17
click at [564, 57] on div "Sales Orders" at bounding box center [579, 54] width 47 height 10
click at [195, 65] on input "text" at bounding box center [187, 64] width 111 height 23
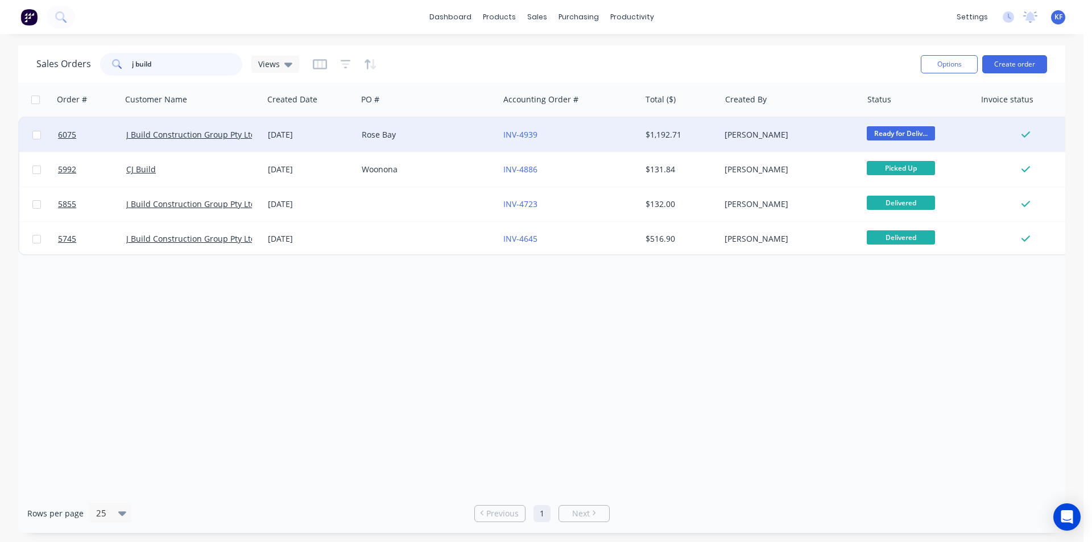
type input "j build"
click at [404, 144] on div "Rose Bay" at bounding box center [428, 135] width 142 height 34
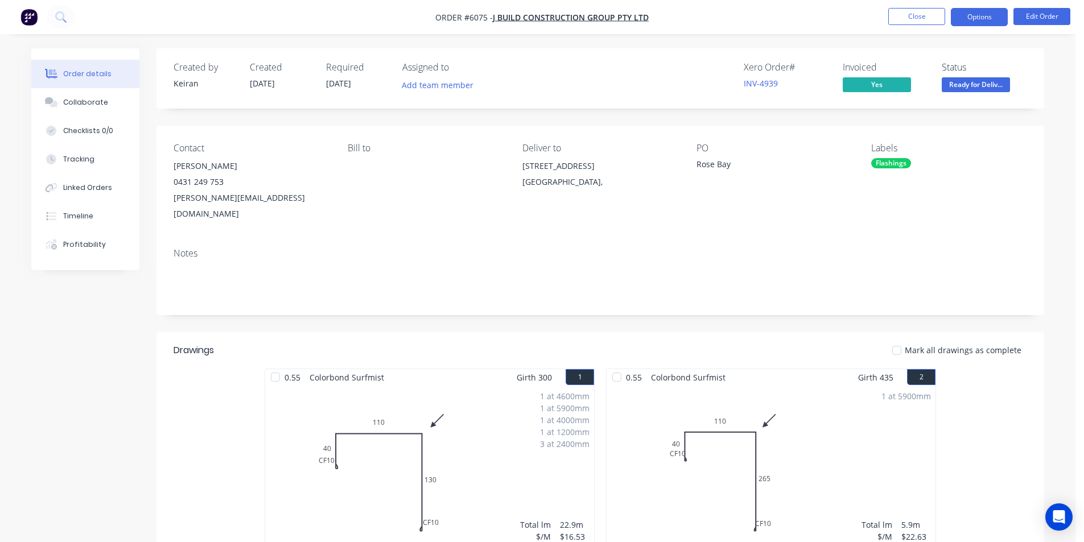
click at [974, 20] on button "Options" at bounding box center [978, 17] width 57 height 18
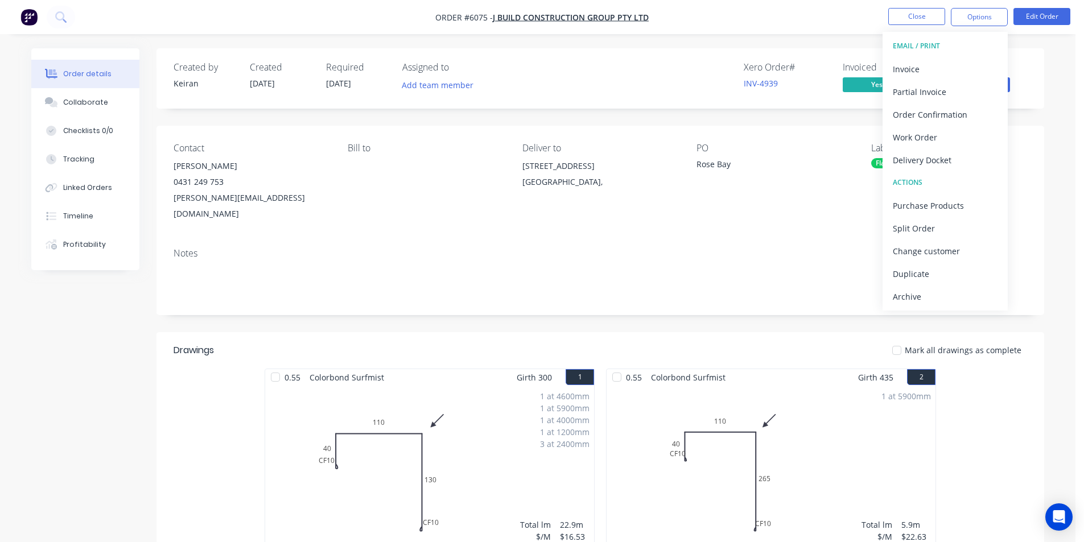
click at [935, 160] on div "Delivery Docket" at bounding box center [944, 160] width 105 height 16
click at [925, 118] on div "Without pricing" at bounding box center [944, 114] width 105 height 16
click at [782, 22] on nav "Order #6075 - J Build Construction Group Pty Ltd Close Options EMAIL / PRINT In…" at bounding box center [542, 17] width 1084 height 34
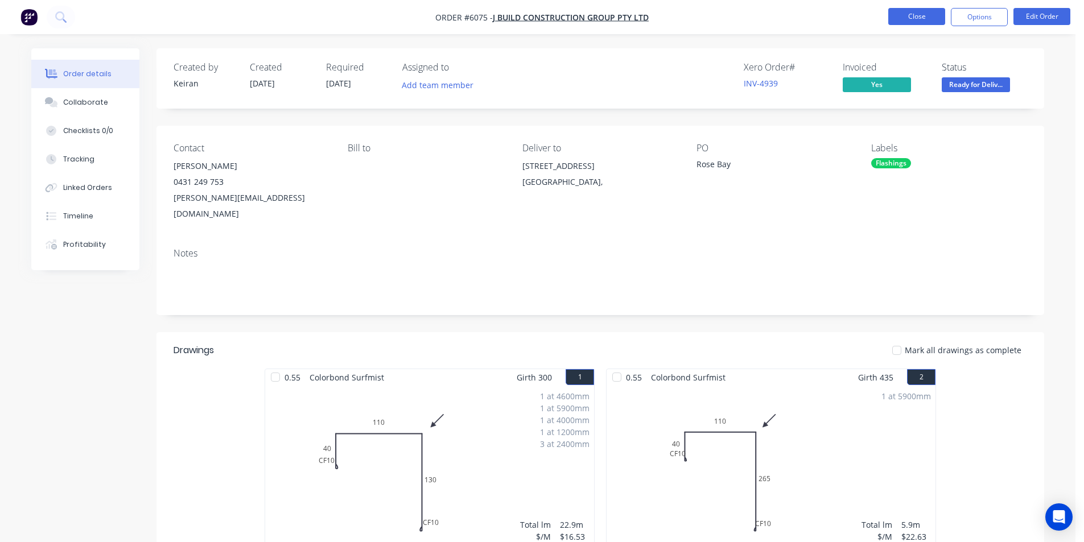
click at [905, 14] on button "Close" at bounding box center [916, 16] width 57 height 17
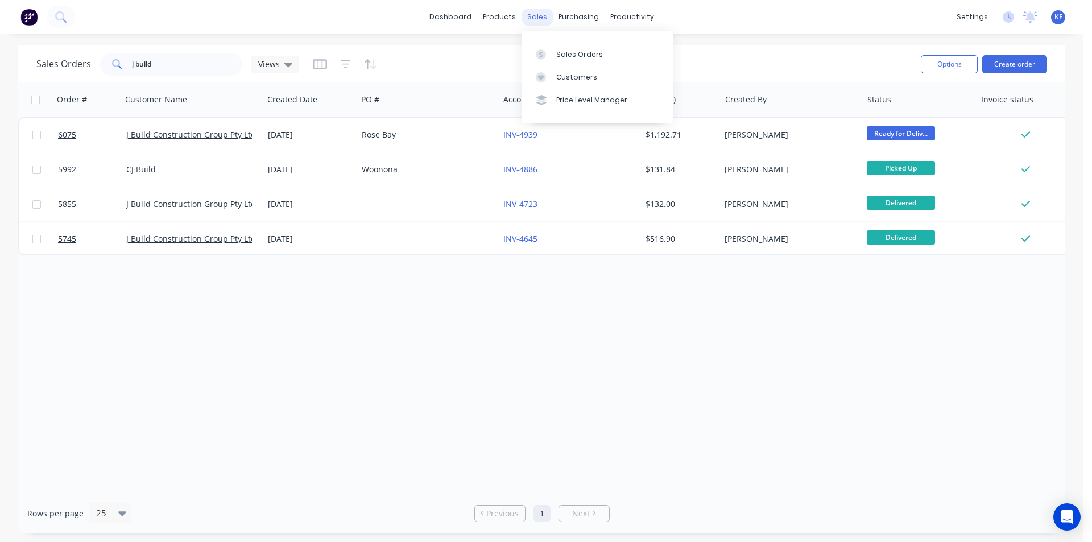
drag, startPoint x: 543, startPoint y: 19, endPoint x: 560, endPoint y: 37, distance: 24.5
click at [543, 20] on div "sales" at bounding box center [537, 17] width 31 height 17
click at [576, 52] on div "Sales Orders" at bounding box center [579, 54] width 47 height 10
drag, startPoint x: 200, startPoint y: 71, endPoint x: 137, endPoint y: 67, distance: 63.2
click at [137, 67] on input "j build" at bounding box center [187, 64] width 111 height 23
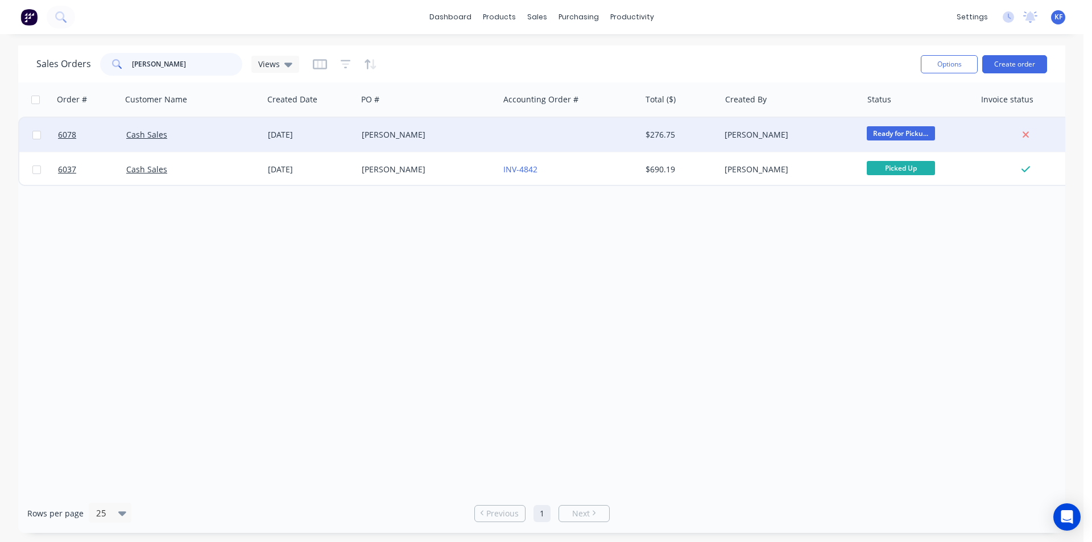
type input "[PERSON_NAME]"
click at [461, 132] on div "[PERSON_NAME]" at bounding box center [425, 134] width 126 height 11
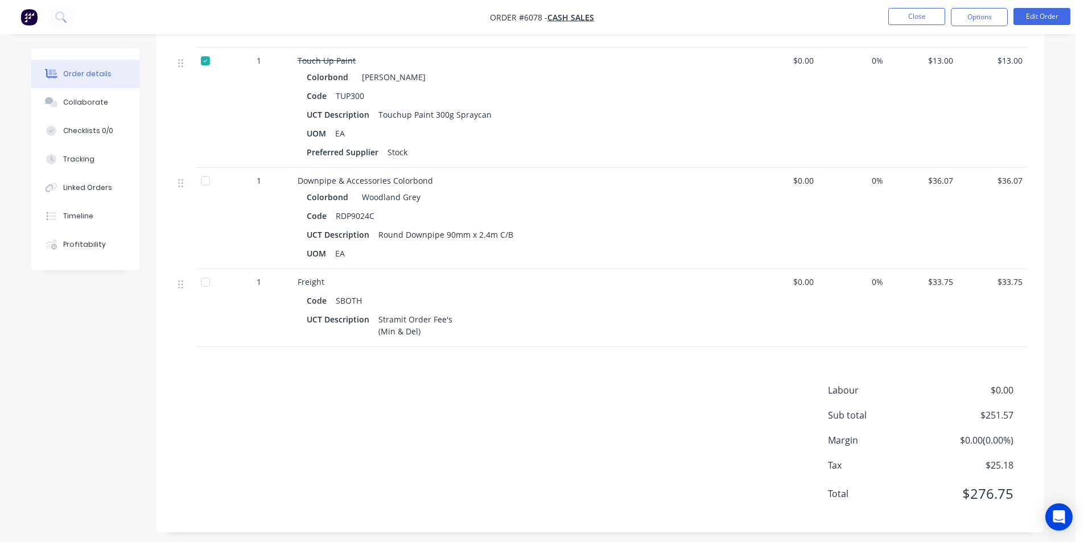
scroll to position [1242, 0]
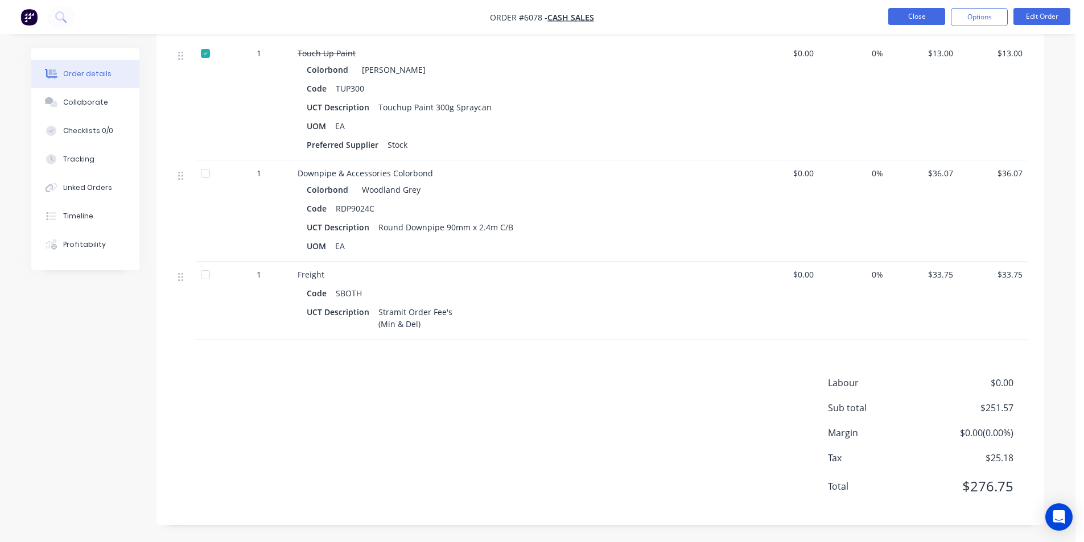
click at [920, 22] on button "Close" at bounding box center [916, 16] width 57 height 17
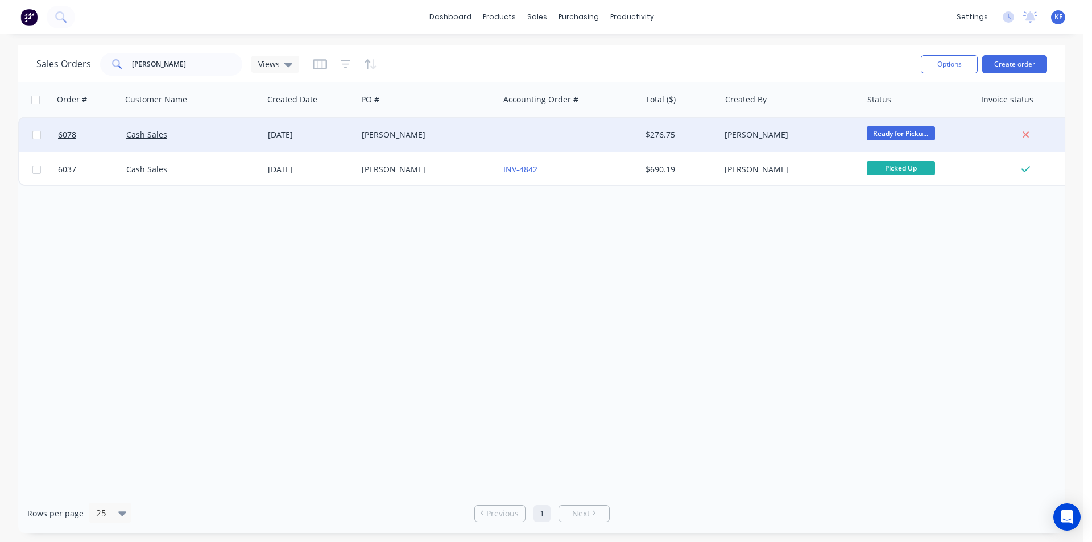
click at [531, 125] on div at bounding box center [570, 135] width 142 height 34
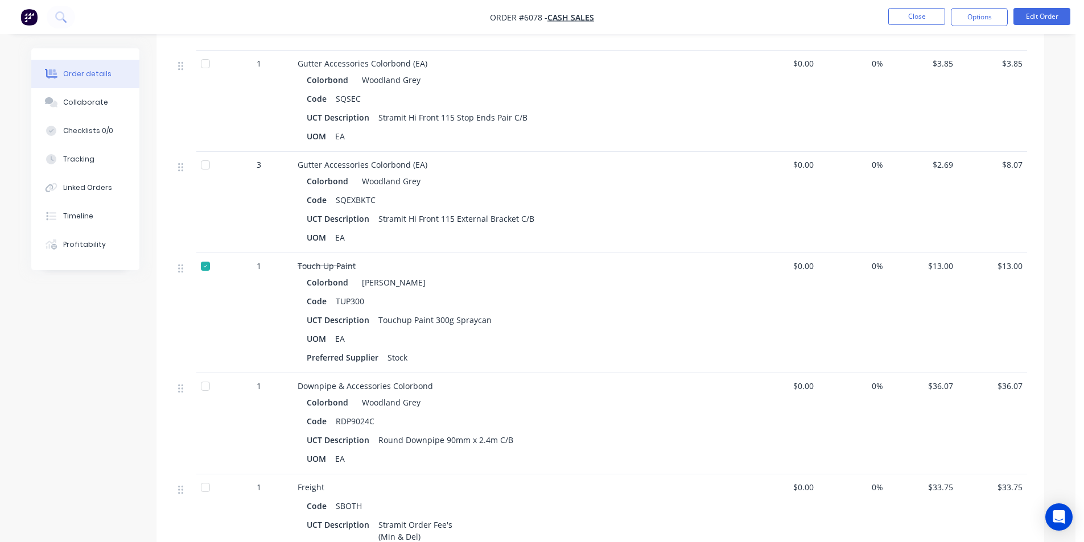
scroll to position [1242, 0]
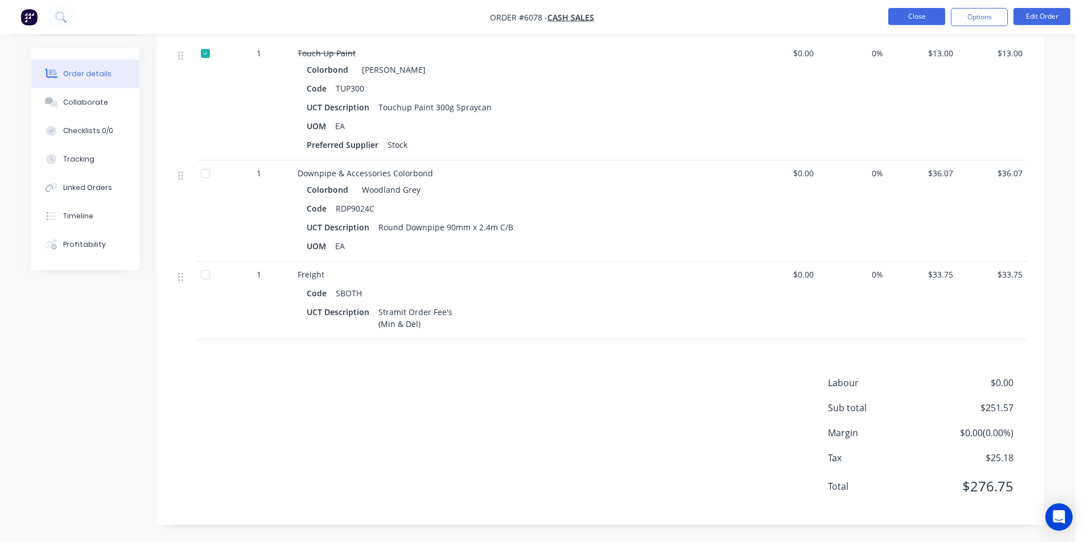
click at [911, 13] on button "Close" at bounding box center [916, 16] width 57 height 17
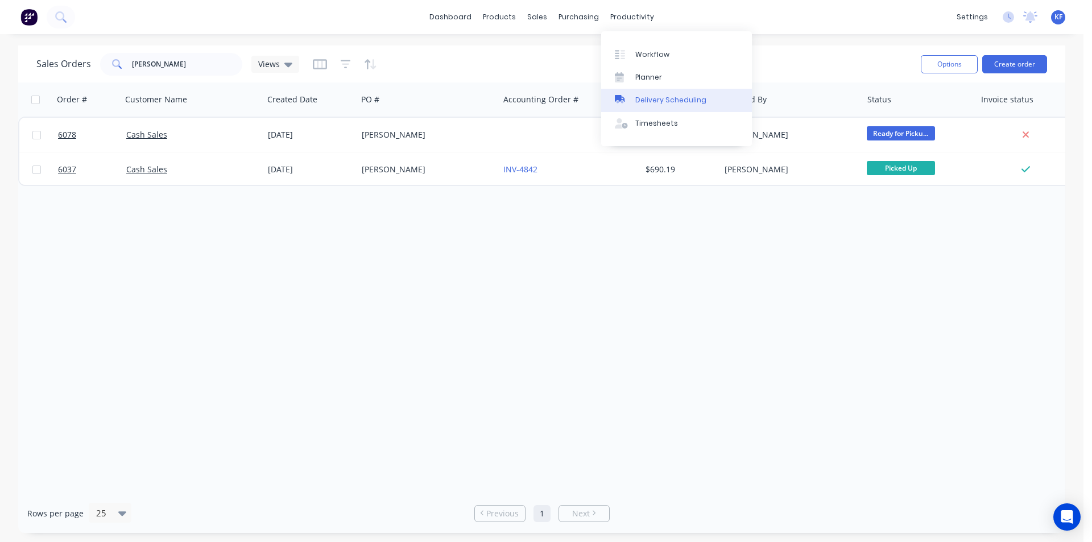
click at [650, 105] on div "Delivery Scheduling" at bounding box center [670, 100] width 71 height 10
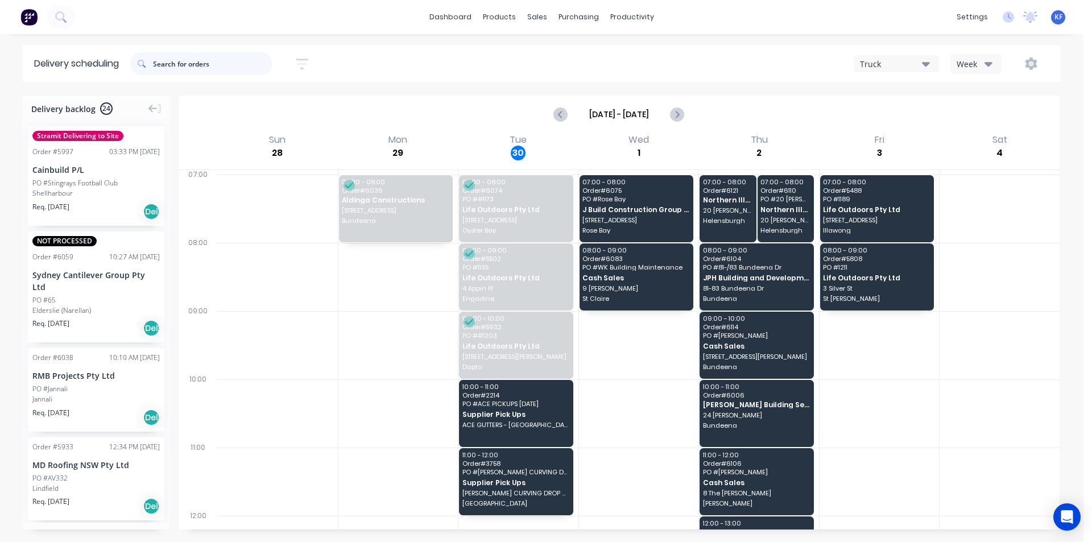
click at [185, 68] on input "text" at bounding box center [212, 63] width 119 height 23
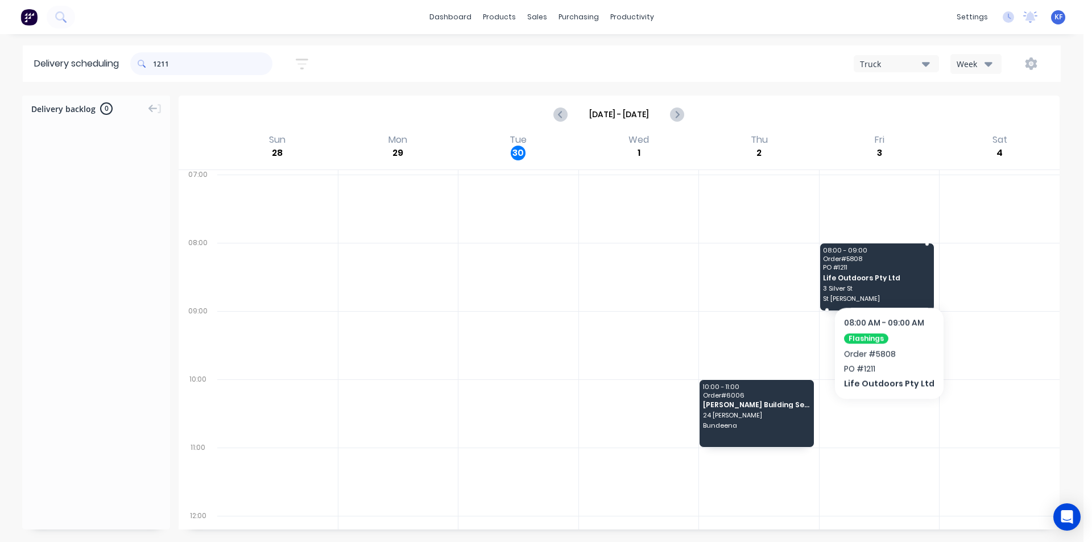
type input "1211"
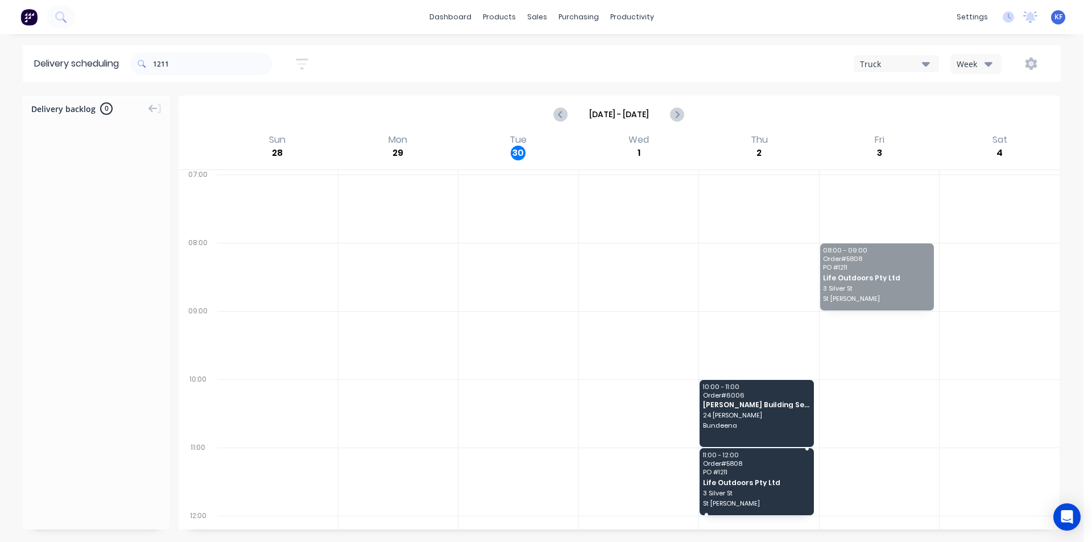
drag, startPoint x: 885, startPoint y: 272, endPoint x: 796, endPoint y: 464, distance: 211.5
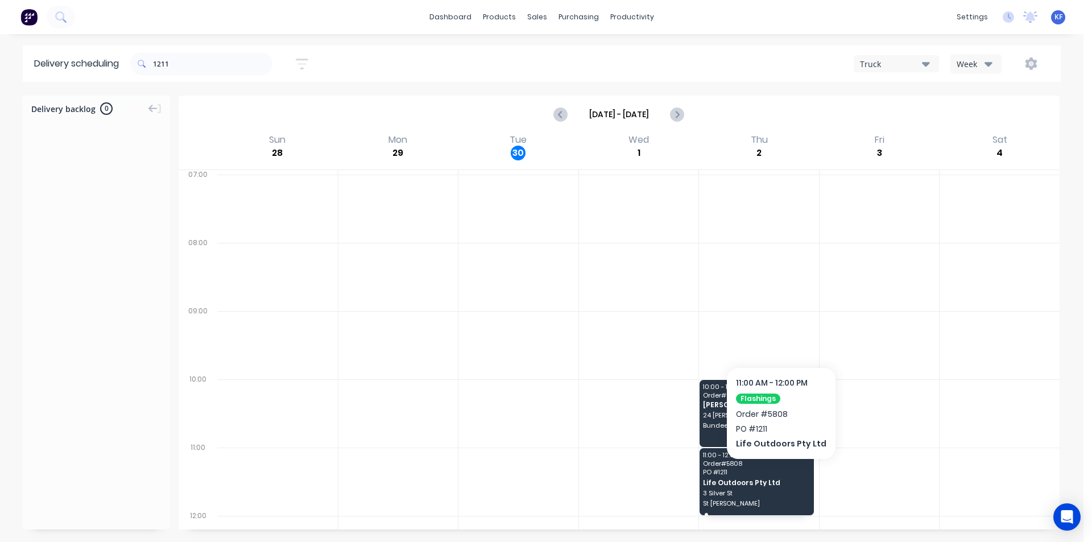
click at [777, 476] on div "11:00 - 12:00 Order # 5808 PO # 1211 Life Outdoors Pty Ltd [STREET_ADDRESS][PER…" at bounding box center [757, 481] width 114 height 67
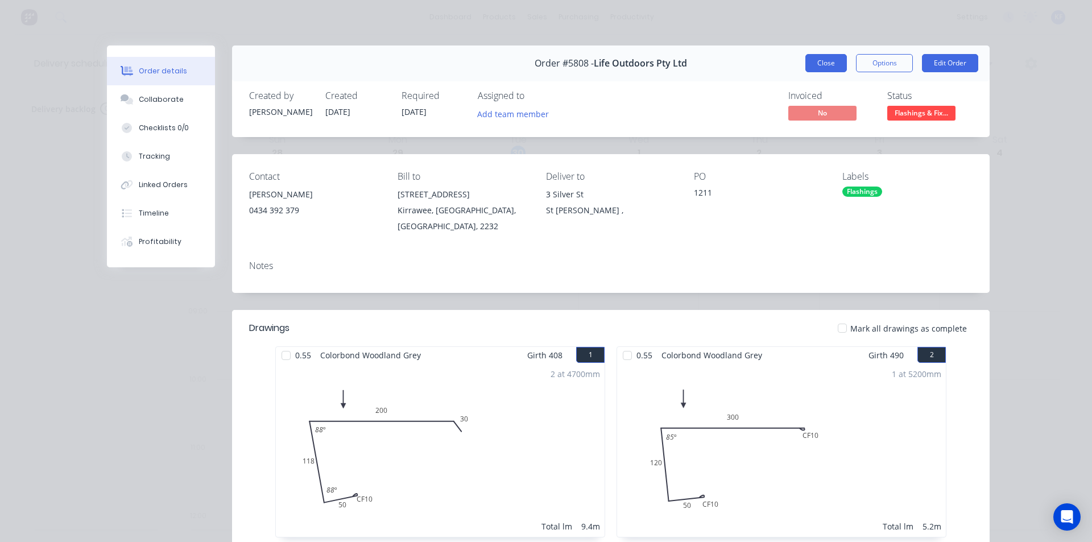
click at [836, 56] on button "Close" at bounding box center [826, 63] width 42 height 18
